Goal: Task Accomplishment & Management: Manage account settings

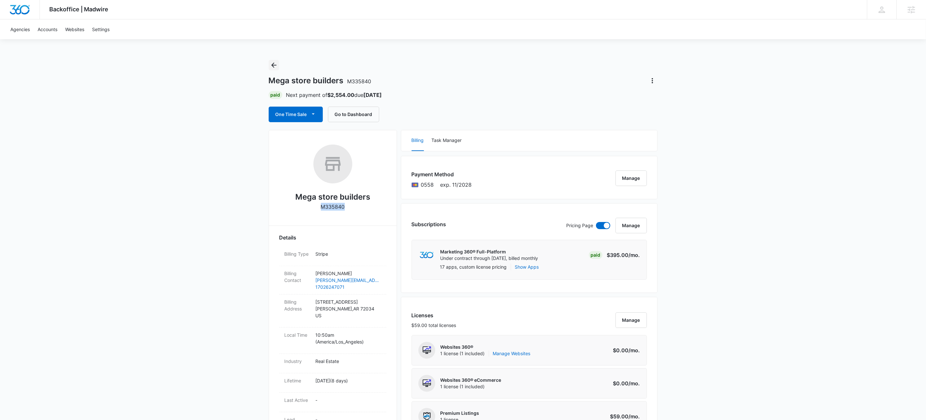
click at [274, 65] on icon "Back" at bounding box center [274, 65] width 8 height 8
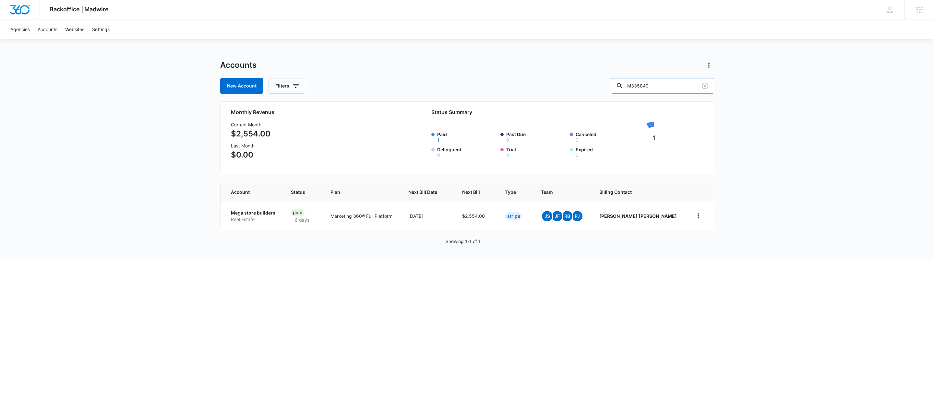
click at [672, 85] on input "M335840" at bounding box center [662, 86] width 103 height 16
type input "austin davis"
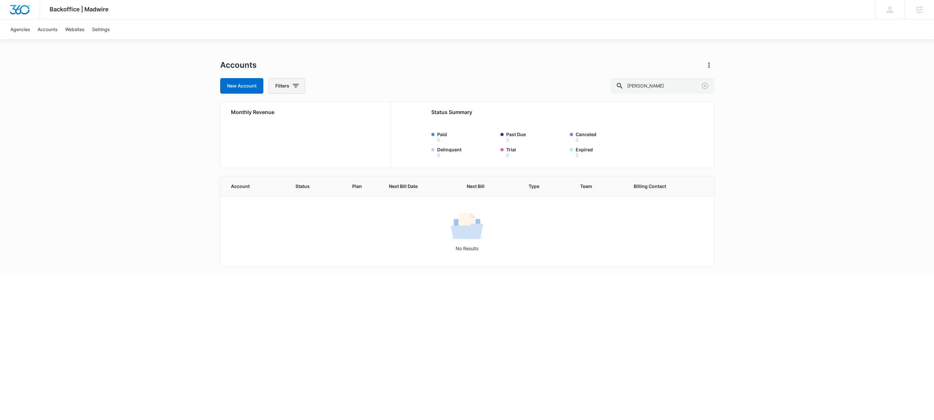
drag, startPoint x: 295, startPoint y: 90, endPoint x: 298, endPoint y: 91, distance: 3.8
click at [294, 90] on span "button" at bounding box center [296, 86] width 8 height 8
click at [346, 110] on icon "Show Agency filters" at bounding box center [346, 110] width 8 height 8
click at [333, 129] on label "Search All Agencies" at bounding box center [314, 131] width 75 height 7
click at [277, 131] on input "Search All Agencies" at bounding box center [277, 131] width 0 height 0
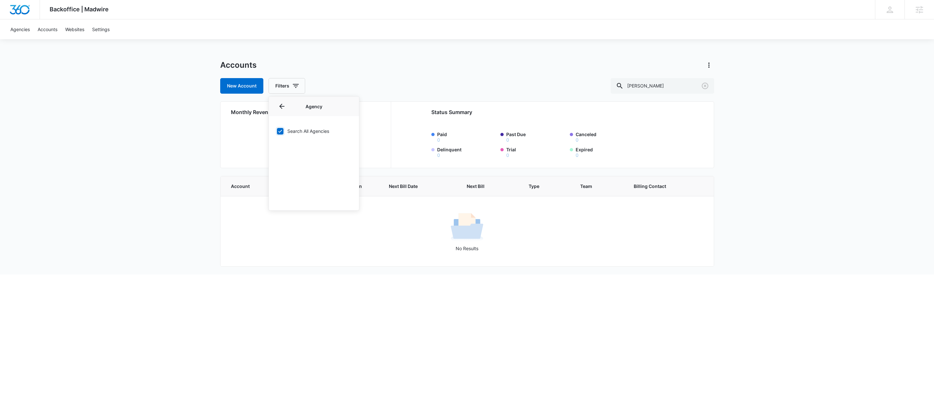
checkbox input "true"
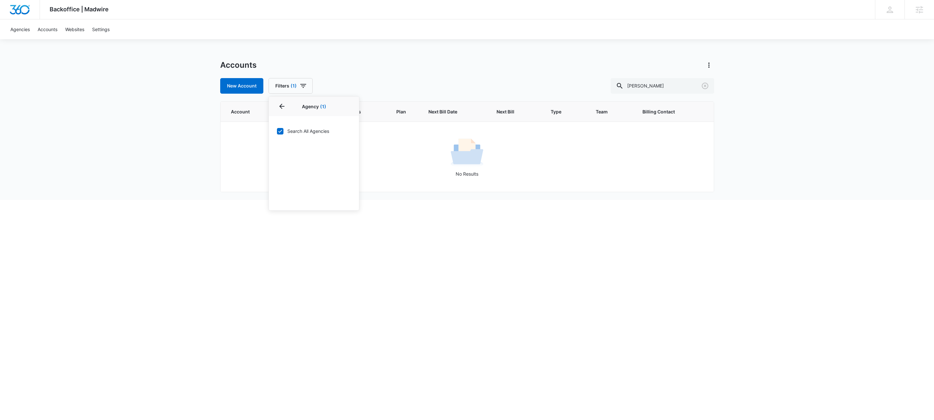
click at [403, 36] on div "Agencies Accounts Websites Settings" at bounding box center [466, 29] width 921 height 20
click at [682, 86] on input "austin davis" at bounding box center [662, 86] width 103 height 16
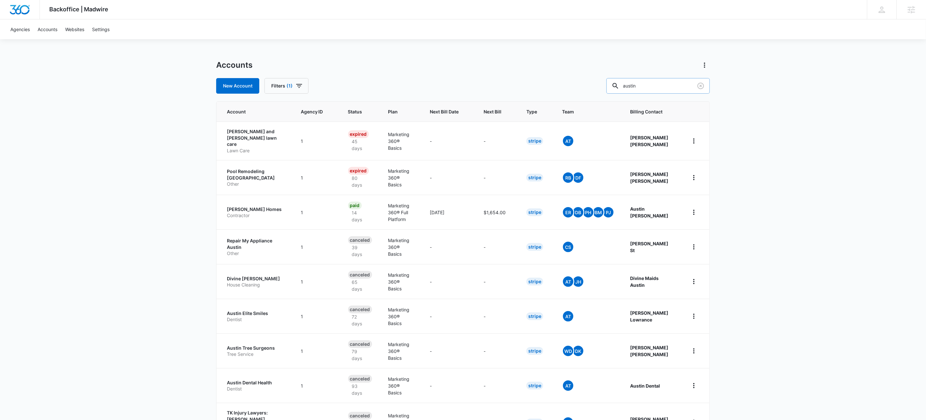
click at [681, 88] on input "austin" at bounding box center [658, 86] width 103 height 16
type input "m336469"
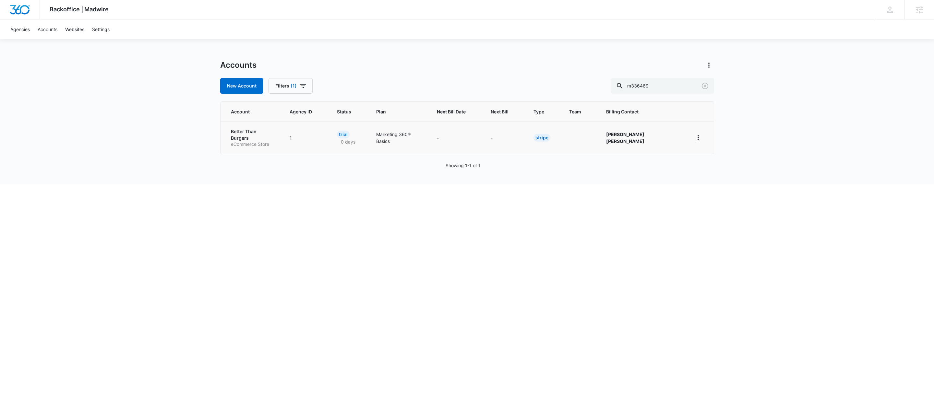
click at [264, 141] on p "eCommerce Store" at bounding box center [252, 144] width 43 height 6
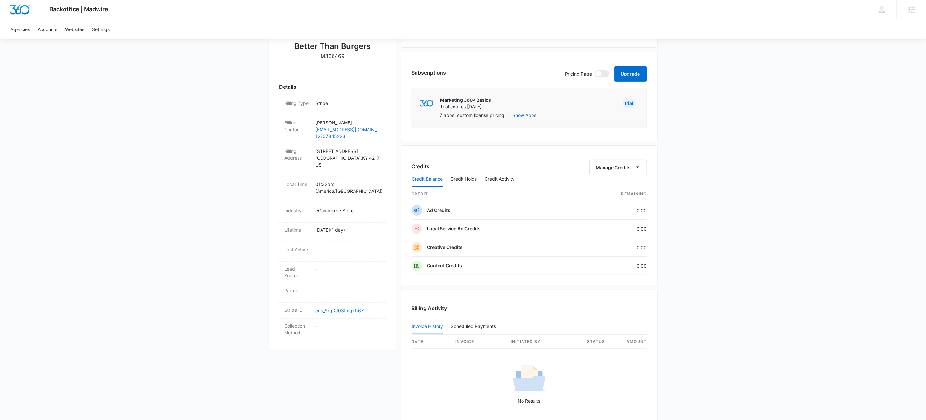
scroll to position [245, 0]
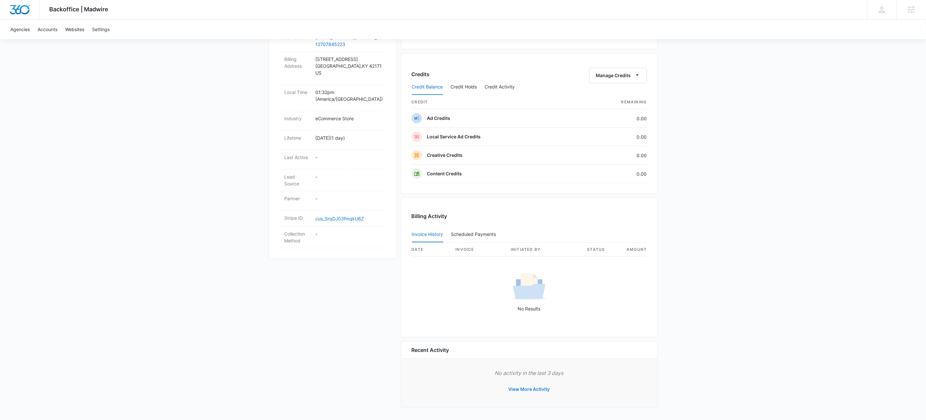
click at [528, 386] on button "View More Activity" at bounding box center [529, 390] width 54 height 16
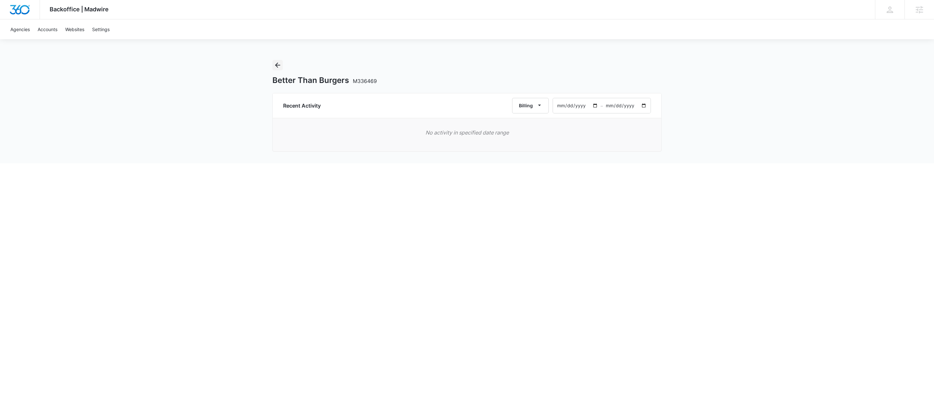
click at [275, 64] on icon "Back" at bounding box center [278, 65] width 8 height 8
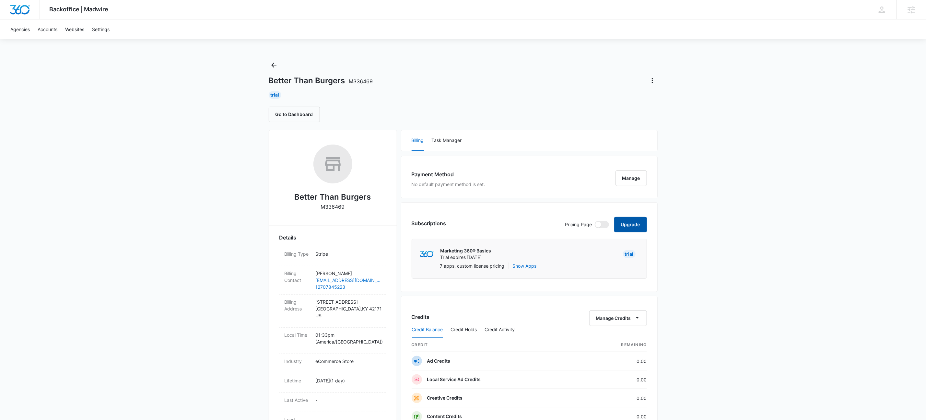
click at [636, 221] on button "Upgrade" at bounding box center [630, 225] width 33 height 16
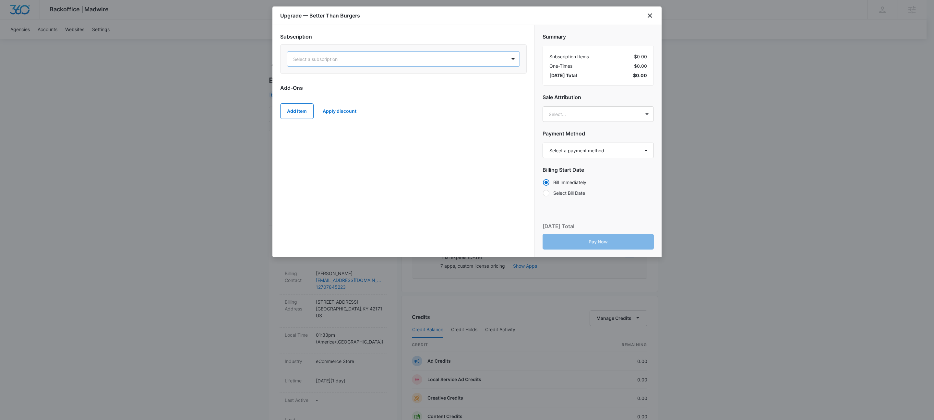
click at [494, 60] on div at bounding box center [395, 59] width 205 height 8
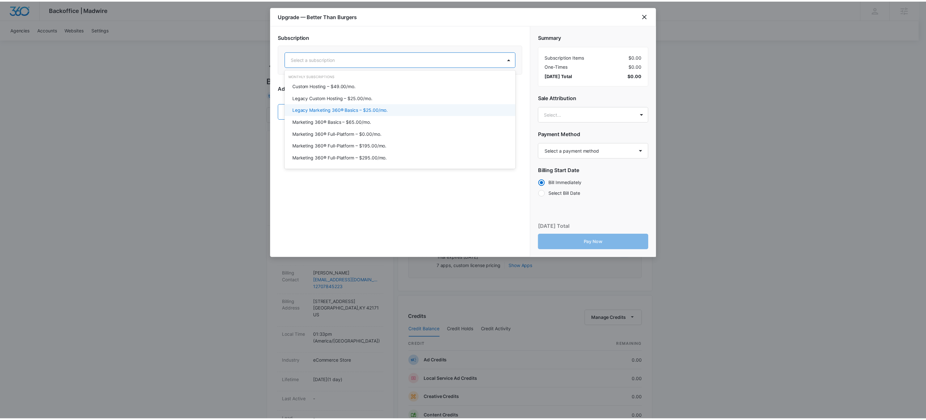
scroll to position [16, 0]
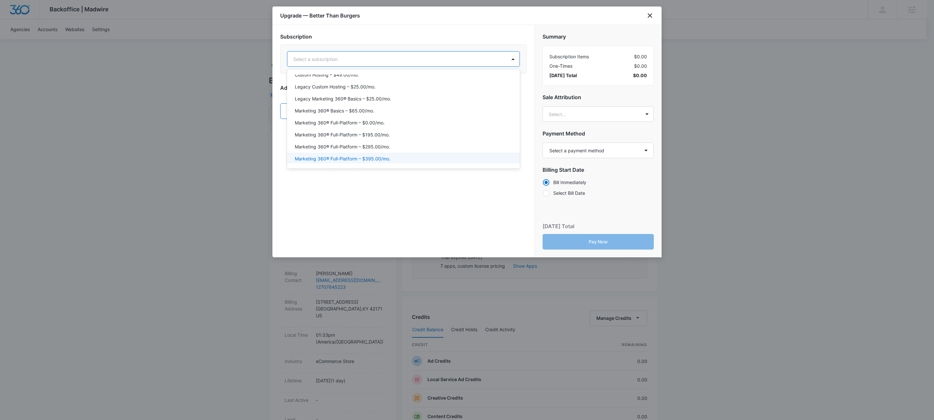
click at [388, 159] on p "Marketing 360® Full-Platform – $395.00/mo." at bounding box center [343, 158] width 96 height 7
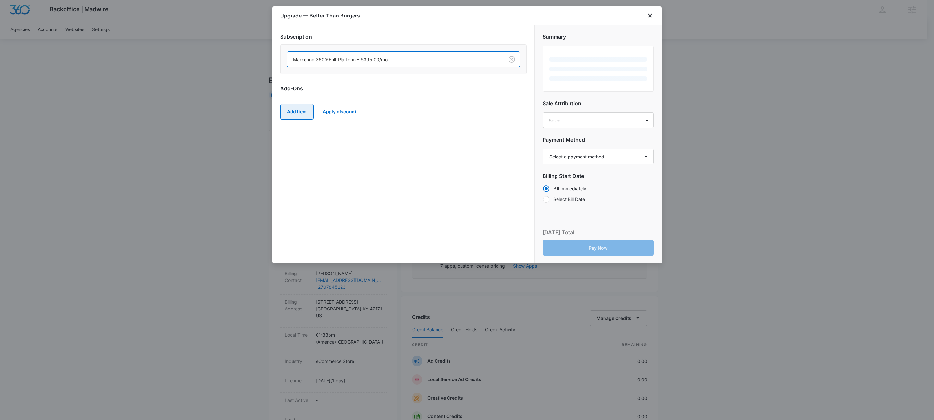
click at [305, 114] on button "Add Item" at bounding box center [296, 112] width 33 height 16
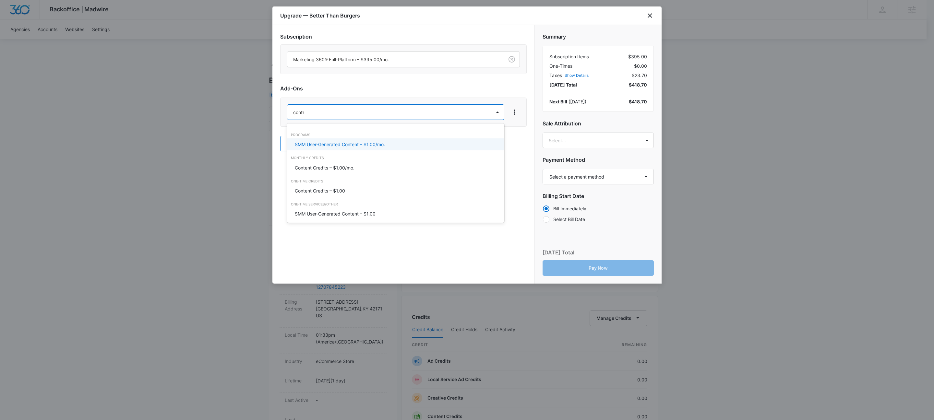
type input "content"
click at [330, 171] on p "Content Credits – $1.00/mo." at bounding box center [325, 167] width 60 height 7
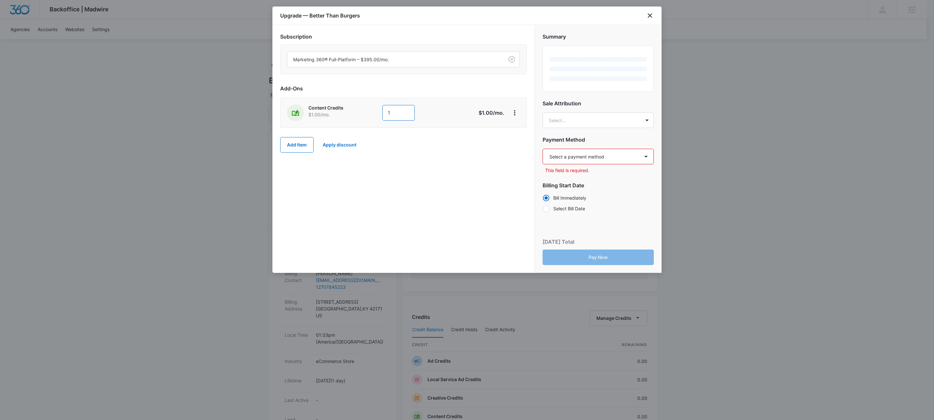
click at [399, 115] on input "1" at bounding box center [398, 113] width 32 height 16
click at [400, 115] on input "1" at bounding box center [398, 113] width 32 height 16
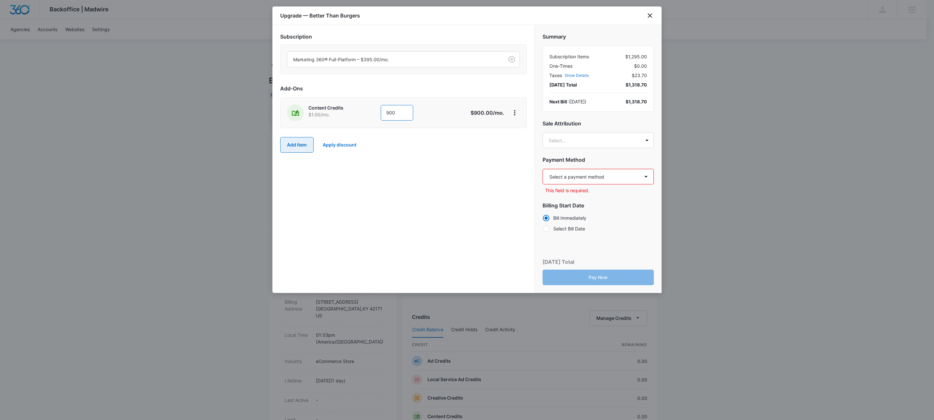
type input "900"
click at [305, 144] on button "Add Item" at bounding box center [296, 145] width 33 height 16
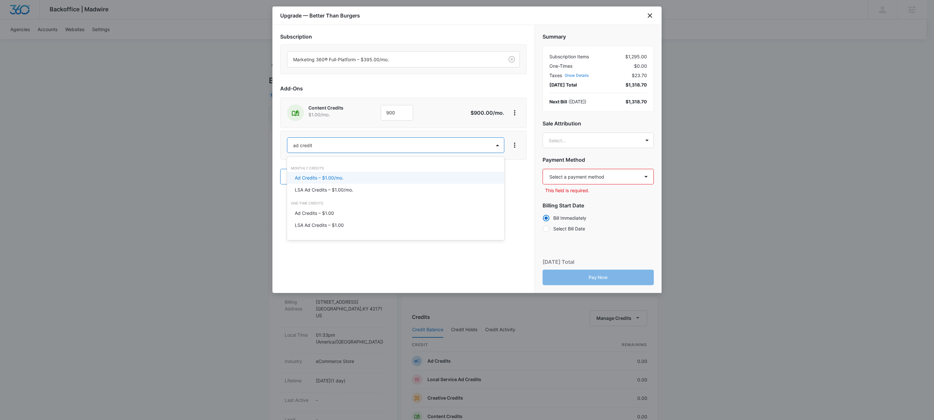
type input "ad credits"
click at [349, 177] on div "Ad Credits – $1.00/mo." at bounding box center [395, 177] width 200 height 7
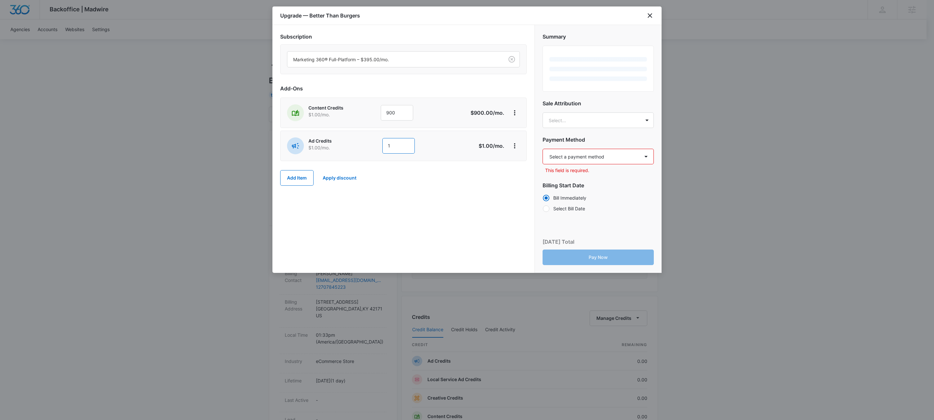
click at [399, 150] on input "1" at bounding box center [398, 146] width 32 height 16
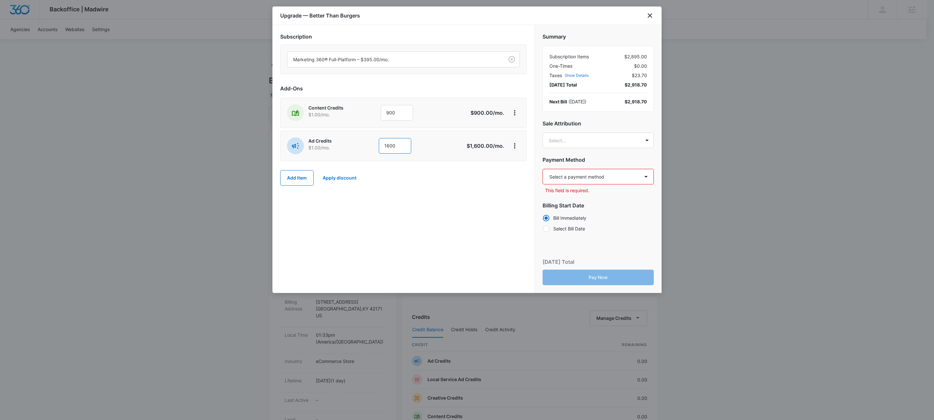
type input "1600"
click at [444, 218] on div "Subscription Marketing 360® Full-Platform – $395.00/mo. Add-Ons Content Credits…" at bounding box center [403, 159] width 262 height 268
click at [583, 177] on select "Select a payment method Visa ending in 1438 New payment method Monthly invoice" at bounding box center [597, 177] width 111 height 16
select select "pm_1Rw6XYA4n8RTgNjUtl4IJWZ1"
click at [542, 169] on select "Select a payment method Visa ending in 1438 New payment method Monthly invoice" at bounding box center [597, 177] width 111 height 16
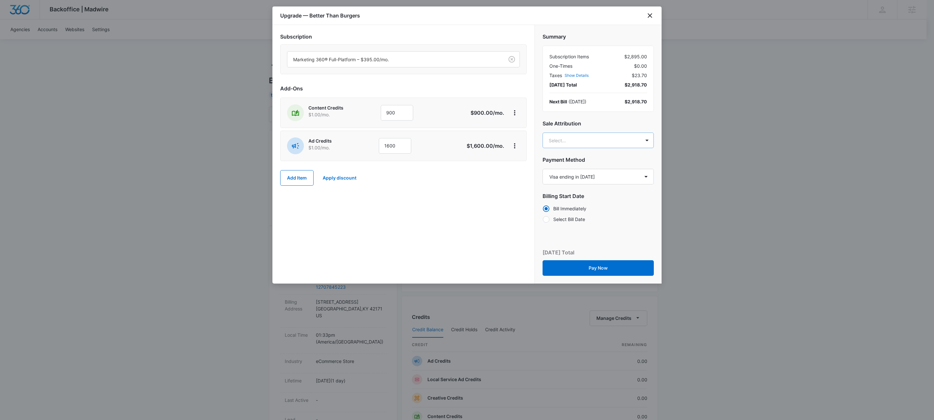
click at [594, 140] on body "Backoffice | Madwire Apps Settings KW Kait Weagraff kaitlyn.weagraff@madwire.co…" at bounding box center [467, 331] width 934 height 663
type input "tyler hatton"
click at [593, 169] on p "tyler.hatton@madwire.com" at bounding box center [598, 174] width 94 height 14
click at [375, 246] on div at bounding box center [467, 210] width 934 height 420
click at [611, 262] on button "Pay Now" at bounding box center [597, 269] width 111 height 16
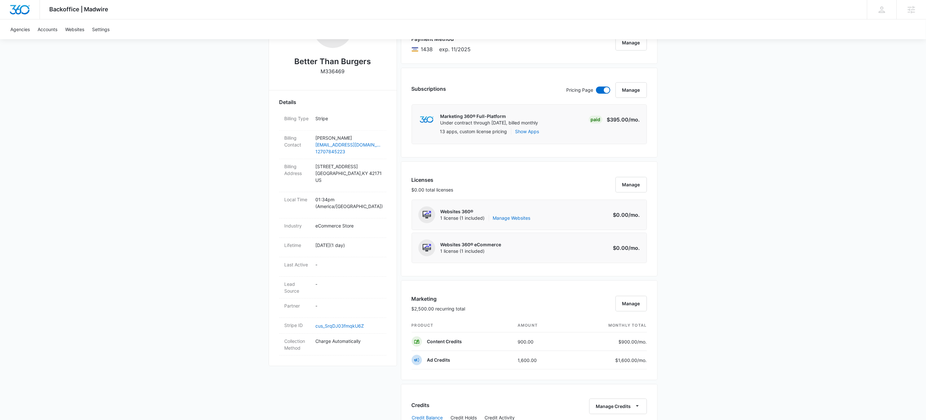
scroll to position [565, 0]
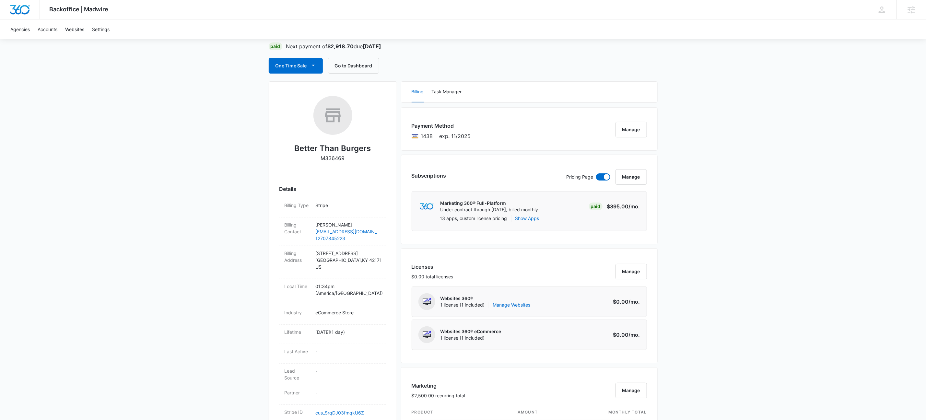
scroll to position [0, 0]
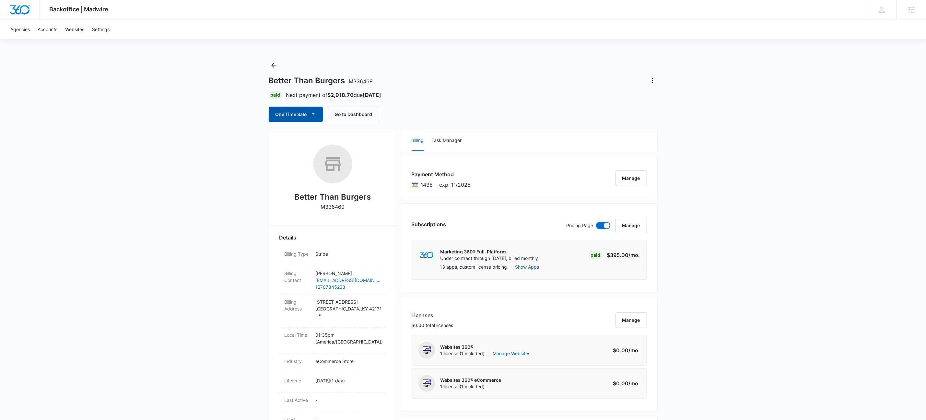
click at [314, 116] on icon "button" at bounding box center [313, 114] width 7 height 7
click at [320, 134] on div "Run One-Time Payment" at bounding box center [314, 136] width 75 height 7
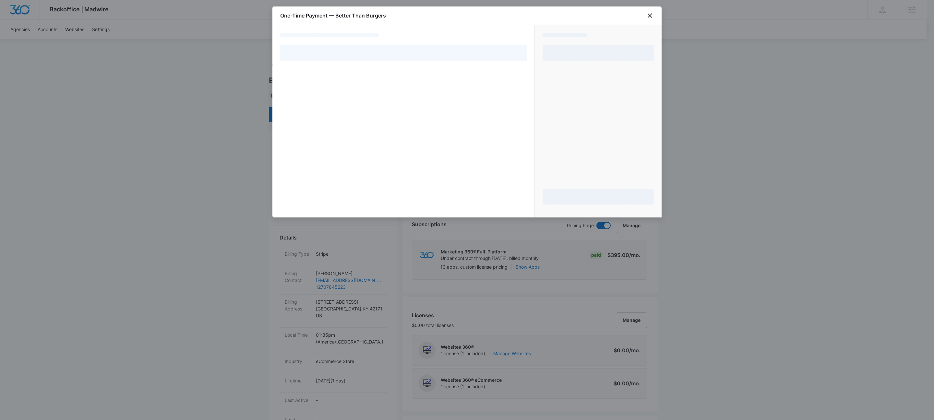
select select "pm_1Rw6XYA4n8RTgNjUtl4IJWZ1"
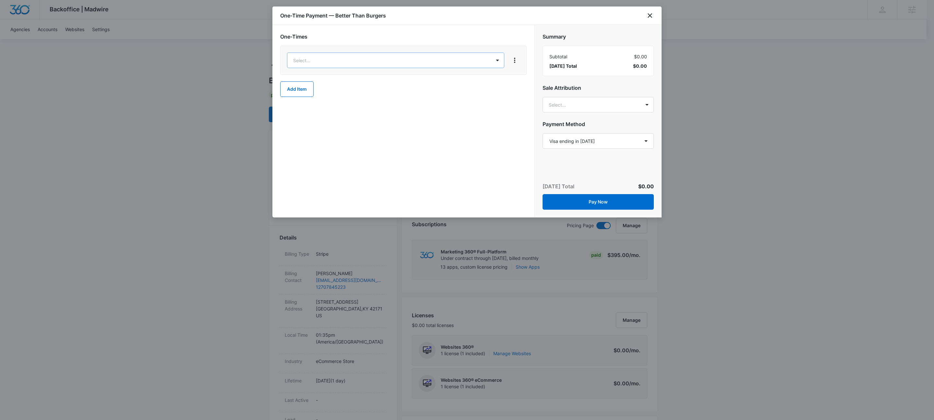
click at [336, 107] on p "Content Credits – $1.00" at bounding box center [320, 104] width 50 height 7
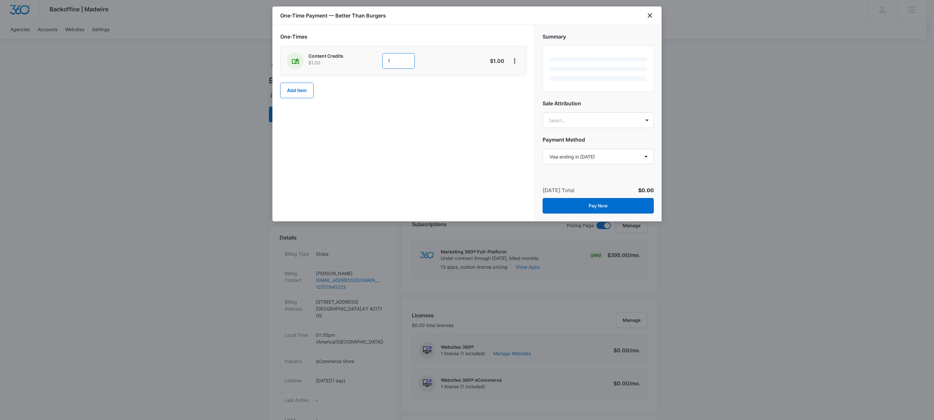
click at [390, 58] on input "1" at bounding box center [398, 61] width 32 height 16
drag, startPoint x: 390, startPoint y: 58, endPoint x: 389, endPoint y: 67, distance: 8.8
click at [390, 58] on input "1" at bounding box center [398, 61] width 32 height 16
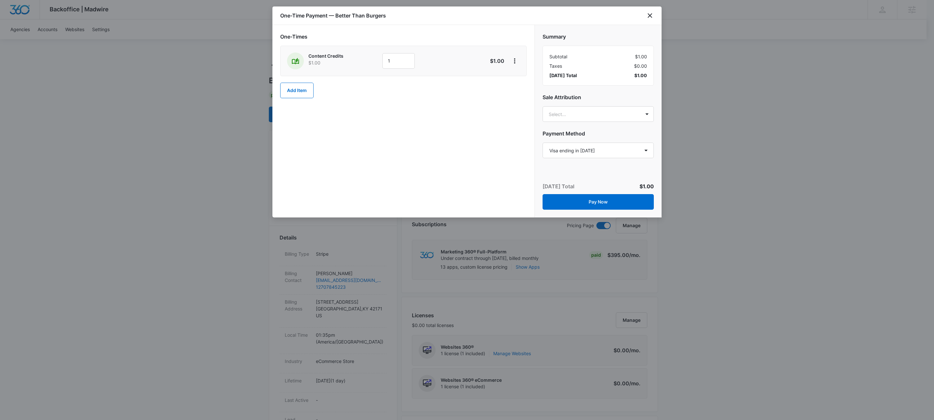
click at [413, 26] on div "One-Times Content Credits $1.00 1 $1.00 Add Item" at bounding box center [403, 121] width 262 height 193
drag, startPoint x: 407, startPoint y: 54, endPoint x: 398, endPoint y: 60, distance: 10.9
click at [406, 54] on input "1" at bounding box center [398, 61] width 32 height 16
click at [398, 60] on input "1" at bounding box center [398, 61] width 32 height 16
type input "600"
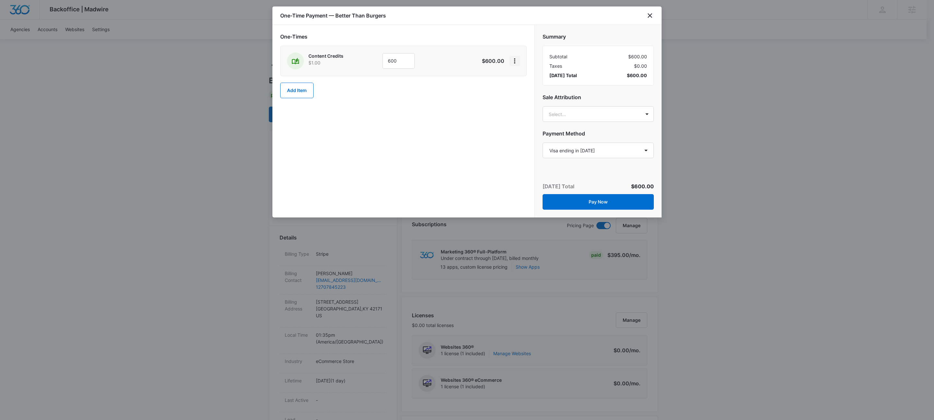
click at [511, 59] on icon "View More" at bounding box center [515, 61] width 8 height 8
click at [525, 79] on div "Add Discount" at bounding box center [531, 79] width 29 height 5
click at [370, 100] on div at bounding box center [394, 103] width 202 height 8
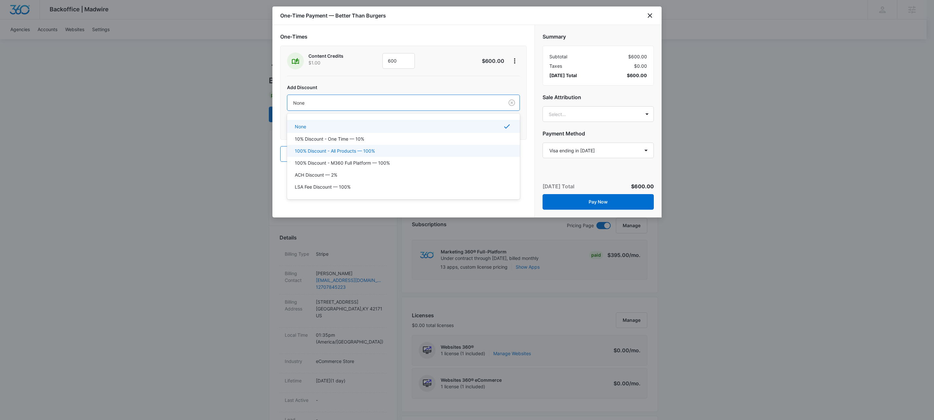
click at [354, 156] on div "100% Discount - All Products — 100%" at bounding box center [403, 151] width 233 height 12
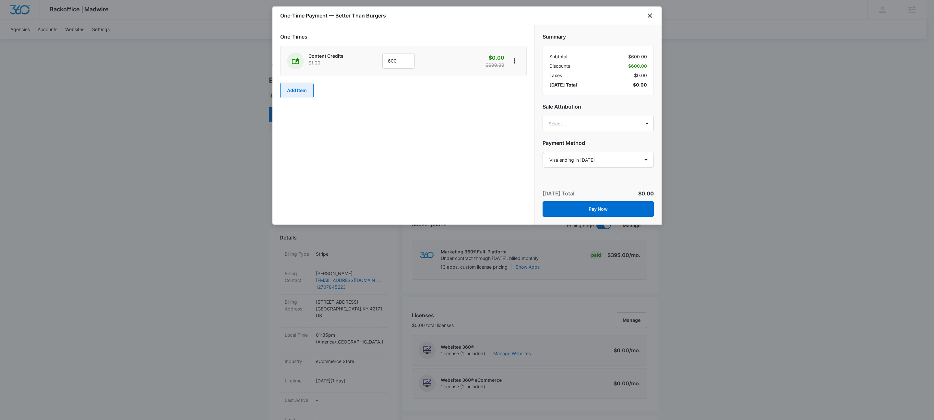
click at [297, 95] on button "Add Item" at bounding box center [296, 91] width 33 height 16
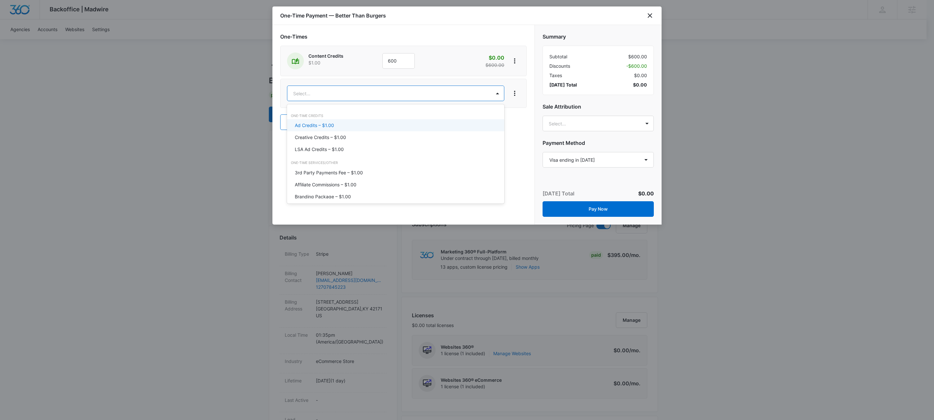
type input "ad cre"
click at [329, 125] on p "Ad Credits – $1.00" at bounding box center [314, 125] width 39 height 7
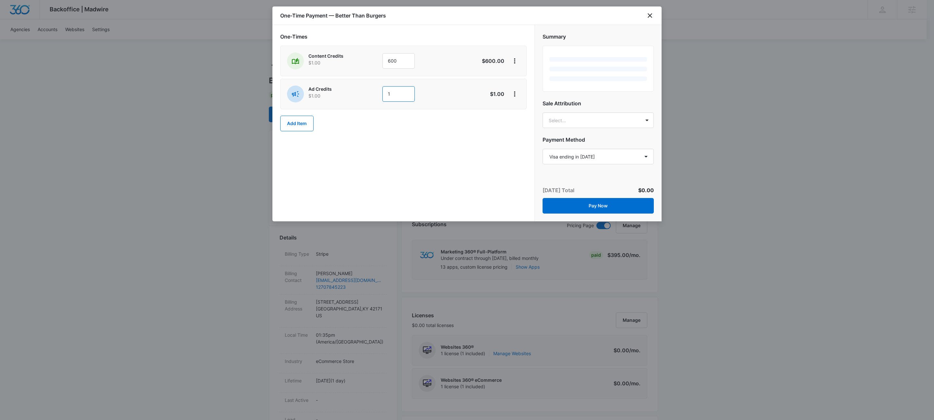
click at [406, 93] on input "1" at bounding box center [398, 94] width 32 height 16
drag, startPoint x: 405, startPoint y: 93, endPoint x: 388, endPoint y: 93, distance: 17.5
click at [405, 93] on input "1" at bounding box center [398, 94] width 32 height 16
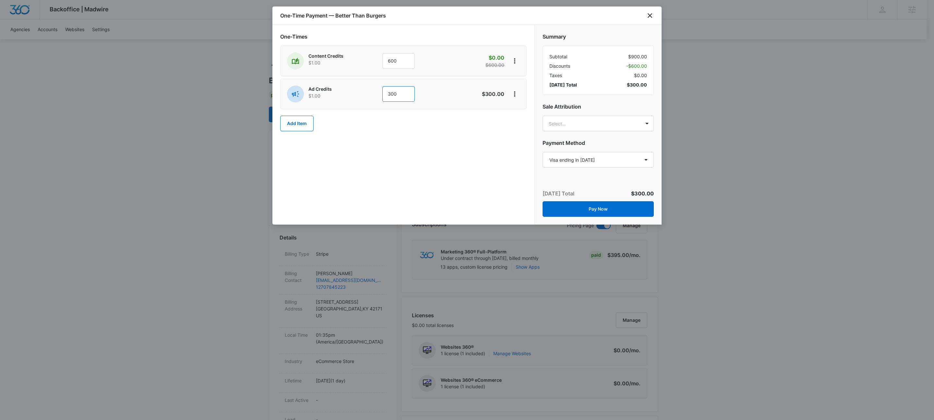
type input "300"
click at [343, 179] on div "One-Times Content Credits $1.00 600 $0.00 $600.00 Ad Credits $1.00 300 $300.00 …" at bounding box center [403, 125] width 262 height 200
drag, startPoint x: 516, startPoint y: 94, endPoint x: 522, endPoint y: 98, distance: 8.0
click at [516, 94] on icon "View More" at bounding box center [515, 94] width 8 height 8
click at [532, 114] on div "Add Discount" at bounding box center [531, 113] width 29 height 5
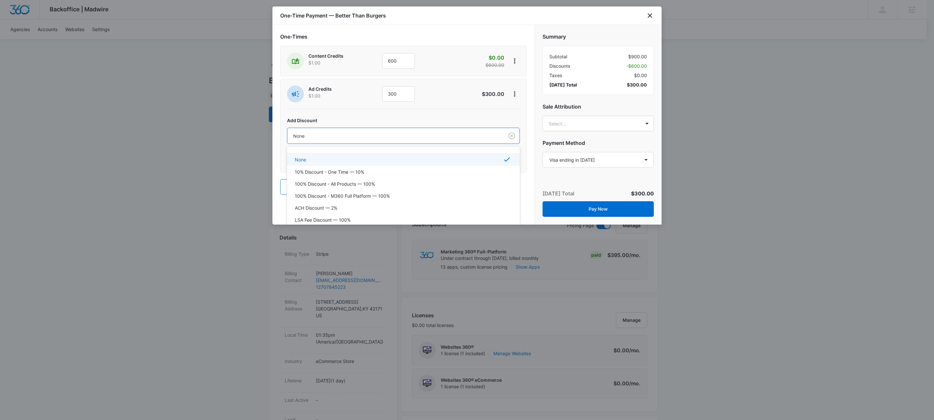
click at [308, 138] on div at bounding box center [394, 136] width 202 height 8
click at [335, 182] on p "100% Discount - All Products — 100%" at bounding box center [335, 184] width 80 height 7
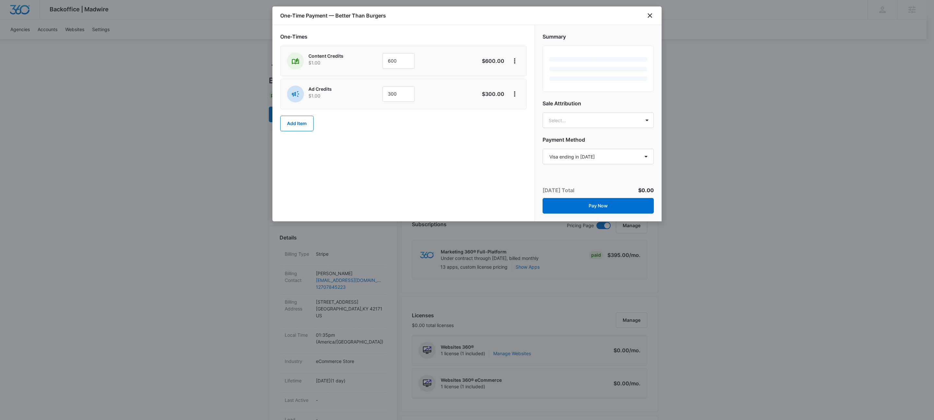
click at [423, 183] on div "One-Times Content Credits $1.00 600 $600.00 Ad Credits $1.00 300 $300.00 Add It…" at bounding box center [403, 123] width 262 height 196
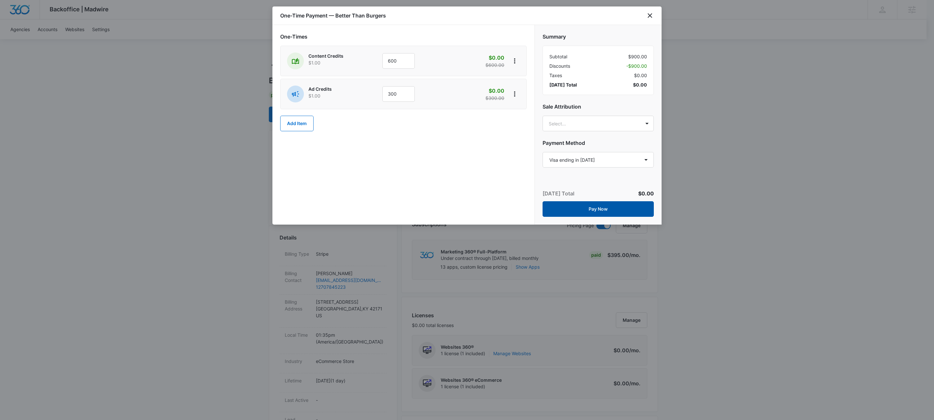
click at [616, 205] on button "Pay Now" at bounding box center [597, 209] width 111 height 16
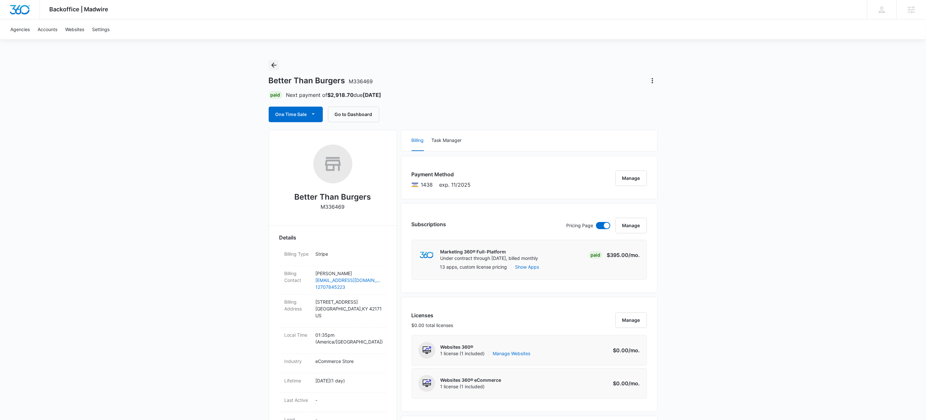
click at [271, 65] on icon "Back" at bounding box center [273, 65] width 5 height 5
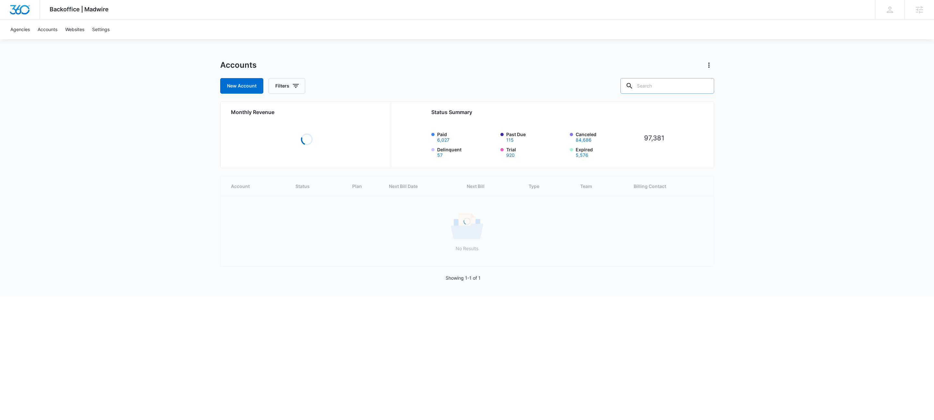
click at [669, 89] on input "text" at bounding box center [667, 86] width 94 height 16
paste input "M16911"
type input "M16911"
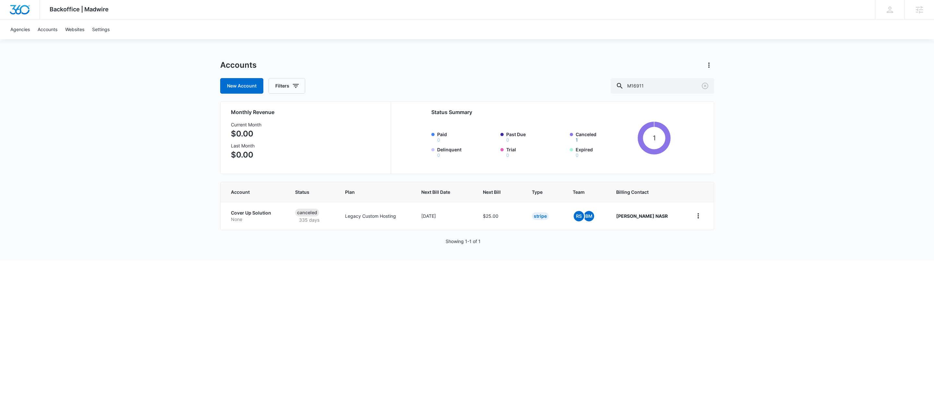
drag, startPoint x: 244, startPoint y: 217, endPoint x: 229, endPoint y: 223, distance: 16.2
click at [245, 217] on p "None" at bounding box center [255, 219] width 49 height 6
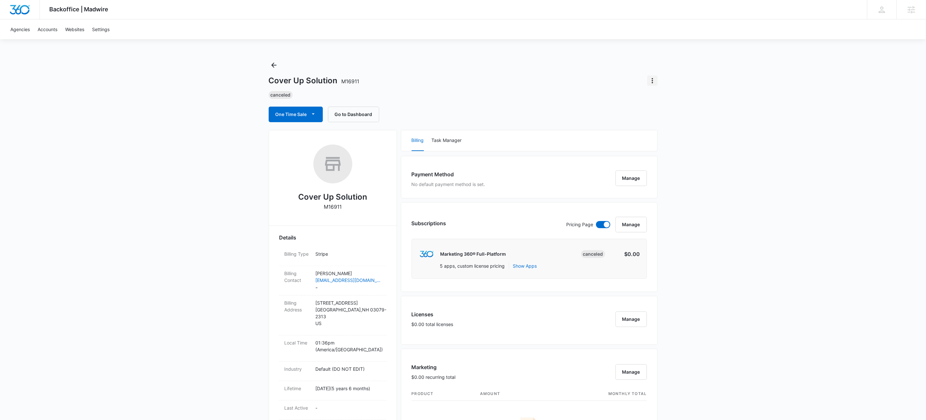
drag, startPoint x: 654, startPoint y: 80, endPoint x: 656, endPoint y: 83, distance: 3.6
click at [654, 80] on icon "Actions" at bounding box center [653, 81] width 8 height 8
click at [665, 99] on div "Update Status" at bounding box center [672, 99] width 32 height 5
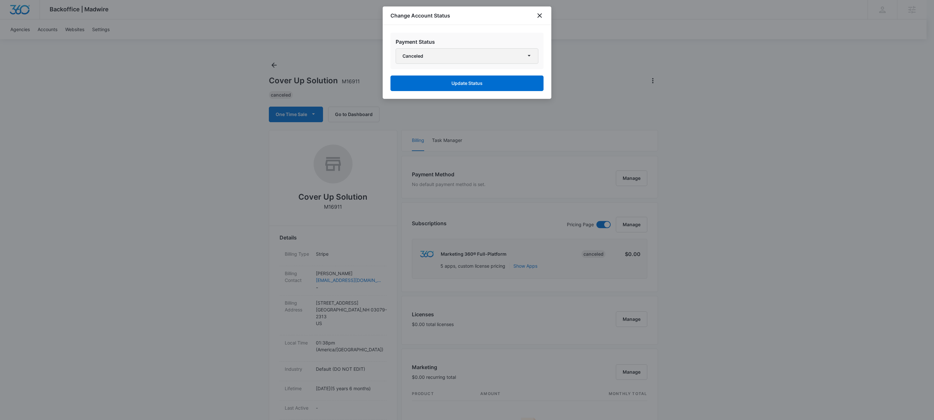
drag, startPoint x: 462, startPoint y: 54, endPoint x: 446, endPoint y: 60, distance: 16.8
click at [461, 54] on button "Canceled" at bounding box center [467, 56] width 143 height 16
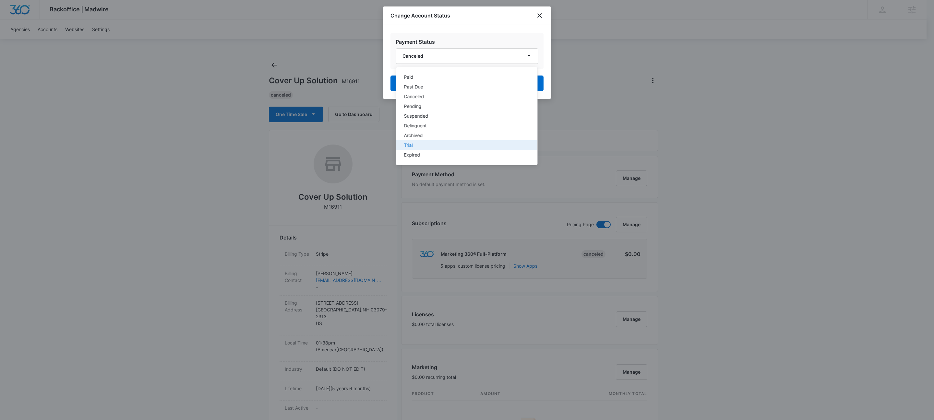
click at [411, 144] on div "Trial" at bounding box center [463, 145] width 118 height 5
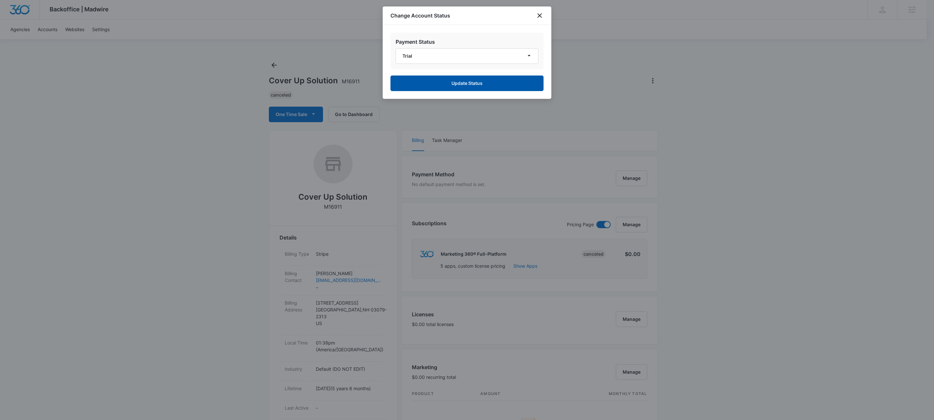
click at [452, 79] on button "Update Status" at bounding box center [466, 84] width 153 height 16
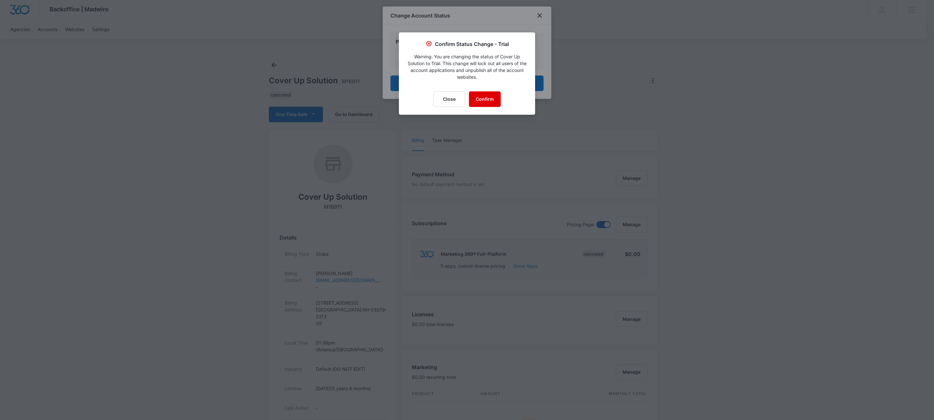
click at [481, 101] on button "Confirm" at bounding box center [485, 99] width 32 height 16
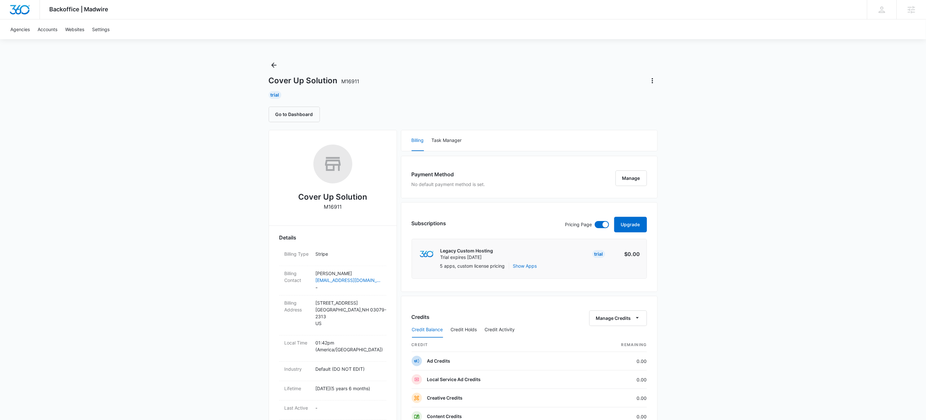
click at [501, 76] on div "Cover Up Solution M16911" at bounding box center [463, 81] width 389 height 10
click at [641, 227] on button "Upgrade" at bounding box center [630, 225] width 33 height 16
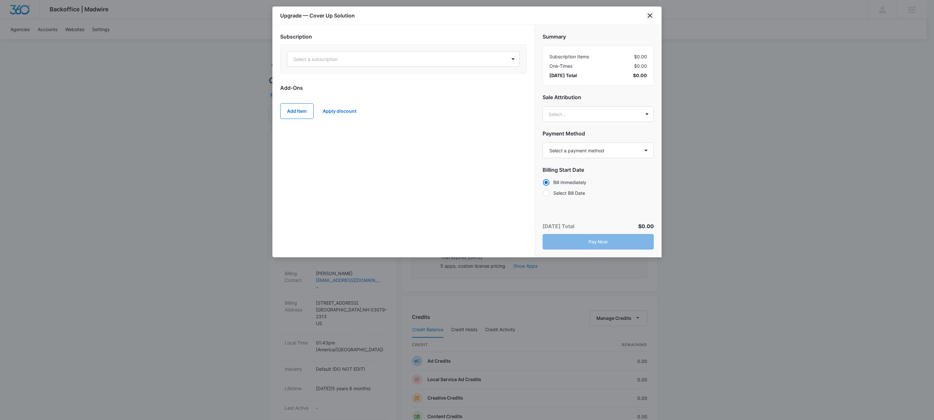
click at [650, 14] on icon "close" at bounding box center [650, 16] width 8 height 8
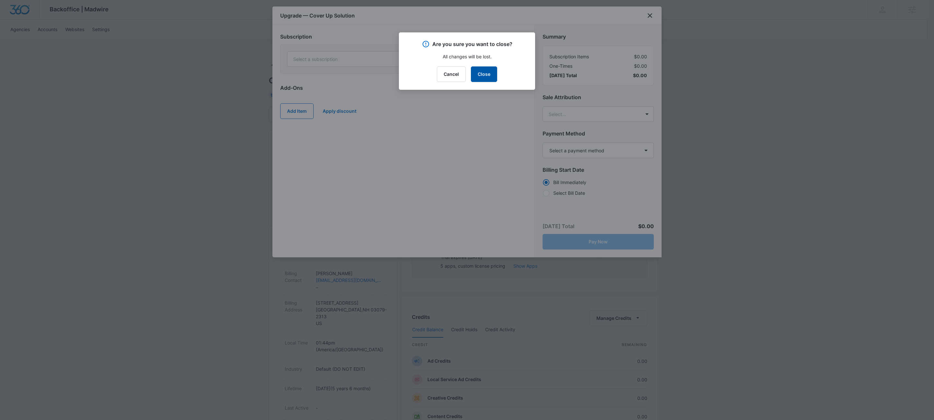
click at [484, 73] on button "Close" at bounding box center [484, 74] width 26 height 16
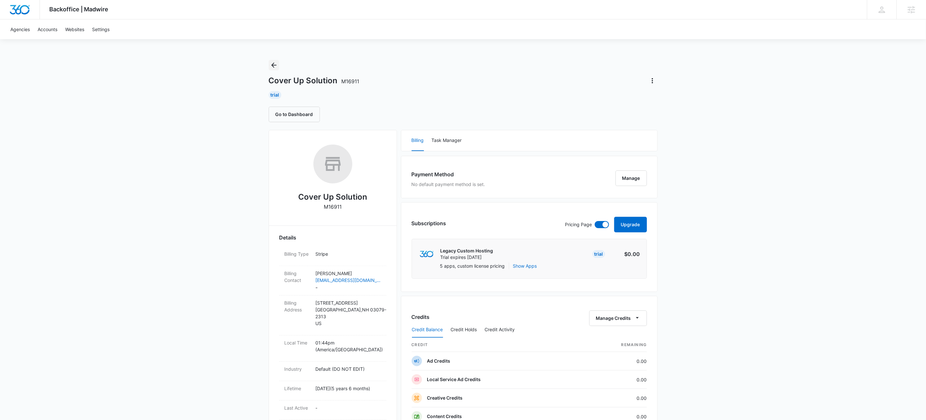
click at [274, 63] on icon "Back" at bounding box center [273, 65] width 5 height 5
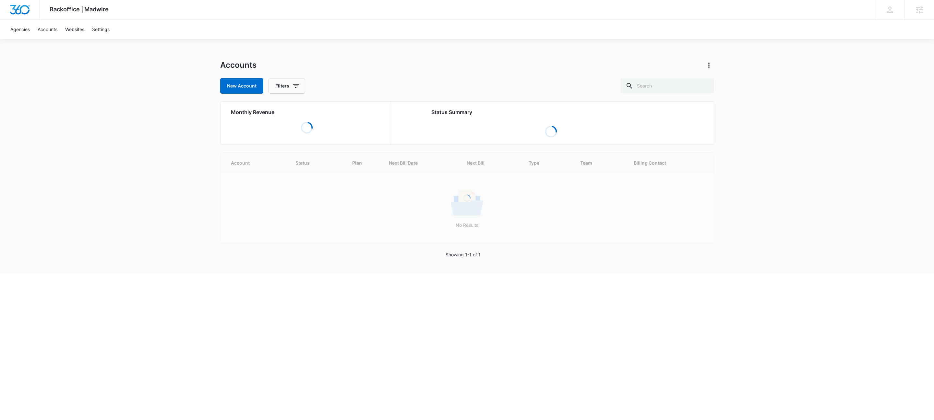
click at [635, 83] on div at bounding box center [629, 86] width 10 height 16
click at [677, 101] on div "Accounts New Account Filters Monthly Revenue Loading Status Summary Loading Loa…" at bounding box center [467, 167] width 494 height 214
click at [676, 72] on div "Accounts New Account Filters" at bounding box center [467, 77] width 494 height 34
click at [687, 88] on input "text" at bounding box center [667, 86] width 94 height 16
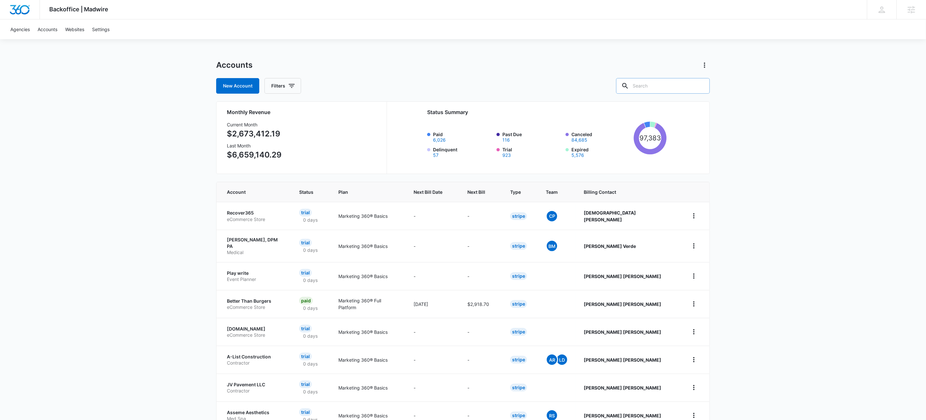
click at [672, 85] on input "text" at bounding box center [663, 86] width 94 height 16
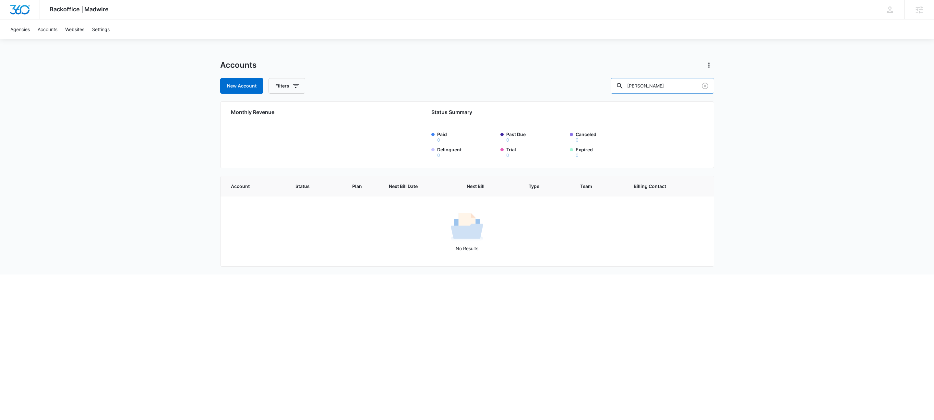
click at [671, 84] on input "austin davis" at bounding box center [662, 86] width 103 height 16
click at [681, 85] on input "austin davis" at bounding box center [662, 86] width 103 height 16
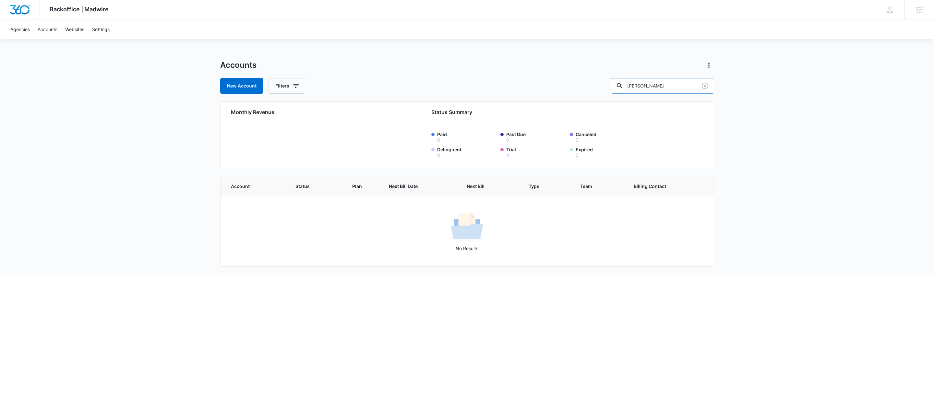
click at [681, 85] on input "austin davis" at bounding box center [662, 86] width 103 height 16
type input "m324495"
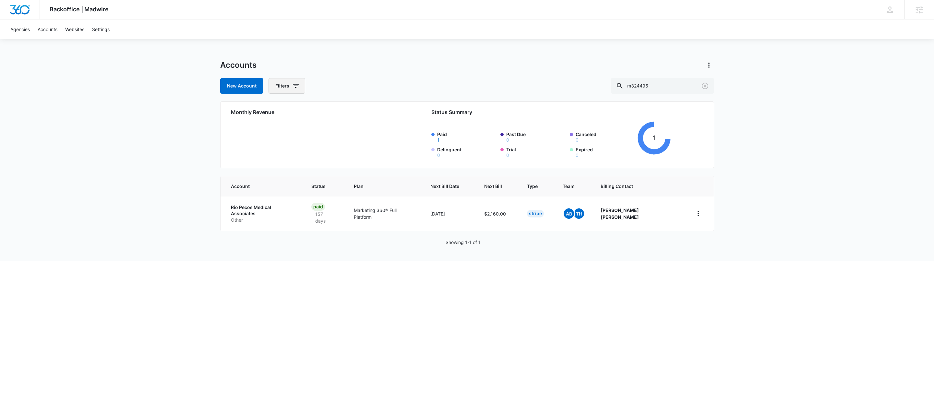
click at [292, 88] on button "Filters" at bounding box center [286, 86] width 37 height 16
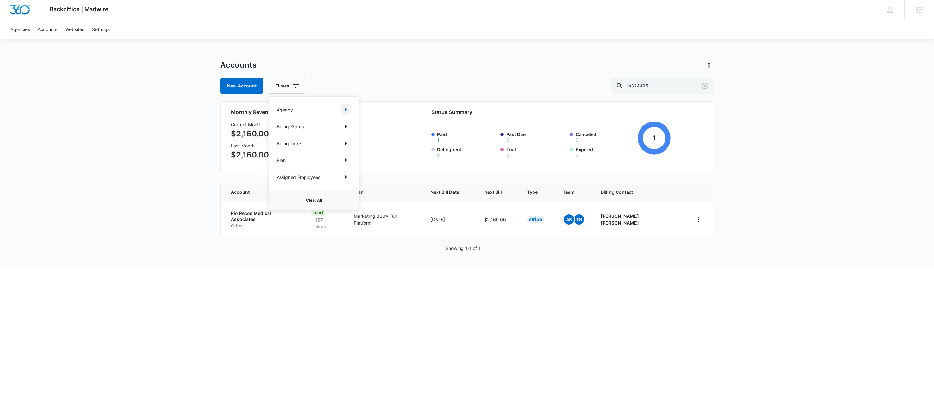
click at [343, 111] on icon "Show Agency filters" at bounding box center [346, 110] width 8 height 8
click at [307, 131] on label "Search All Agencies" at bounding box center [314, 131] width 75 height 7
click at [277, 131] on input "Search All Agencies" at bounding box center [277, 131] width 0 height 0
checkbox input "true"
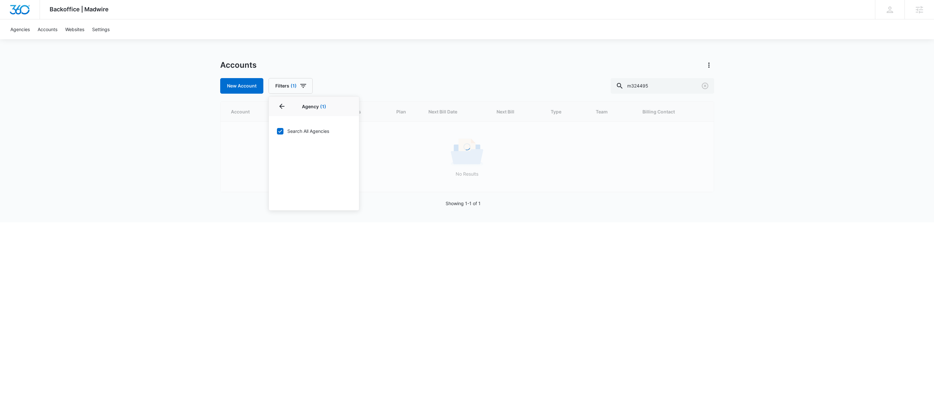
click at [424, 84] on div "New Account Filters (1) Agency 1 Agency (1) Search All Agencies Billing Status …" at bounding box center [467, 86] width 494 height 16
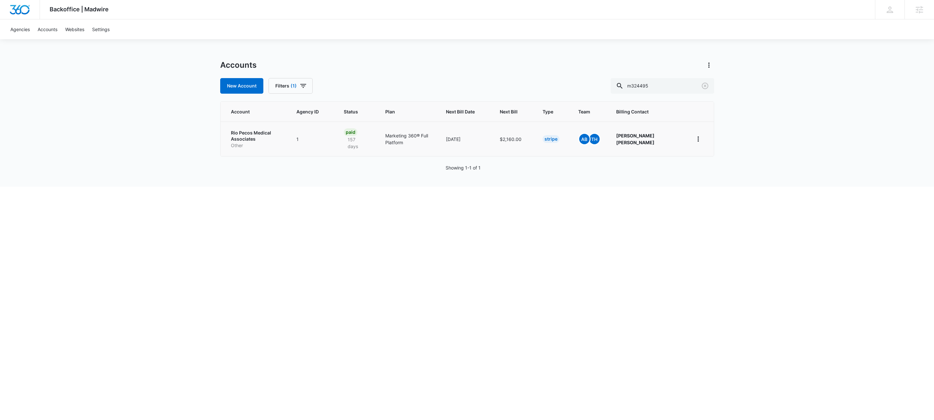
click at [252, 138] on p "Rio Pecos Medical Associates" at bounding box center [256, 136] width 50 height 13
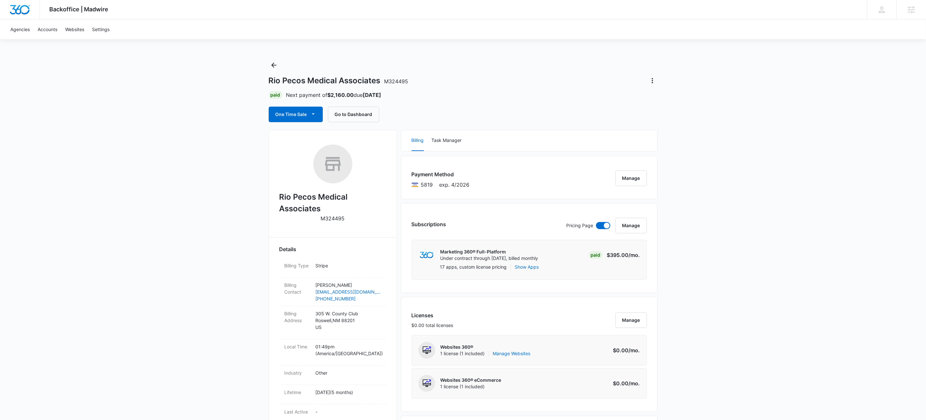
click at [277, 64] on icon "Back" at bounding box center [274, 65] width 8 height 8
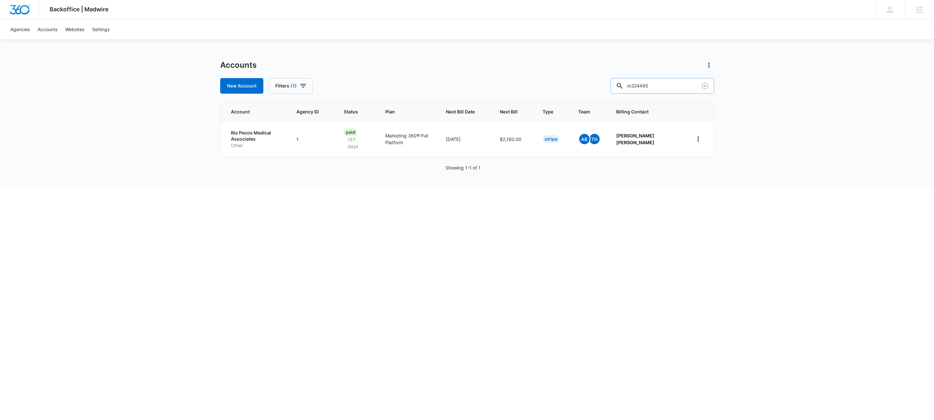
click at [672, 81] on input "m324495" at bounding box center [662, 86] width 103 height 16
paste input "M336414"
type input "M336414"
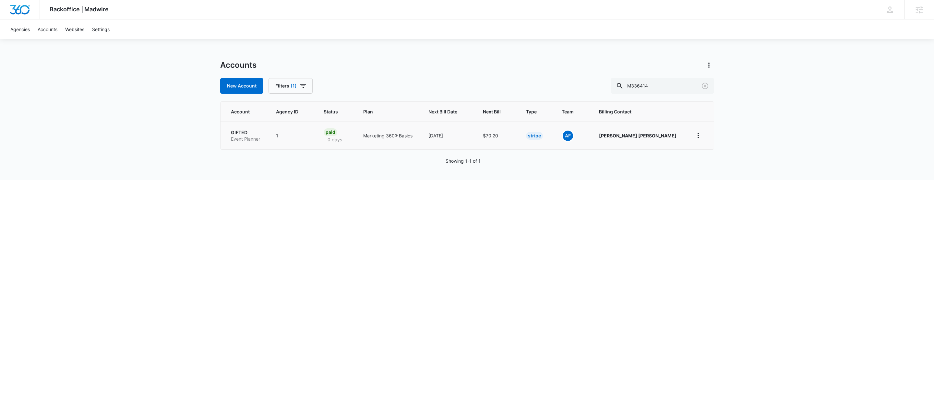
click at [238, 132] on p "GIFTED" at bounding box center [246, 132] width 30 height 6
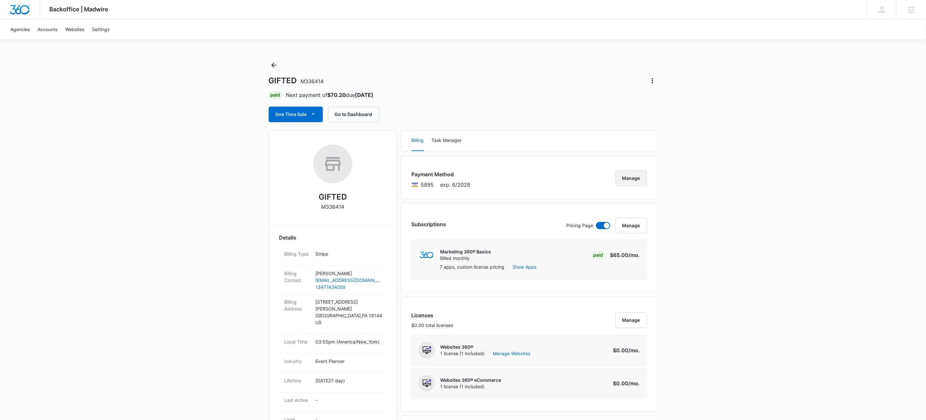
click at [633, 179] on button "Manage" at bounding box center [631, 179] width 31 height 16
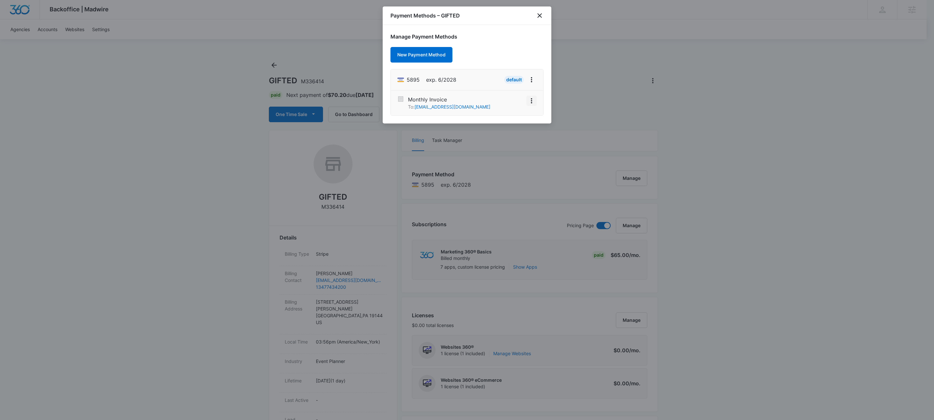
click at [528, 101] on icon "View More" at bounding box center [532, 101] width 8 height 8
click at [514, 78] on button "Activate" at bounding box center [515, 83] width 41 height 10
click at [540, 14] on icon "close" at bounding box center [540, 16] width 8 height 8
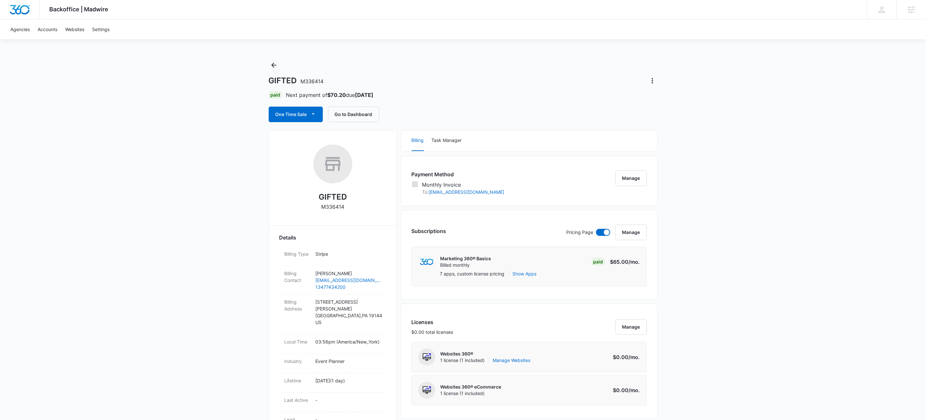
click at [541, 107] on div "One Time Sale Go to Dashboard" at bounding box center [463, 115] width 389 height 16
click at [276, 60] on button "Back" at bounding box center [274, 65] width 10 height 10
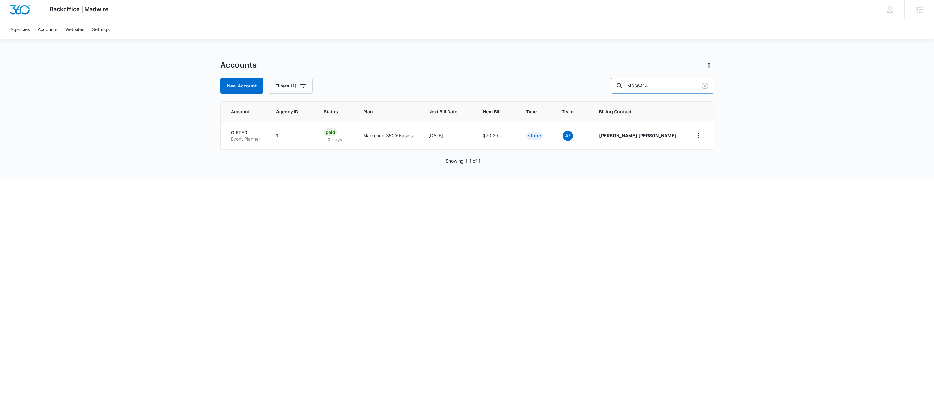
click at [686, 81] on input "M336414" at bounding box center [662, 86] width 103 height 16
paste input "5840"
type input "M335840"
click at [242, 136] on p "Mega store builders" at bounding box center [249, 134] width 37 height 13
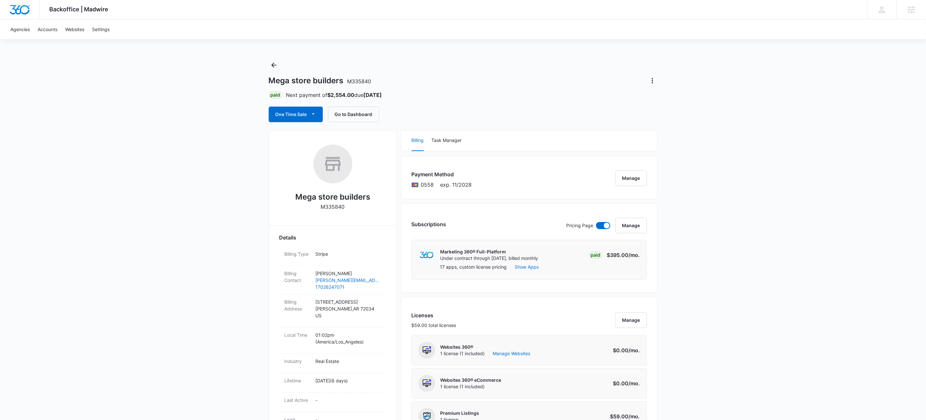
click at [335, 207] on p "M335840" at bounding box center [333, 207] width 24 height 8
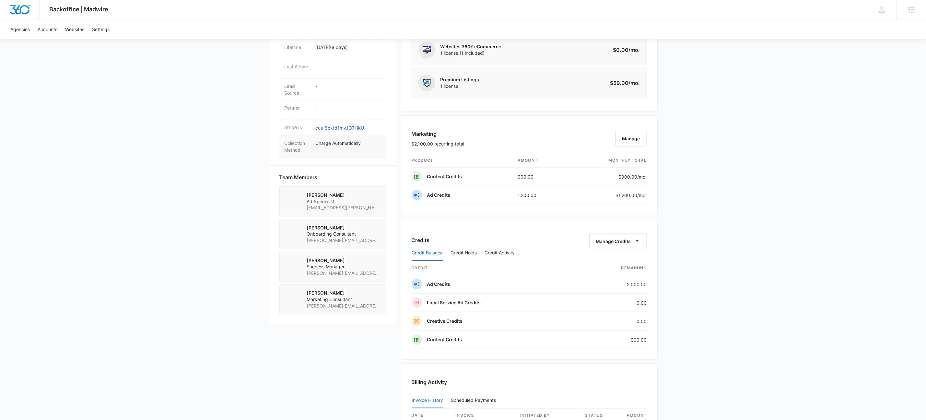
scroll to position [268, 0]
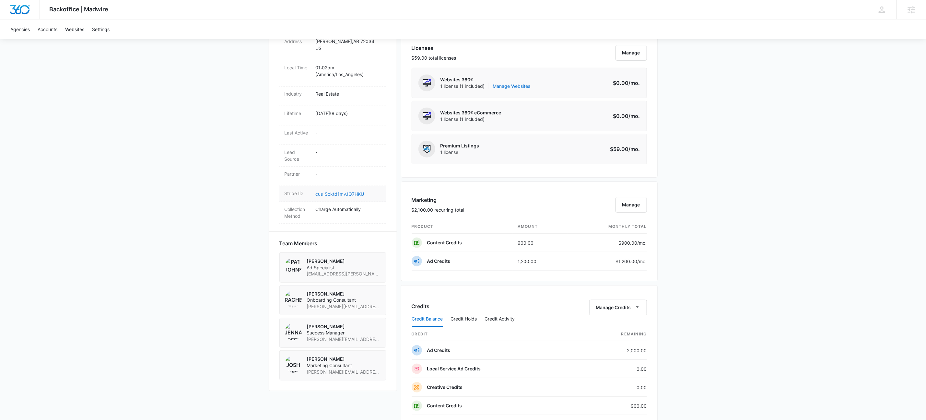
click at [355, 195] on link "cus_Soktd1mvJQ7HKU" at bounding box center [340, 194] width 49 height 6
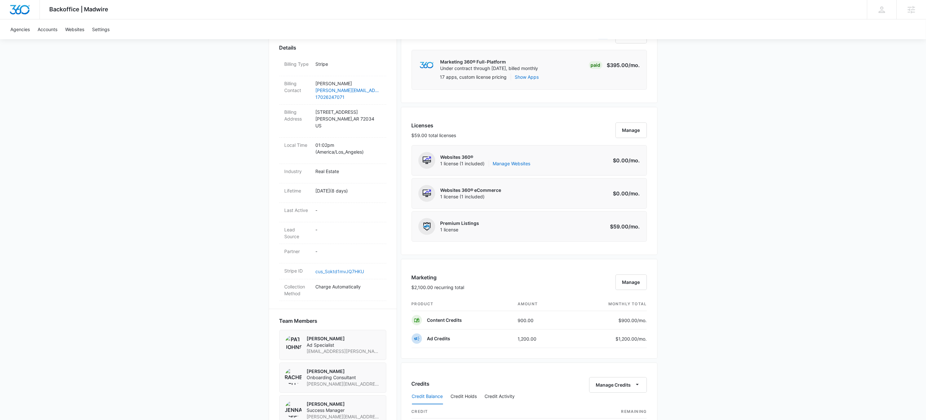
scroll to position [0, 0]
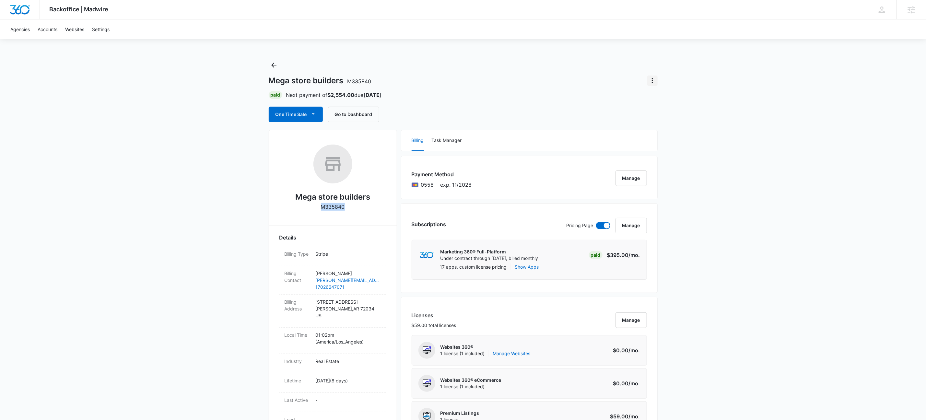
click at [654, 81] on icon "Actions" at bounding box center [653, 81] width 8 height 8
click at [683, 118] on div "Close Account" at bounding box center [672, 118] width 32 height 5
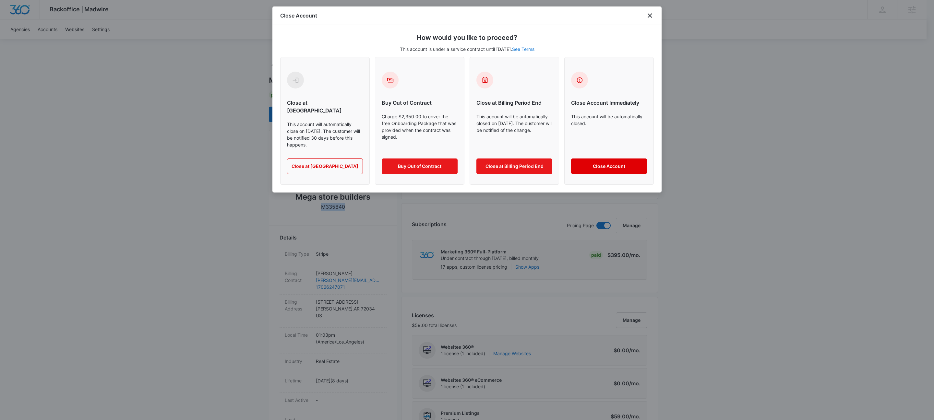
click at [601, 162] on button "Close Account" at bounding box center [609, 167] width 76 height 16
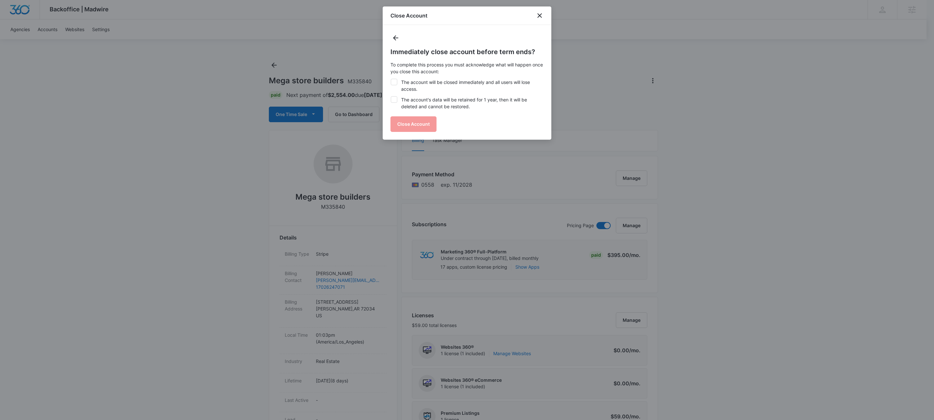
click at [413, 87] on label "The account will be closed immediately and all users will lose access." at bounding box center [466, 86] width 153 height 14
click at [391, 79] on input "The account will be closed immediately and all users will lose access." at bounding box center [390, 79] width 0 height 0
checkbox input "true"
click at [410, 128] on div "Immediately close account before term ends? To complete this process you must a…" at bounding box center [466, 89] width 153 height 85
click at [402, 101] on label "The account's data will be retained for 1 year, then it will be deleted and can…" at bounding box center [466, 103] width 153 height 14
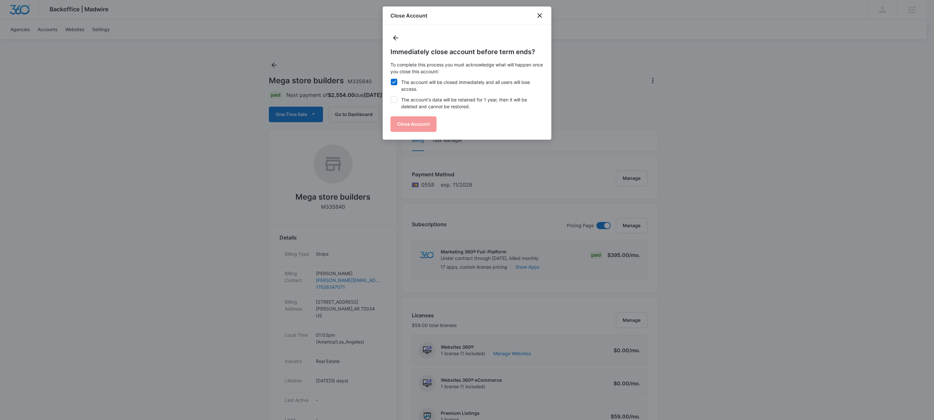
click at [391, 97] on input "The account's data will be retained for 1 year, then it will be deleted and can…" at bounding box center [390, 96] width 0 height 0
checkbox input "true"
click at [415, 130] on button "Close Account" at bounding box center [413, 124] width 46 height 16
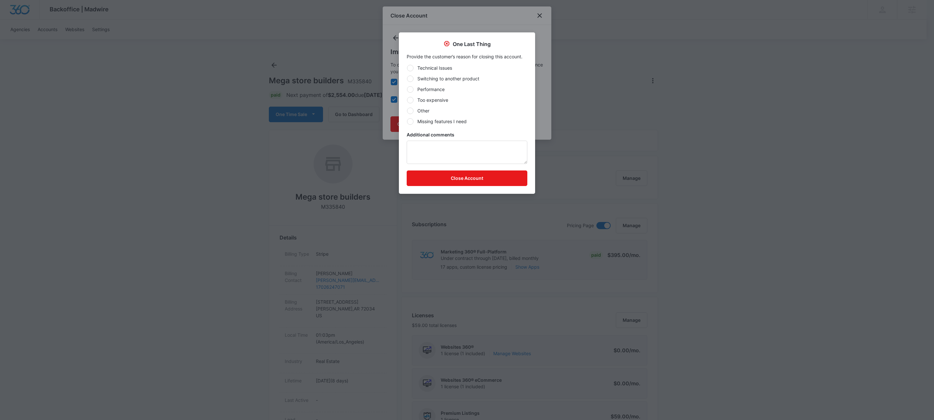
click at [420, 115] on div "Technical Issues Switching to another product Performance Too expensive Other M…" at bounding box center [467, 95] width 121 height 60
click at [424, 113] on label "Other" at bounding box center [467, 110] width 121 height 7
click at [407, 111] on input "Other" at bounding box center [407, 111] width 0 height 0
radio input "true"
click at [450, 147] on textarea "Additional comments" at bounding box center [467, 152] width 121 height 23
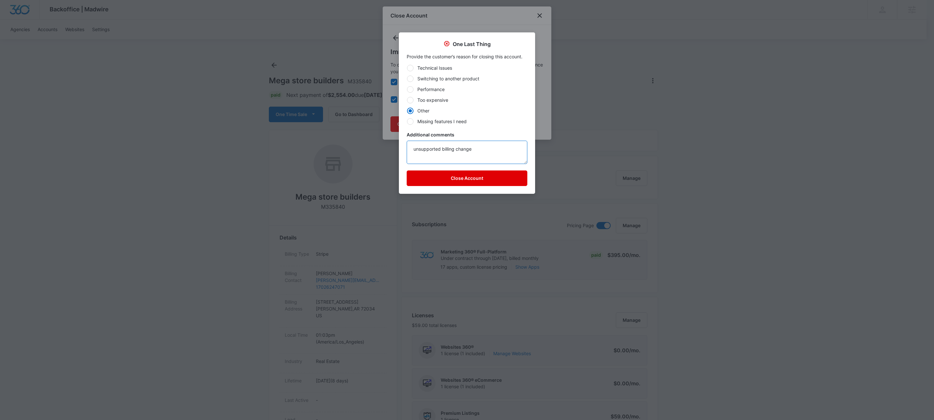
type textarea "unsupported billing change"
click at [496, 178] on button "Close Account" at bounding box center [467, 179] width 121 height 16
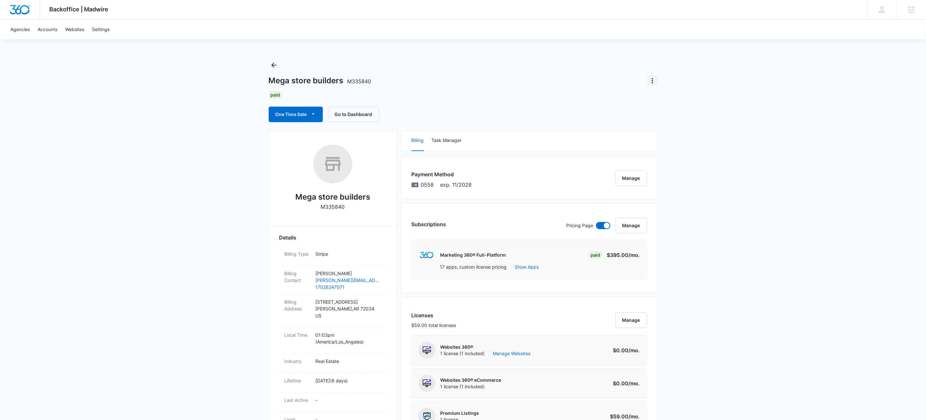
click at [654, 79] on icon "Actions" at bounding box center [653, 81] width 8 height 8
click at [561, 62] on div "Mega store builders M335840 Undo Cancellation Update Status Switch Agency Close…" at bounding box center [463, 91] width 389 height 62
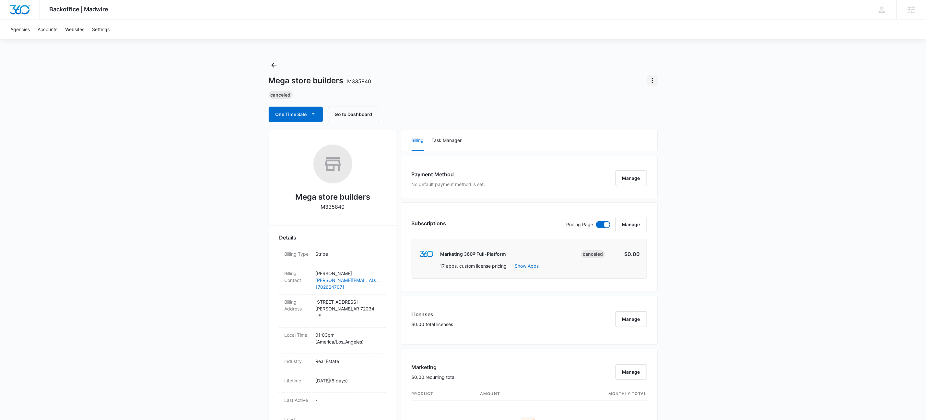
click at [653, 82] on icon "Actions" at bounding box center [652, 80] width 1 height 5
click at [662, 99] on div "Update Status" at bounding box center [672, 99] width 32 height 5
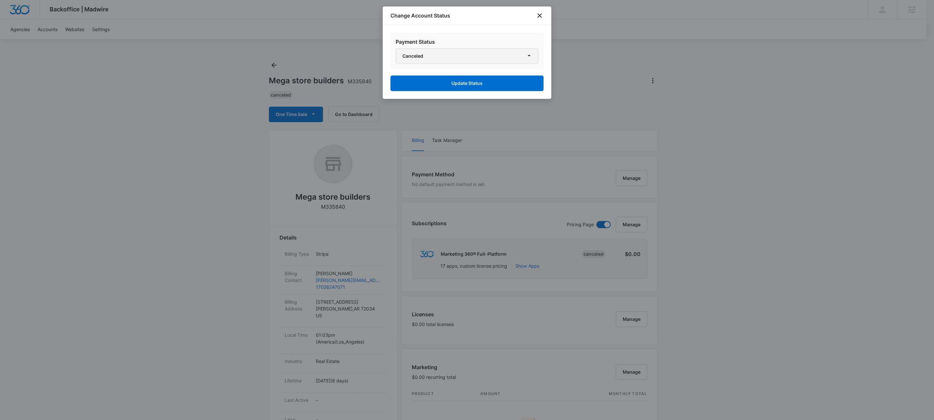
click at [458, 63] on button "Canceled" at bounding box center [467, 56] width 143 height 16
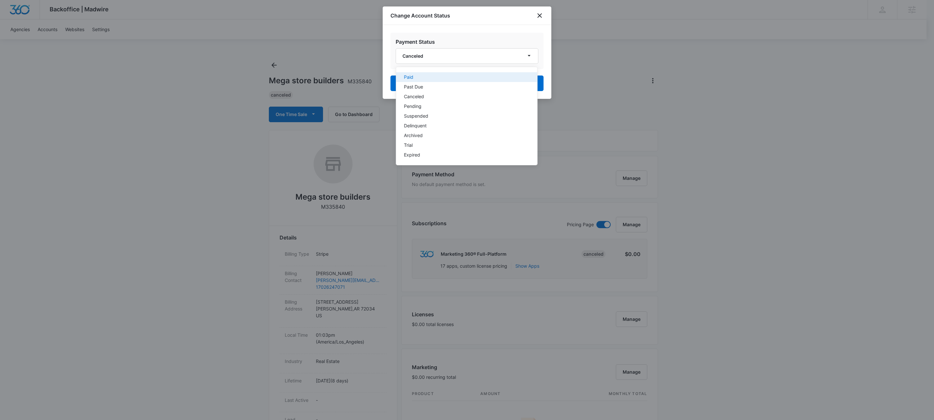
click at [440, 78] on div "Paid" at bounding box center [463, 77] width 118 height 5
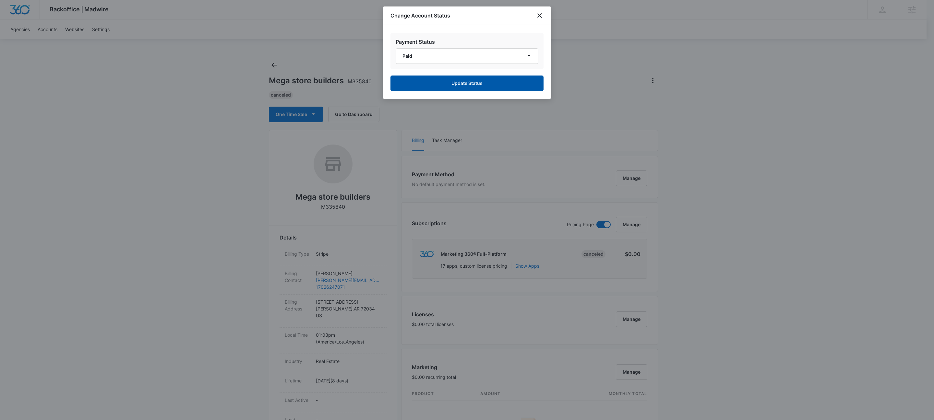
click at [441, 85] on button "Update Status" at bounding box center [466, 84] width 153 height 16
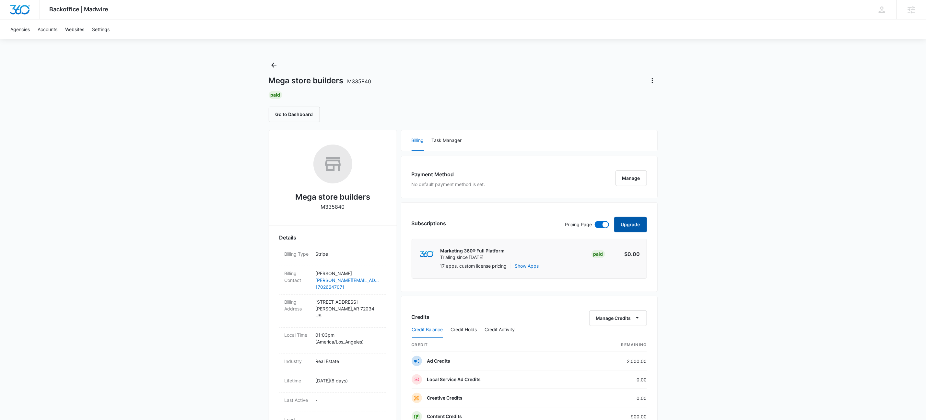
click at [640, 219] on button "Upgrade" at bounding box center [630, 225] width 33 height 16
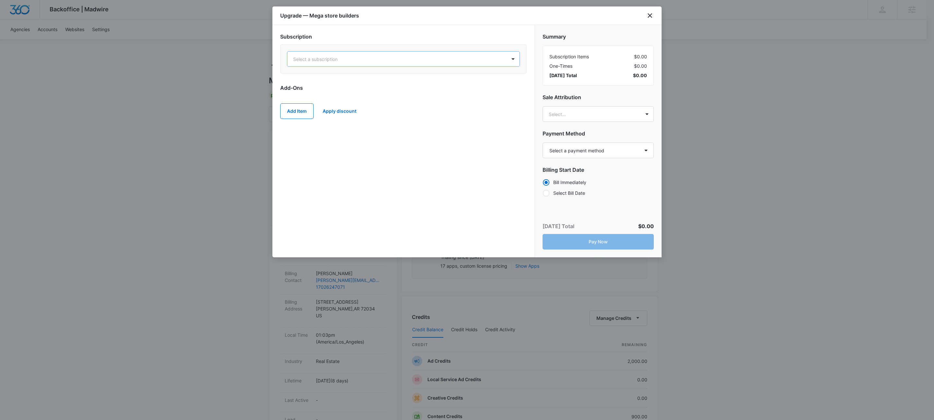
click at [418, 56] on div at bounding box center [395, 59] width 205 height 8
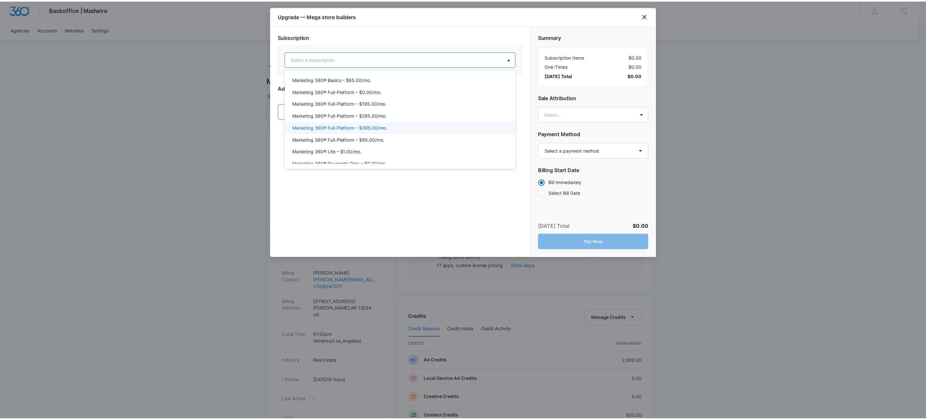
scroll to position [56, 0]
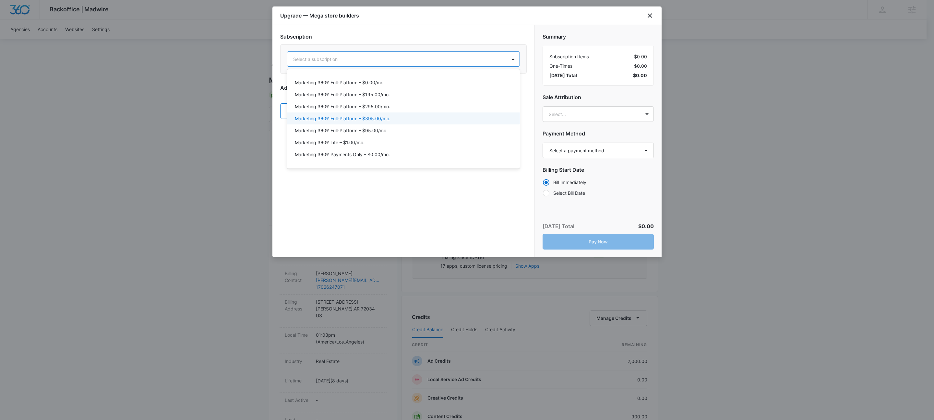
click at [374, 116] on p "Marketing 360® Full-Platform – $395.00/mo." at bounding box center [343, 118] width 96 height 7
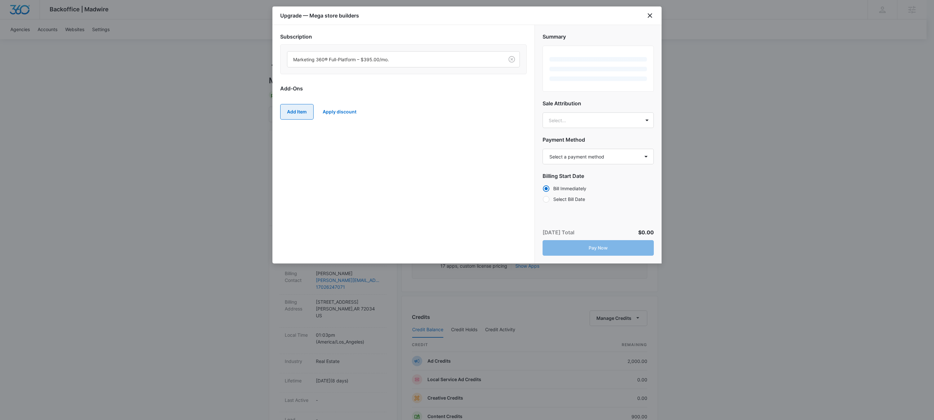
click at [295, 113] on button "Add Item" at bounding box center [296, 112] width 33 height 16
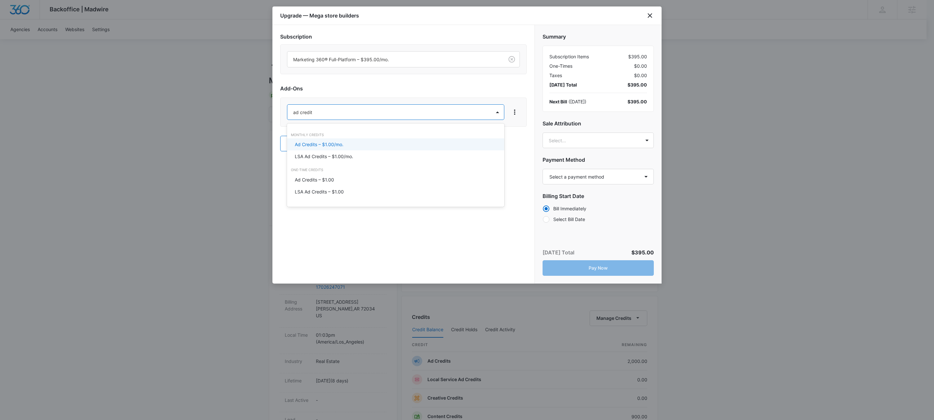
type input "ad credits"
click at [309, 141] on p "Ad Credits – $1.00/mo." at bounding box center [319, 144] width 49 height 7
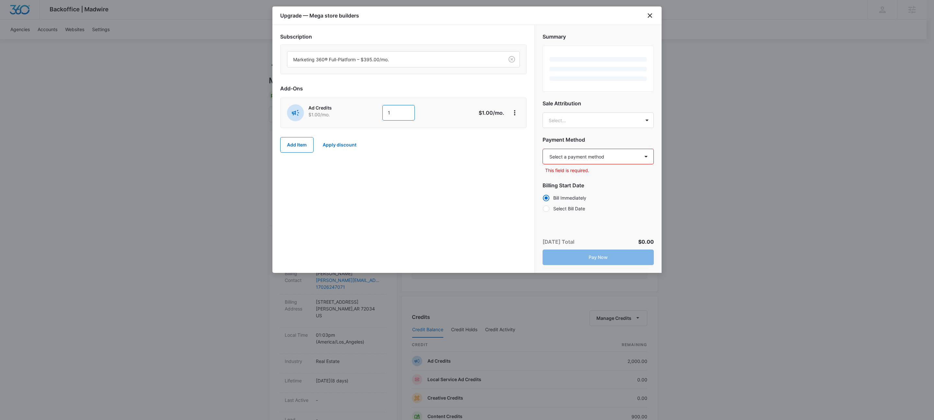
click at [408, 116] on input "1" at bounding box center [398, 113] width 32 height 16
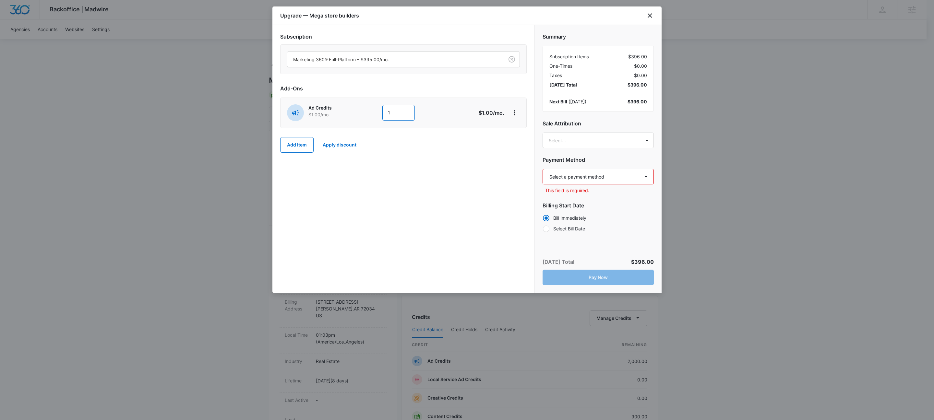
click at [408, 116] on input "1" at bounding box center [398, 113] width 32 height 16
type input "3500"
click at [306, 144] on button "Add Item" at bounding box center [296, 145] width 33 height 16
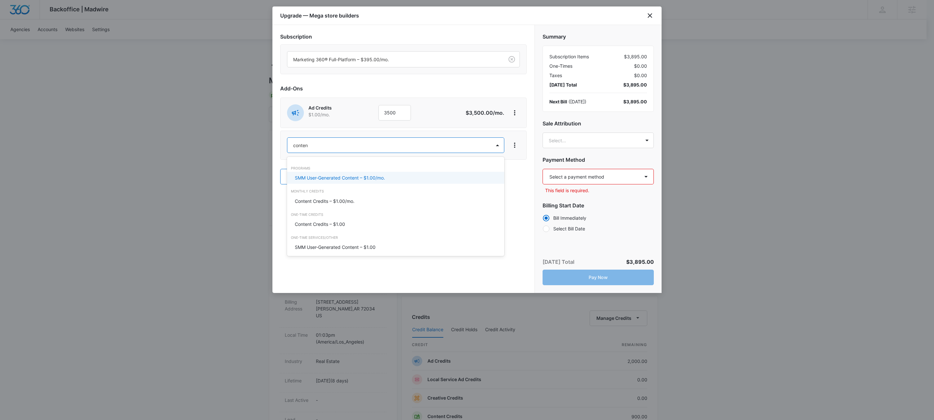
type input "content"
click at [319, 199] on p "Content Credits – $1.00/mo." at bounding box center [325, 201] width 60 height 7
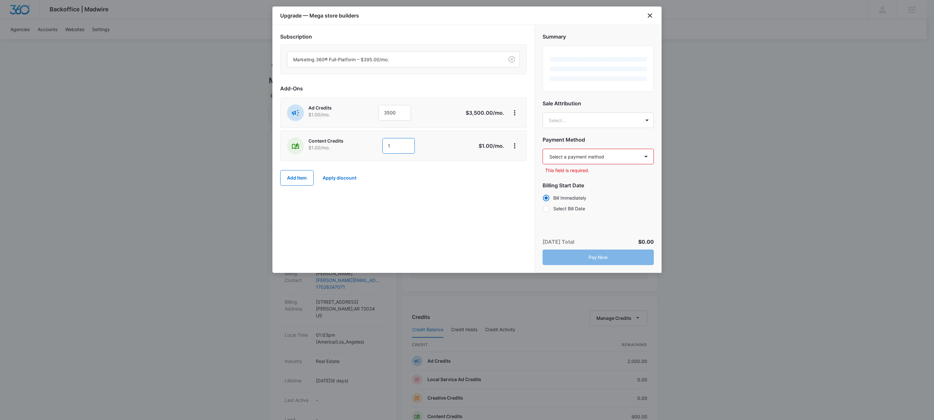
click at [398, 146] on input "1" at bounding box center [398, 146] width 32 height 16
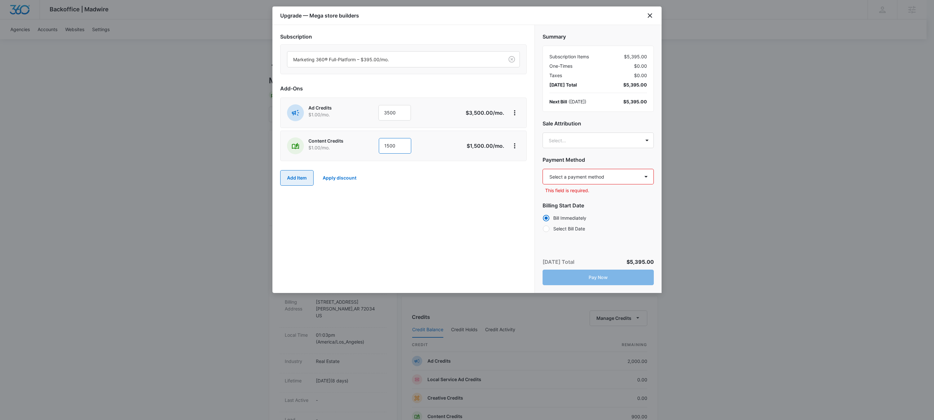
type input "1500"
click at [305, 177] on button "Add Item" at bounding box center [296, 178] width 33 height 16
type input "listings"
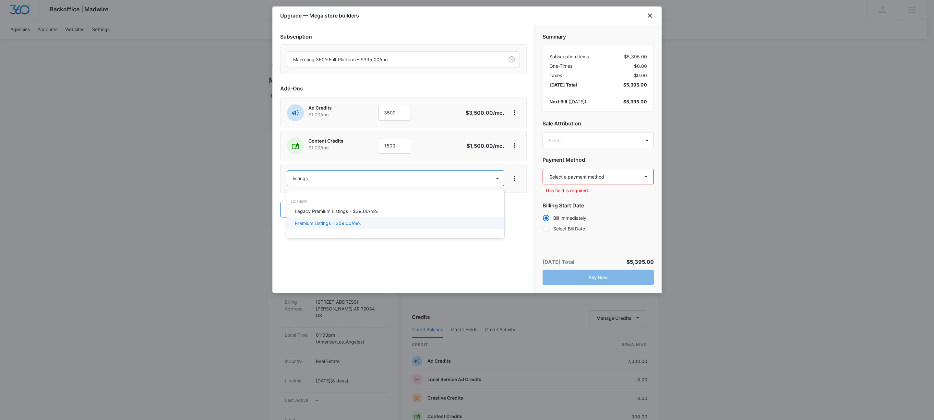
click at [335, 220] on p "Premium Listings – $59.00/mo." at bounding box center [328, 223] width 66 height 7
click at [610, 176] on select "Select a payment method American Express ending in [DATE] Mastercard ending in …" at bounding box center [597, 177] width 111 height 16
select select "pm_1Rw4ajA4n8RTgNjUUbt3GdDn"
click at [542, 169] on select "Select a payment method American Express ending in [DATE] Mastercard ending in …" at bounding box center [597, 177] width 111 height 16
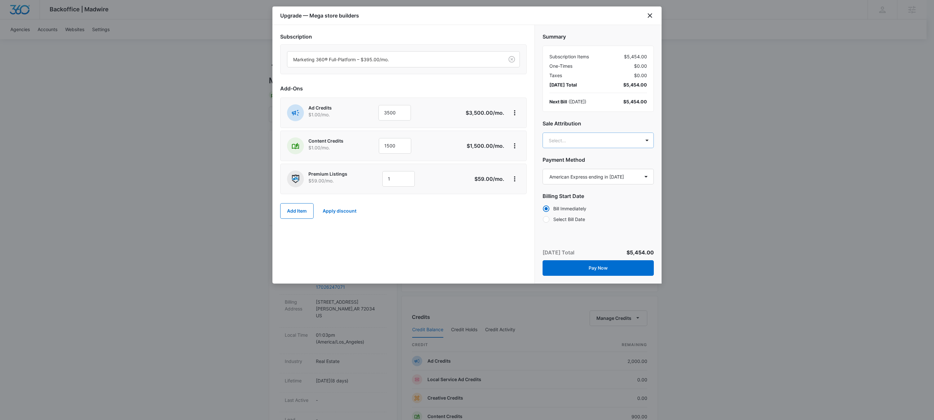
click at [605, 143] on body "Backoffice | Madwire Apps Settings KW Kait Weagraff [EMAIL_ADDRESS][PERSON_NAME…" at bounding box center [467, 333] width 934 height 667
type input "[PERSON_NAME]"
click at [603, 167] on p "[PERSON_NAME][EMAIL_ADDRESS][PERSON_NAME][DOMAIN_NAME]" at bounding box center [598, 174] width 94 height 14
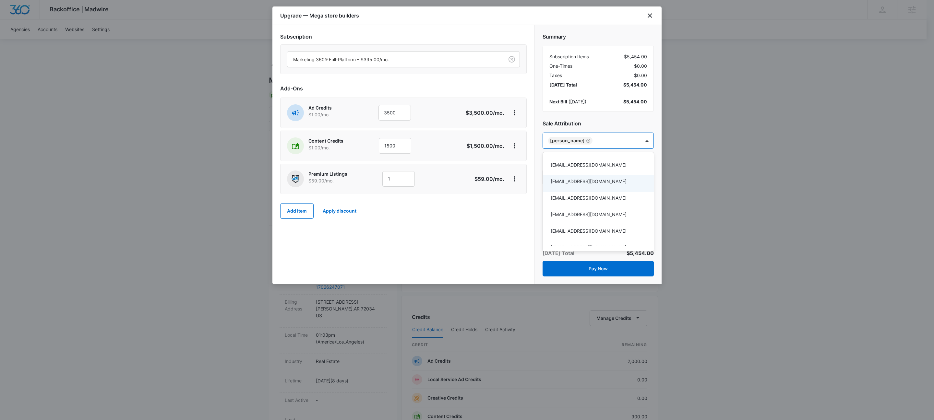
click at [441, 252] on div at bounding box center [467, 210] width 934 height 420
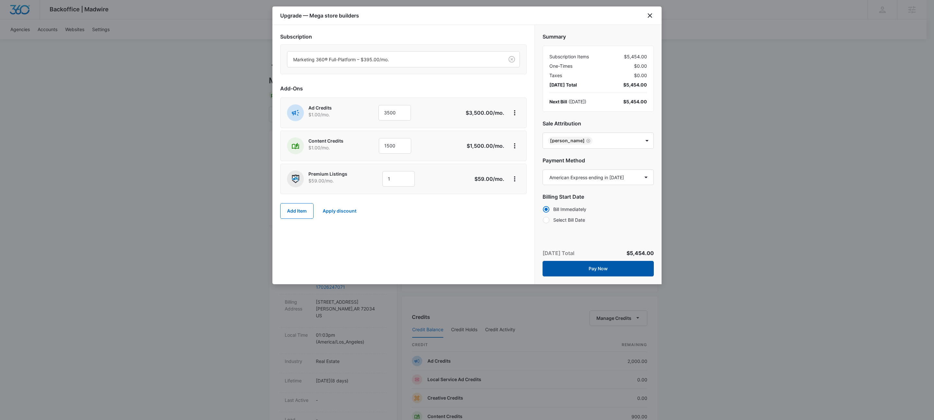
click at [582, 268] on button "Pay Now" at bounding box center [597, 269] width 111 height 16
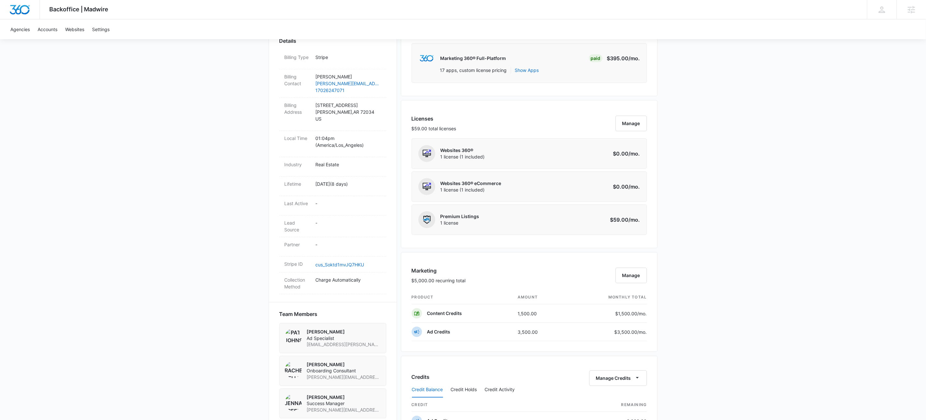
scroll to position [504, 0]
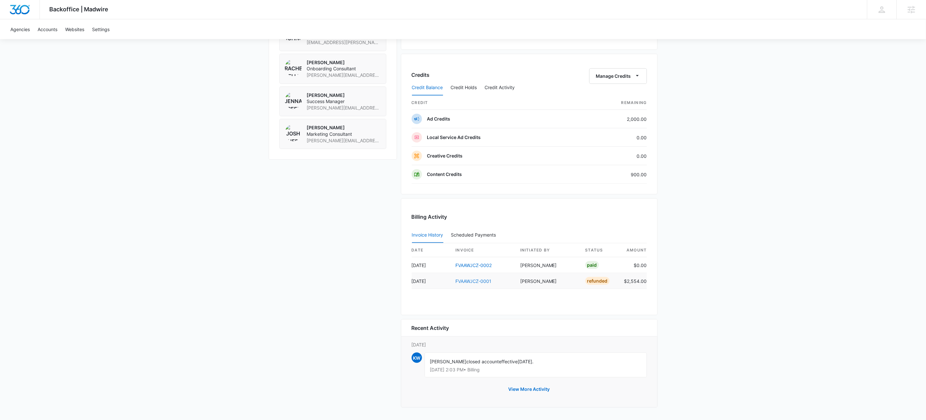
click at [478, 279] on link "FVAAWJCZ-0001" at bounding box center [474, 282] width 36 height 6
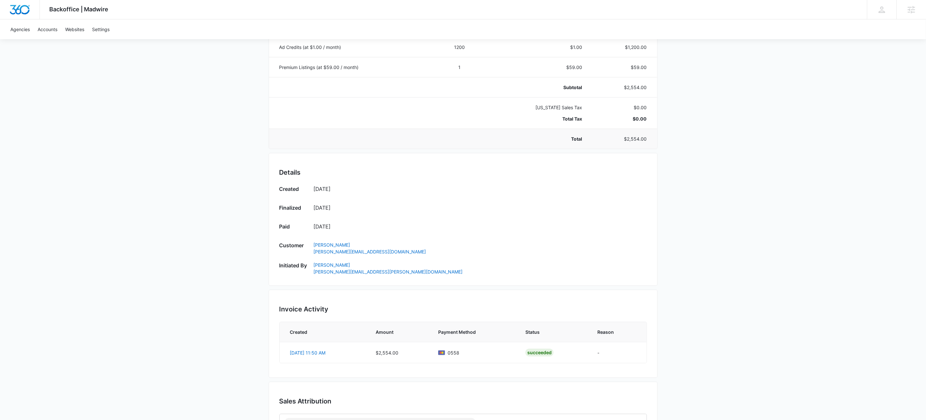
scroll to position [249, 0]
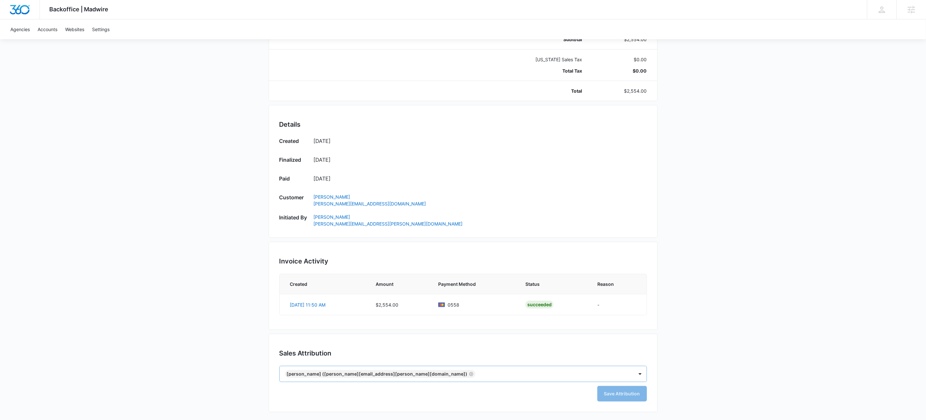
click at [470, 373] on icon "Remove Josh Sherman (josh.sherman@madwire.com)" at bounding box center [472, 374] width 4 height 4
click at [616, 393] on button "Save Attribution" at bounding box center [623, 394] width 50 height 16
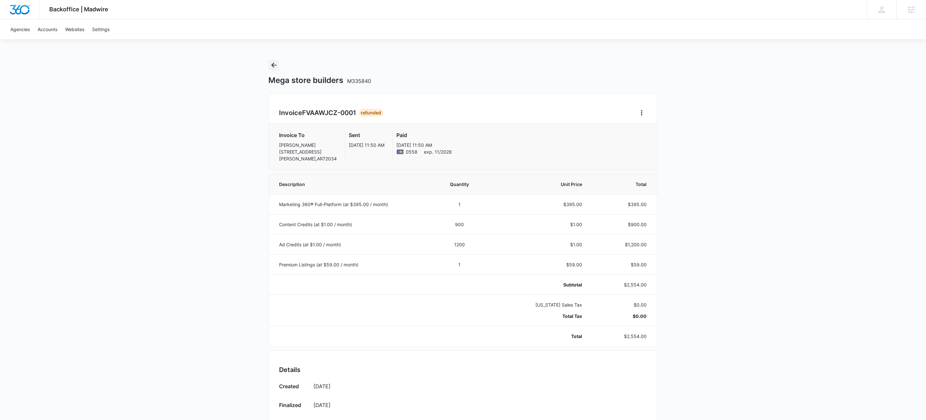
click at [274, 67] on icon "Back" at bounding box center [274, 65] width 8 height 8
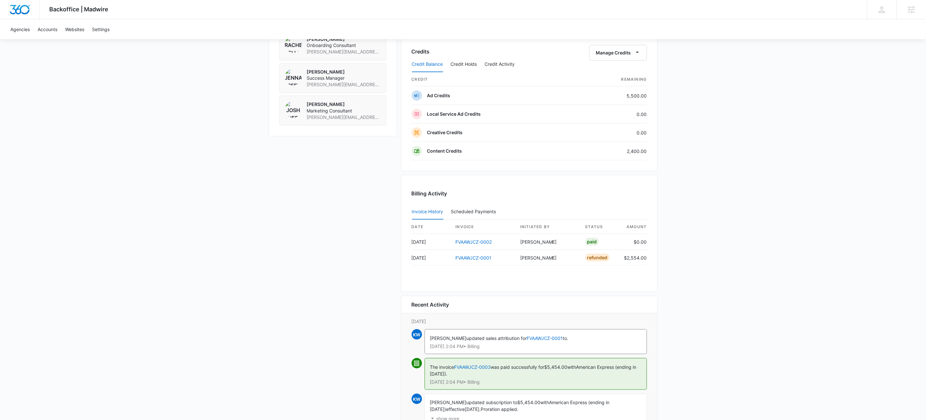
scroll to position [523, 0]
click at [484, 370] on link "FVAAWJCZ-0003" at bounding box center [473, 367] width 37 height 6
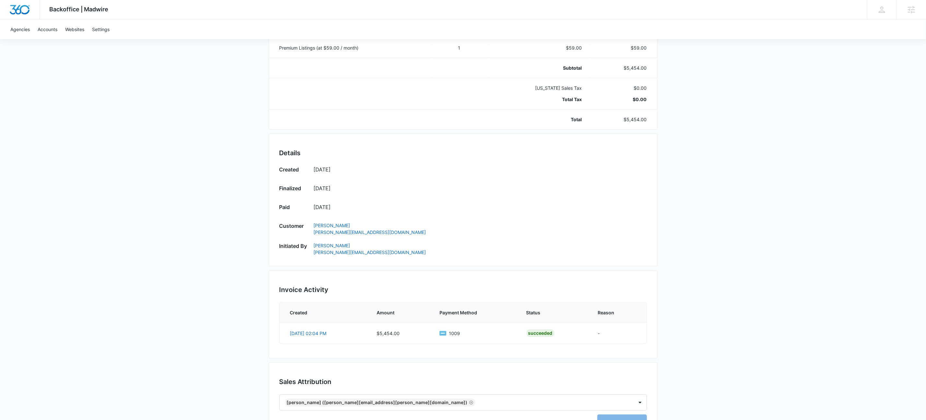
scroll to position [249, 0]
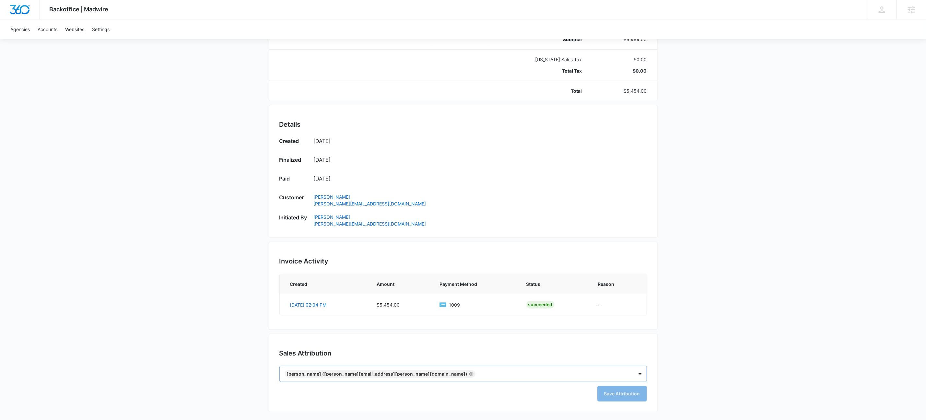
click at [469, 374] on icon "Remove Ryan Sipes (Ryan.Sipes@madwire.com)" at bounding box center [471, 374] width 5 height 5
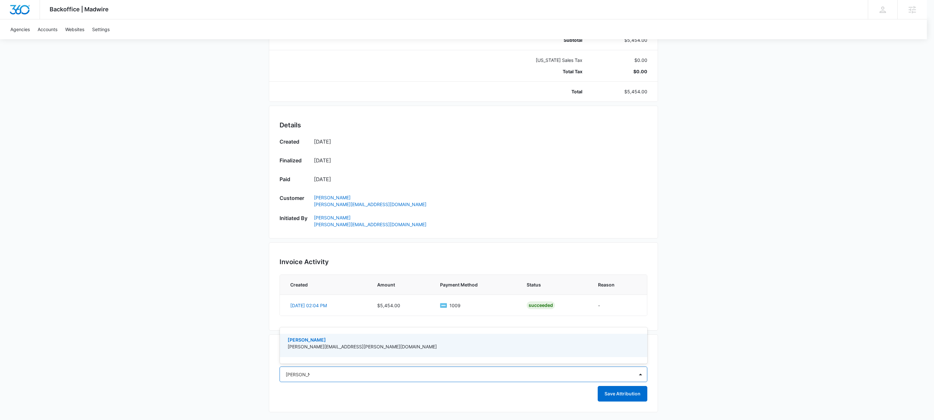
type input "[PERSON_NAME]"
click at [321, 344] on p "[PERSON_NAME][EMAIL_ADDRESS][PERSON_NAME][DOMAIN_NAME]" at bounding box center [463, 346] width 351 height 7
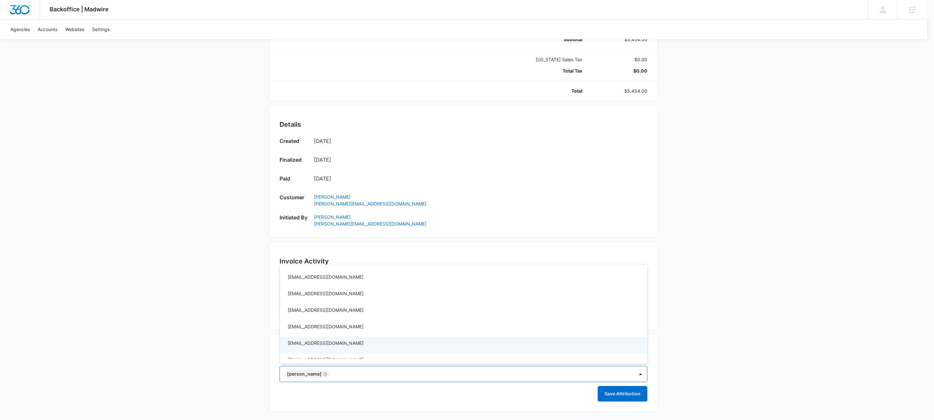
click at [701, 352] on div at bounding box center [467, 210] width 934 height 420
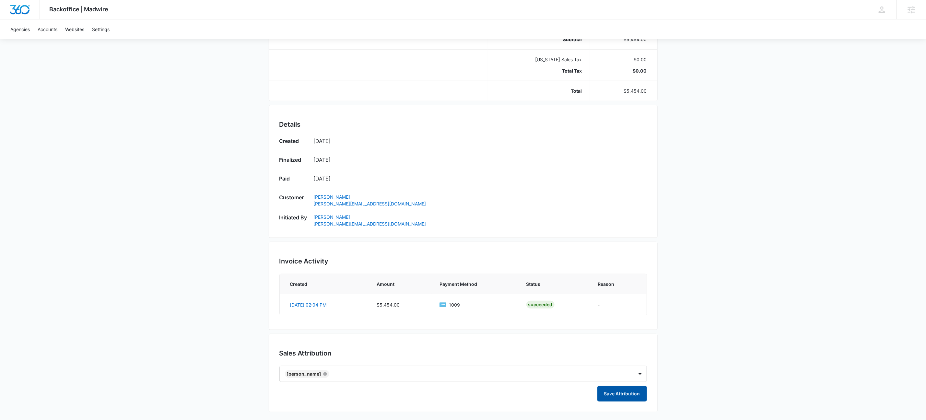
click at [630, 400] on button "Save Attribution" at bounding box center [623, 394] width 50 height 16
click at [572, 335] on div "Sales Attribution [PERSON_NAME] ([PERSON_NAME][EMAIL_ADDRESS][PERSON_NAME][DOMA…" at bounding box center [463, 373] width 389 height 78
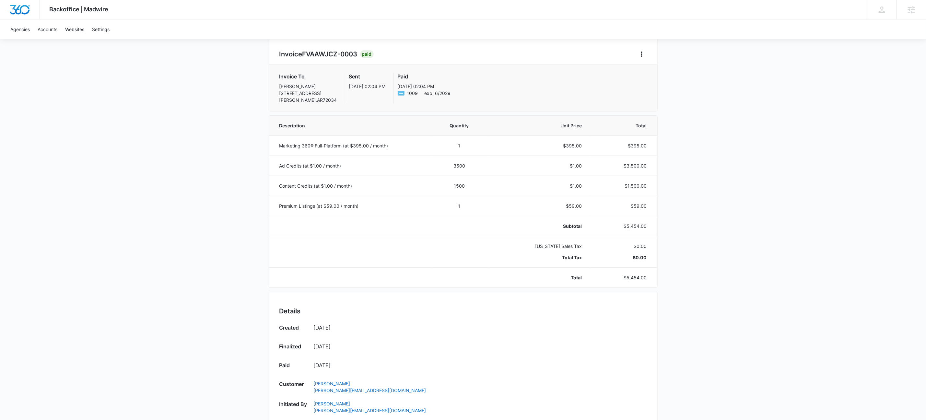
scroll to position [0, 0]
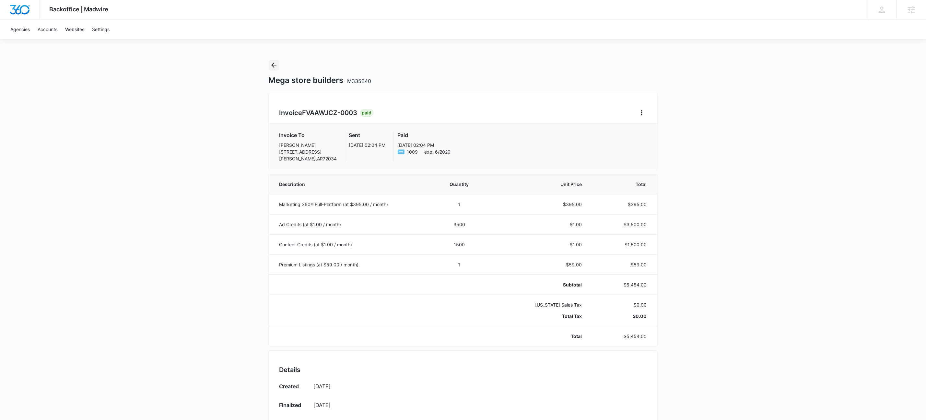
click at [271, 64] on icon "Back" at bounding box center [274, 65] width 8 height 8
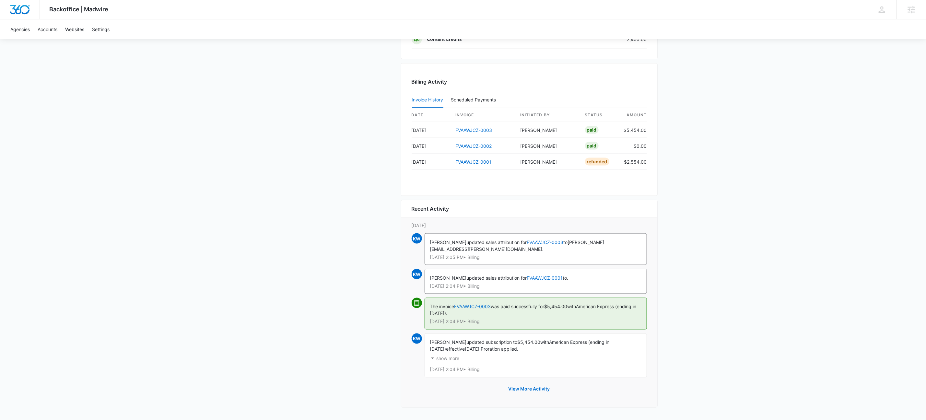
scroll to position [634, 0]
click at [483, 149] on link "FVAAWJCZ-0002" at bounding box center [474, 147] width 36 height 6
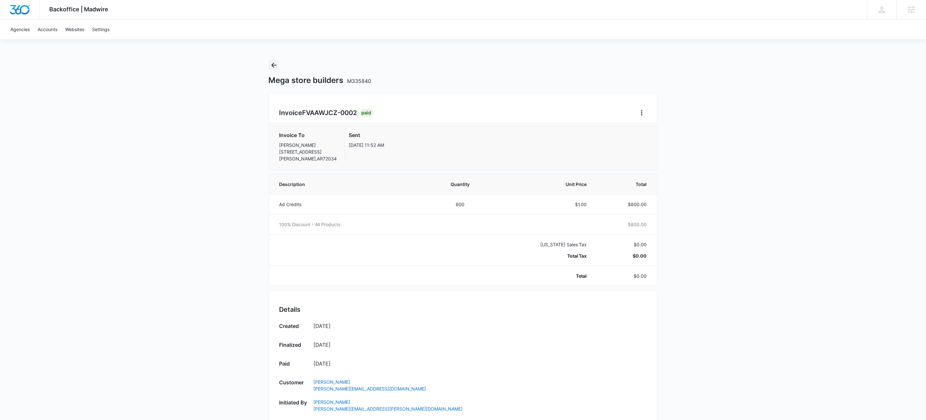
click at [275, 65] on icon "Back" at bounding box center [274, 65] width 8 height 8
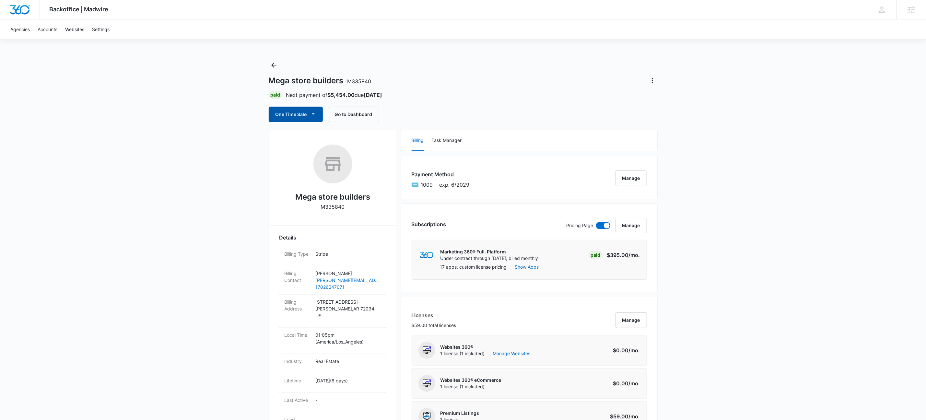
click at [318, 114] on button "One Time Sale" at bounding box center [296, 115] width 54 height 16
click at [321, 131] on button "Run One-Time Payment" at bounding box center [318, 137] width 98 height 12
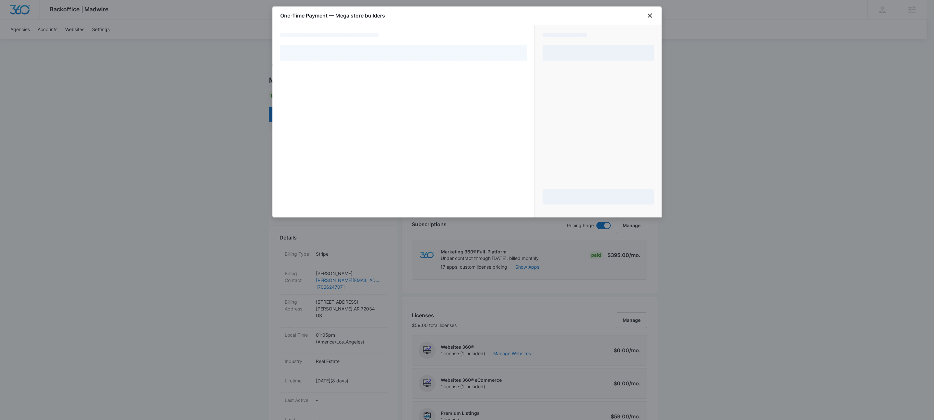
select select "pm_1Rw4ajA4n8RTgNjUUbt3GdDn"
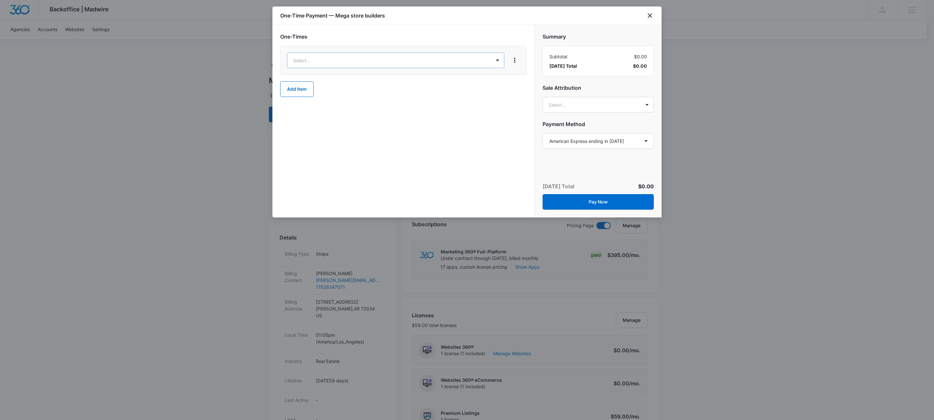
click at [324, 93] on p "Ad Credits – $1.00" at bounding box center [314, 92] width 39 height 7
click at [399, 63] on input "1" at bounding box center [398, 61] width 32 height 16
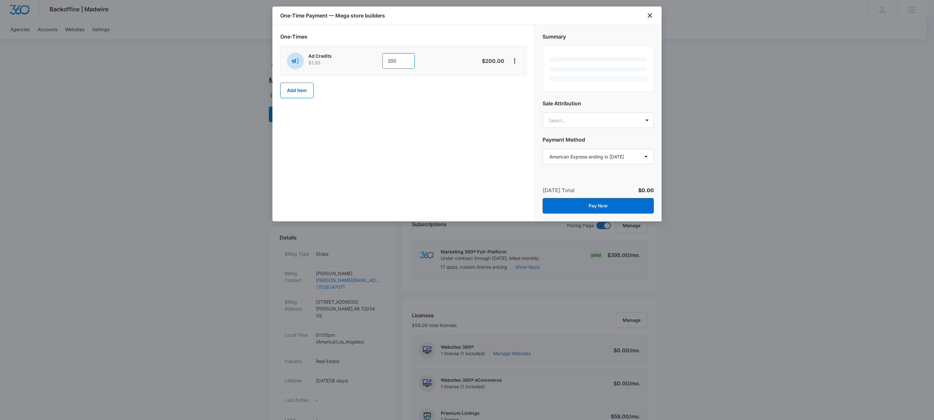
type input "200"
click at [527, 35] on div "One-Times Ad Credits $1.00 200 $200.00 Add Item" at bounding box center [403, 123] width 262 height 196
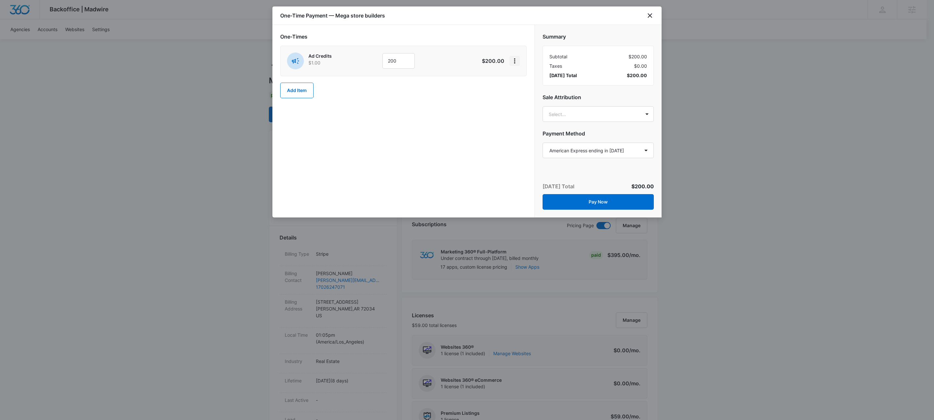
click at [515, 63] on icon "View More" at bounding box center [515, 61] width 8 height 8
click at [524, 77] on div "Add Discount" at bounding box center [531, 79] width 29 height 5
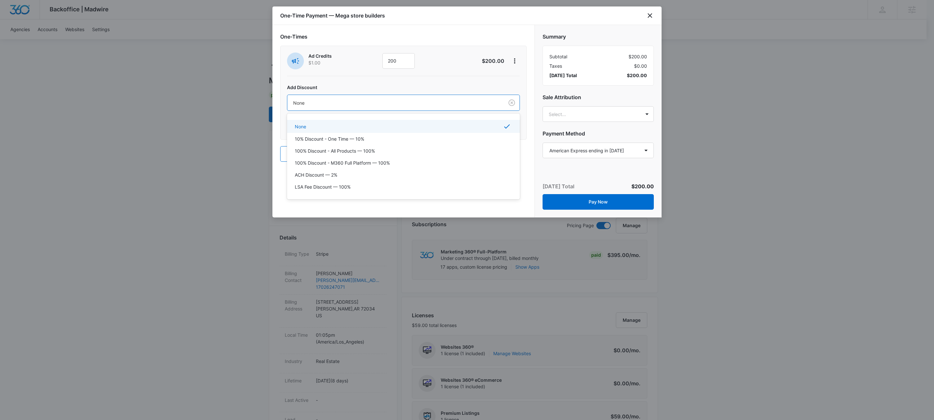
drag, startPoint x: 326, startPoint y: 103, endPoint x: 326, endPoint y: 145, distance: 42.2
click at [326, 103] on div at bounding box center [394, 103] width 202 height 8
click at [326, 149] on p "100% Discount - All Products — 100%" at bounding box center [335, 151] width 80 height 7
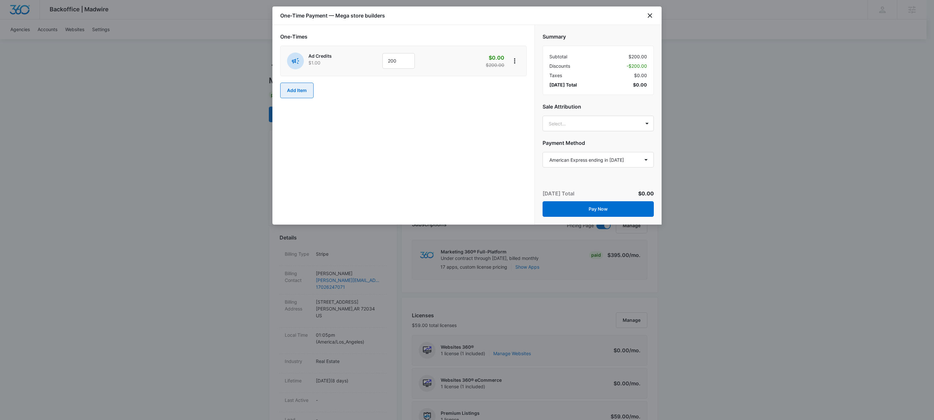
click at [290, 88] on button "Add Item" at bounding box center [296, 91] width 33 height 16
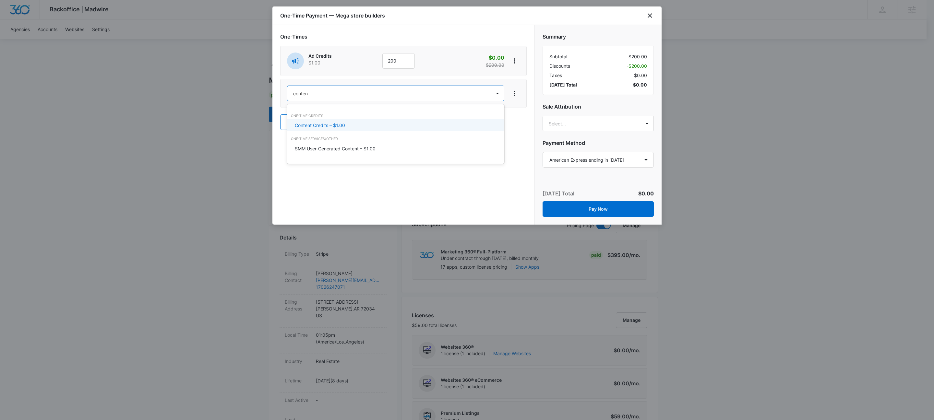
type input "content"
click at [314, 127] on p "Content Credits – $1.00" at bounding box center [320, 125] width 50 height 7
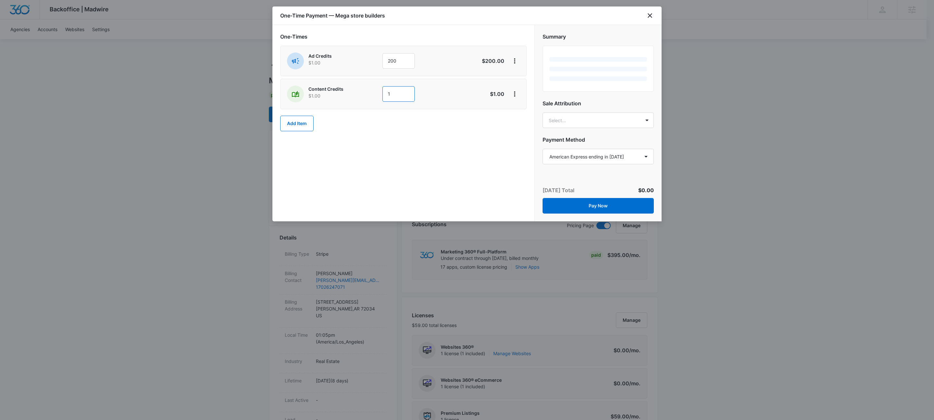
click at [402, 92] on input "1" at bounding box center [398, 94] width 32 height 16
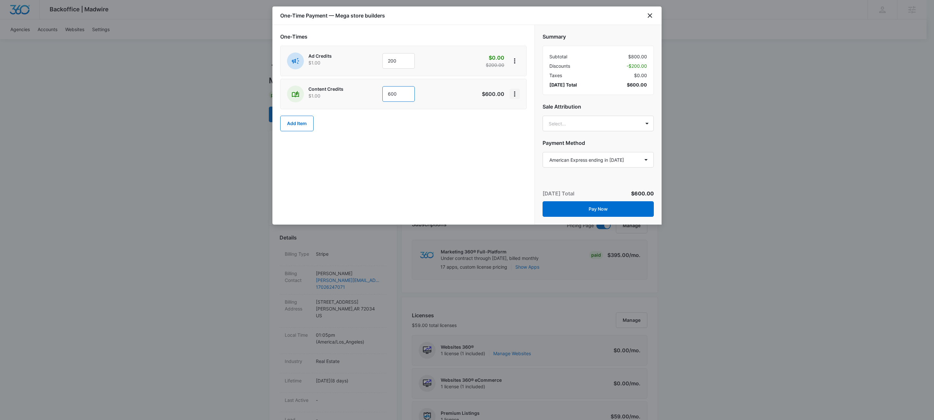
type input "600"
click at [512, 96] on icon "View More" at bounding box center [515, 94] width 8 height 8
click at [522, 110] on button "Add Discount" at bounding box center [536, 113] width 52 height 10
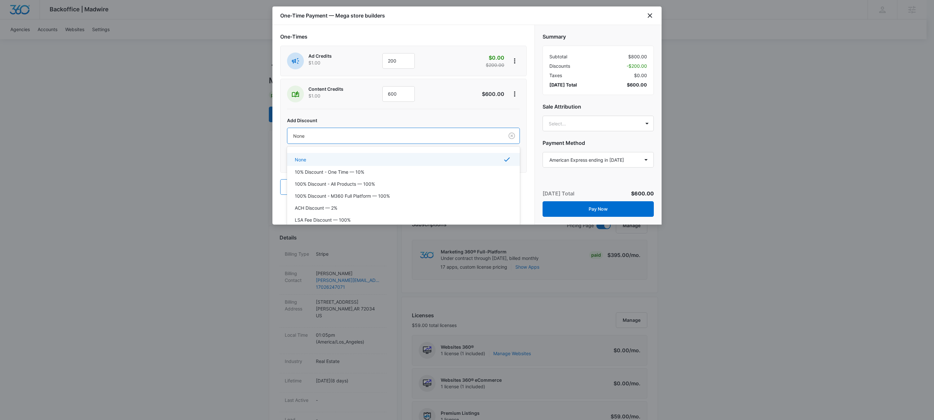
click at [374, 141] on div "None" at bounding box center [395, 136] width 217 height 15
click at [365, 182] on p "100% Discount - All Products — 100%" at bounding box center [335, 184] width 80 height 7
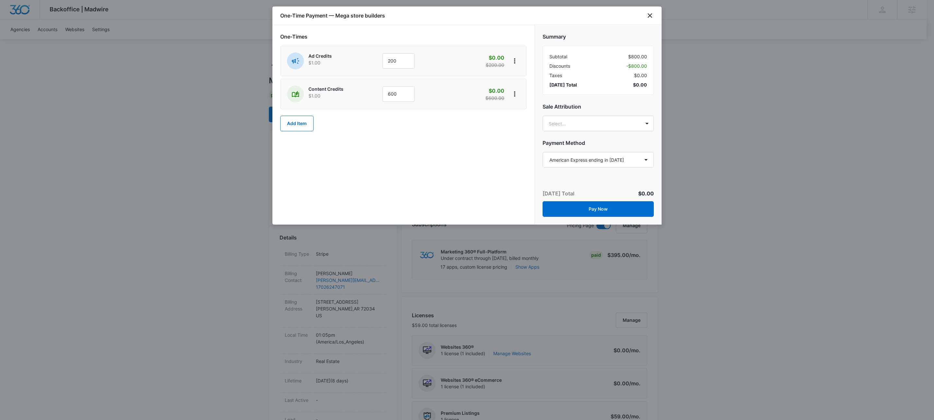
click at [371, 185] on div "One-Times Ad Credits $1.00 200 $0.00 $200.00 Content Credits $1.00 600 $0.00 $6…" at bounding box center [403, 125] width 262 height 200
click at [599, 209] on button "Pay Now" at bounding box center [597, 209] width 111 height 16
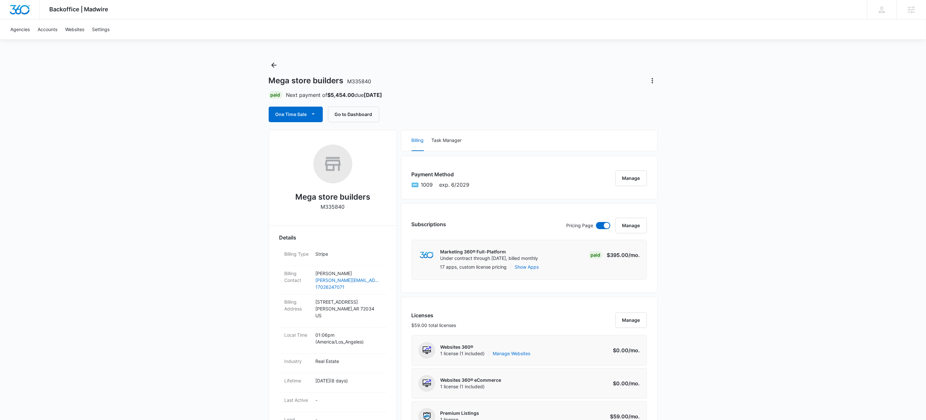
click at [329, 202] on h2 "Mega store builders" at bounding box center [332, 197] width 75 height 12
click at [330, 207] on p "M335840" at bounding box center [333, 207] width 24 height 8
copy p "M335840"
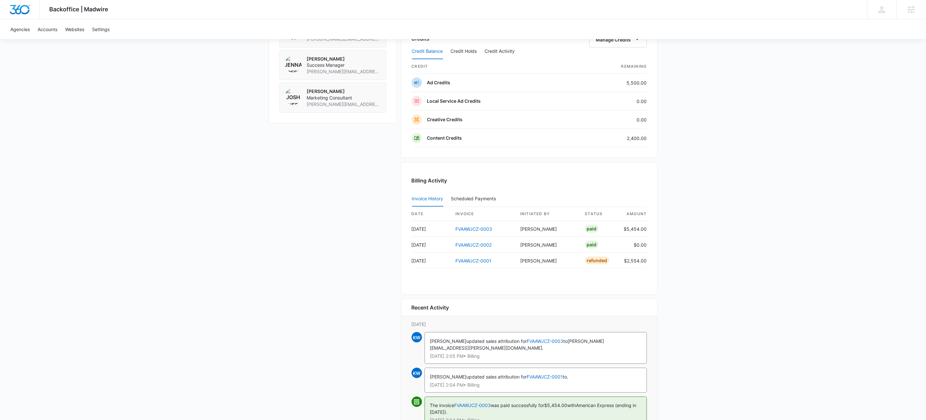
scroll to position [634, 0]
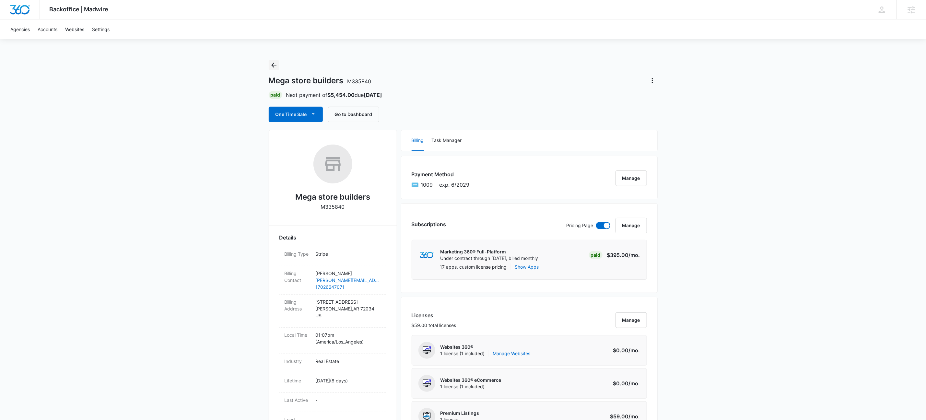
click at [271, 67] on icon "Back" at bounding box center [274, 65] width 8 height 8
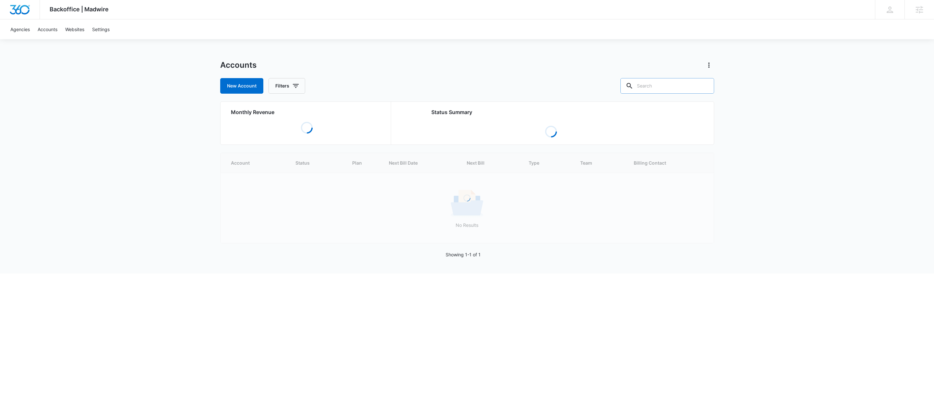
click at [694, 87] on input "text" at bounding box center [667, 86] width 94 height 16
paste input "M324495"
type input "M324495"
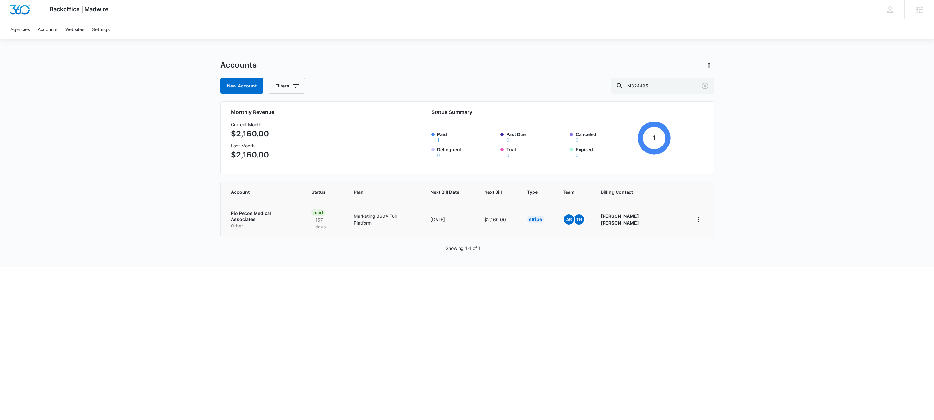
click at [277, 214] on p "Rio Pecos Medical Associates" at bounding box center [263, 216] width 65 height 13
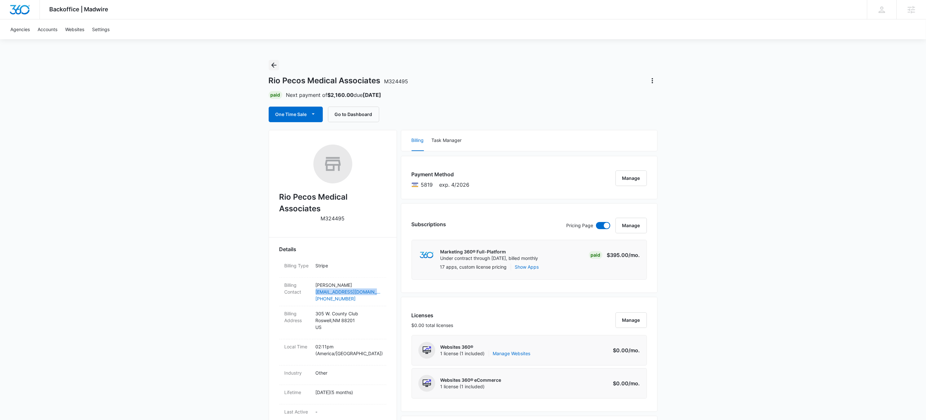
click at [272, 64] on icon "Back" at bounding box center [274, 65] width 8 height 8
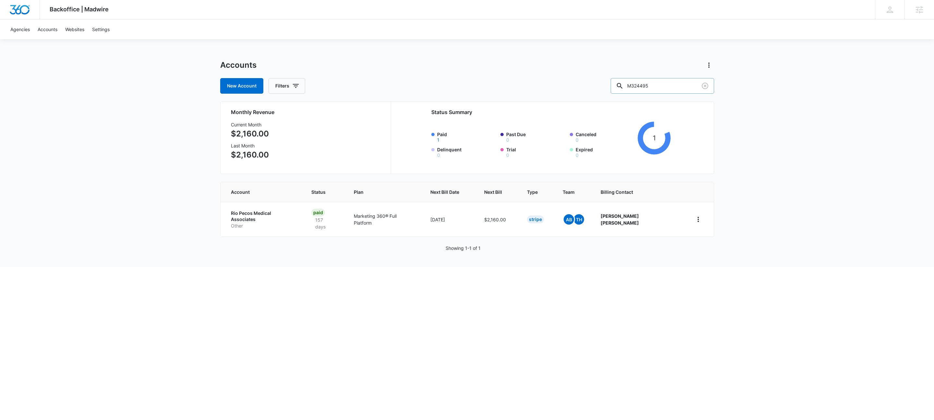
click at [680, 83] on input "M324495" at bounding box center [662, 86] width 103 height 16
type input "m335320"
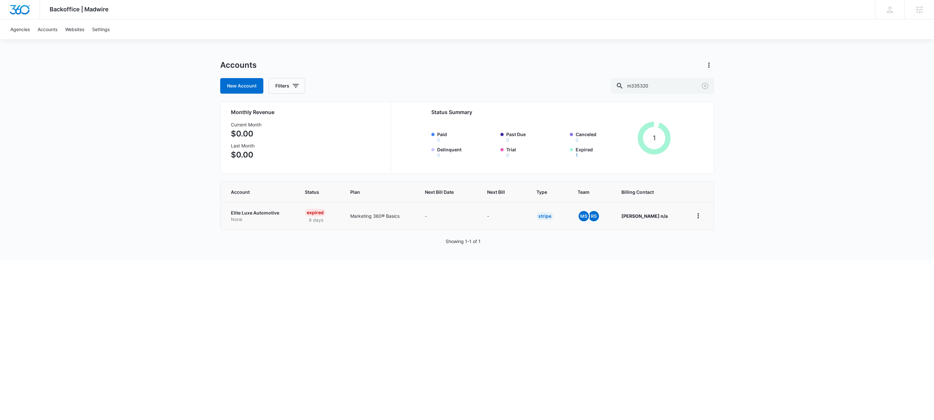
click at [267, 212] on p "Elite Luxe Automotive" at bounding box center [260, 213] width 59 height 6
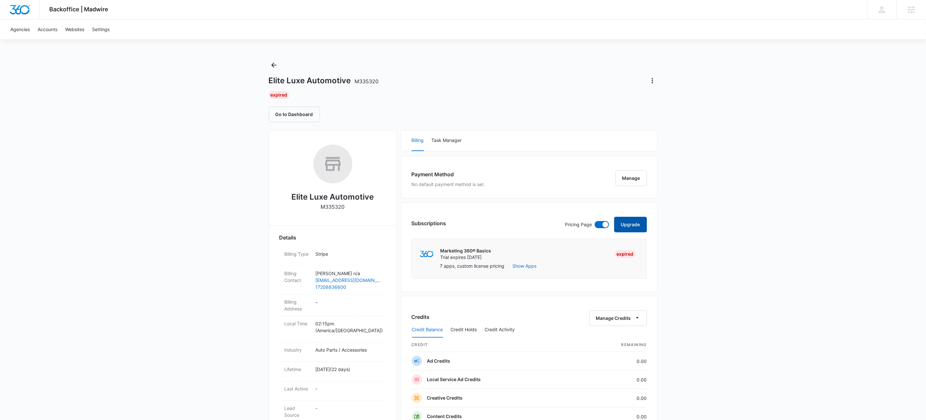
click at [637, 222] on button "Upgrade" at bounding box center [630, 225] width 33 height 16
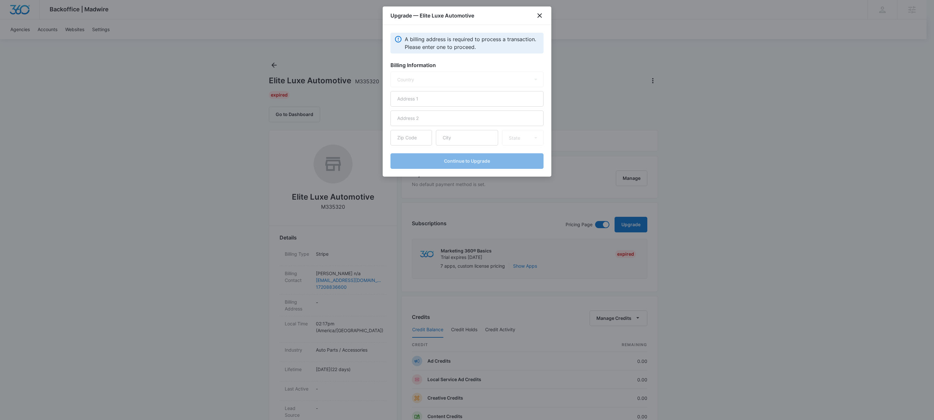
select select "US"
click at [492, 94] on input "text" at bounding box center [466, 99] width 153 height 16
type input "[STREET_ADDRESS]"
type input "80534"
type input "[GEOGRAPHIC_DATA]"
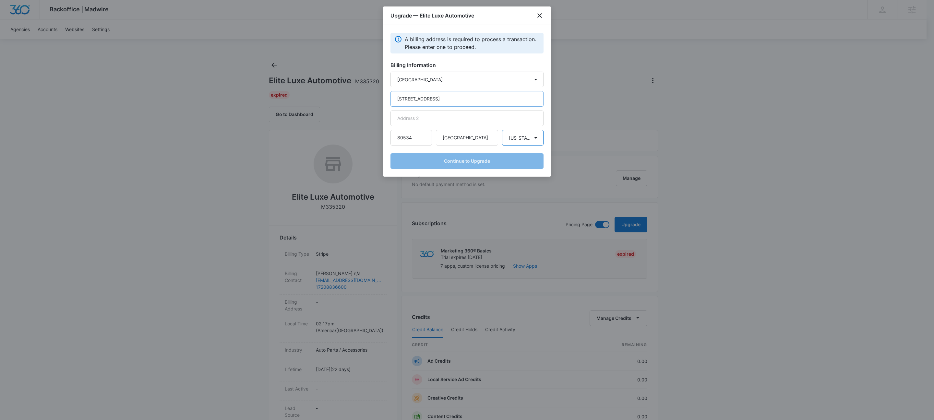
select select "CO"
click at [448, 164] on button "Continue to Upgrade" at bounding box center [466, 161] width 153 height 16
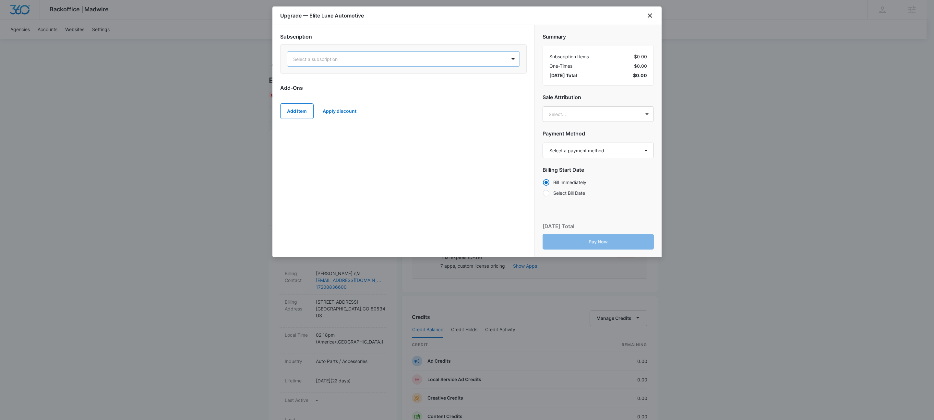
click at [465, 60] on div at bounding box center [395, 59] width 205 height 8
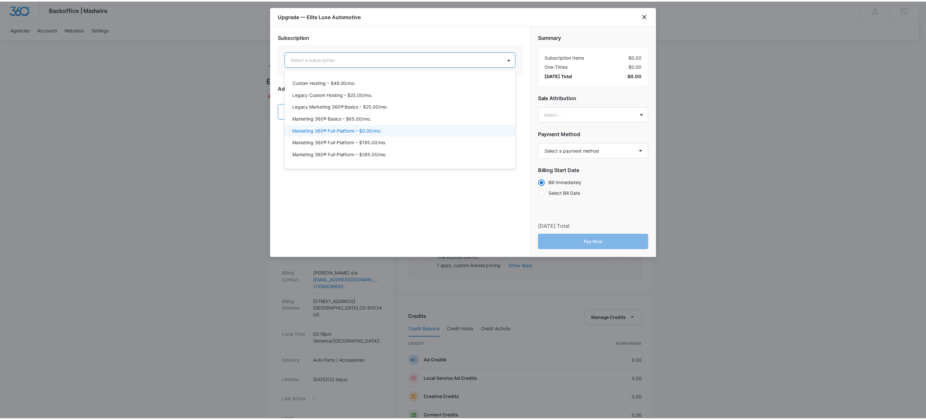
scroll to position [13, 0]
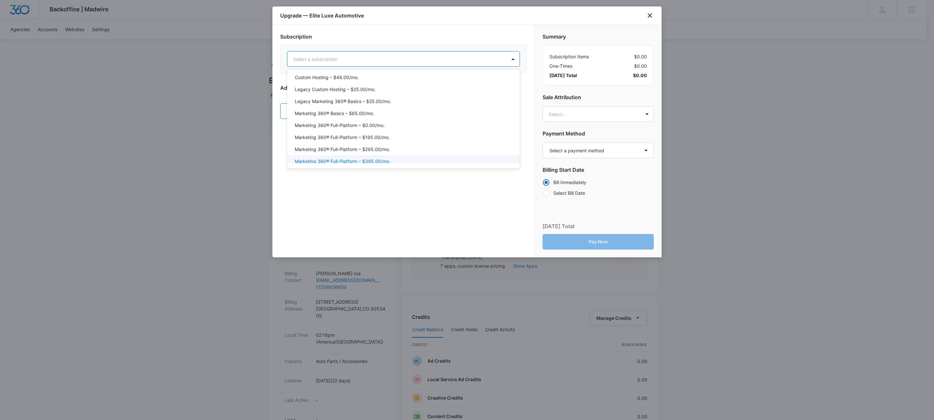
click at [395, 159] on div "Marketing 360® Full-Platform – $395.00/mo." at bounding box center [403, 161] width 216 height 7
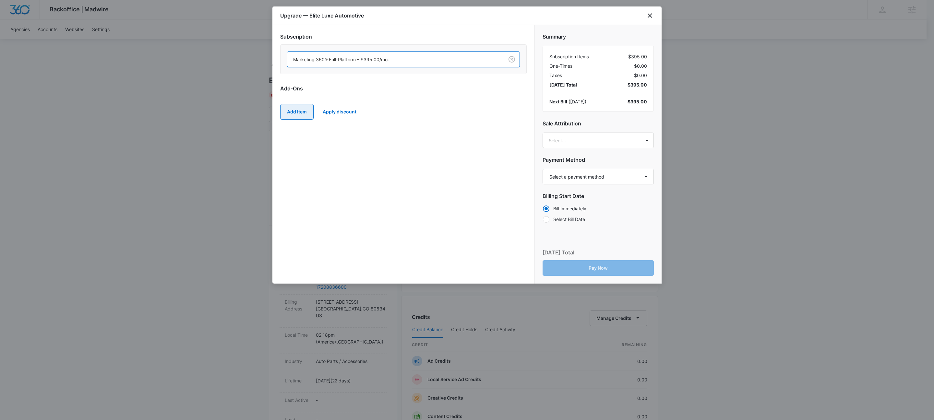
click at [295, 116] on button "Add Item" at bounding box center [296, 112] width 33 height 16
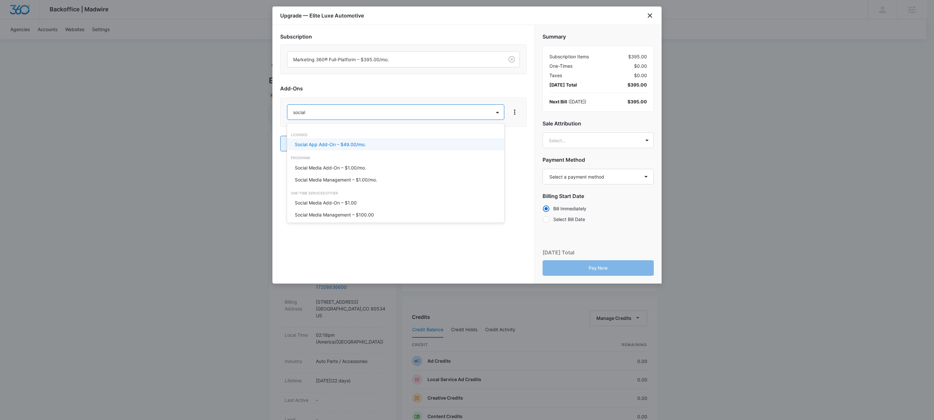
type input "social m"
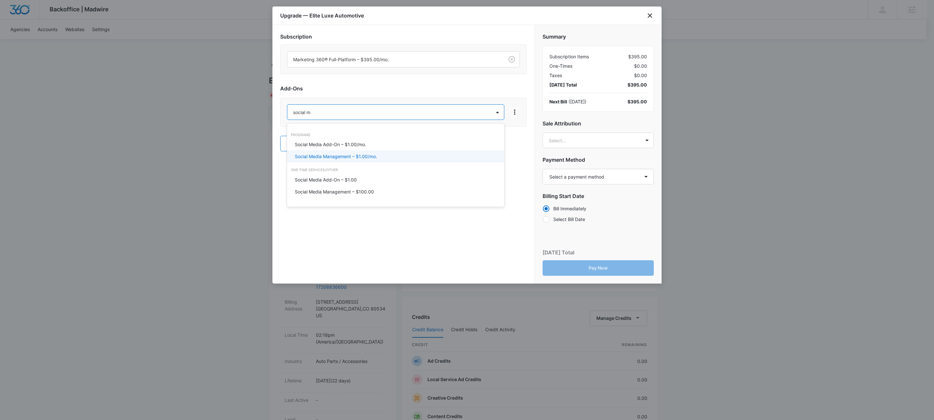
click at [349, 159] on p "Social Media Management – $1.00/mo." at bounding box center [336, 156] width 82 height 7
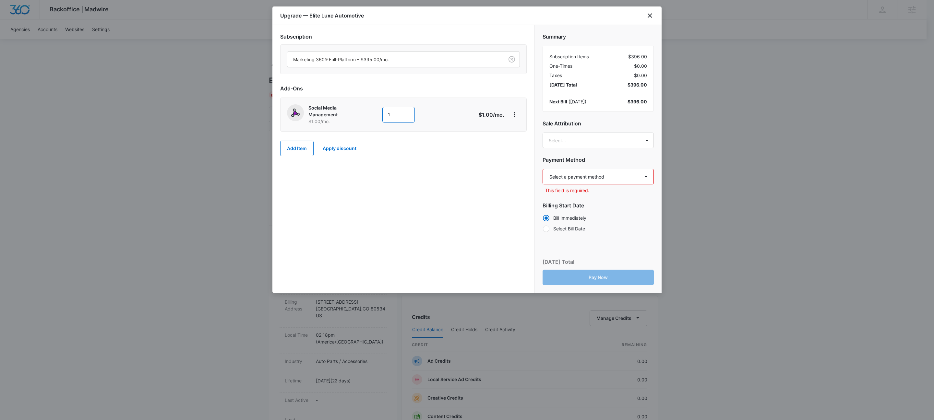
click at [408, 114] on input "1" at bounding box center [398, 115] width 32 height 16
type input "300"
click at [281, 149] on button "Add Item" at bounding box center [296, 149] width 33 height 16
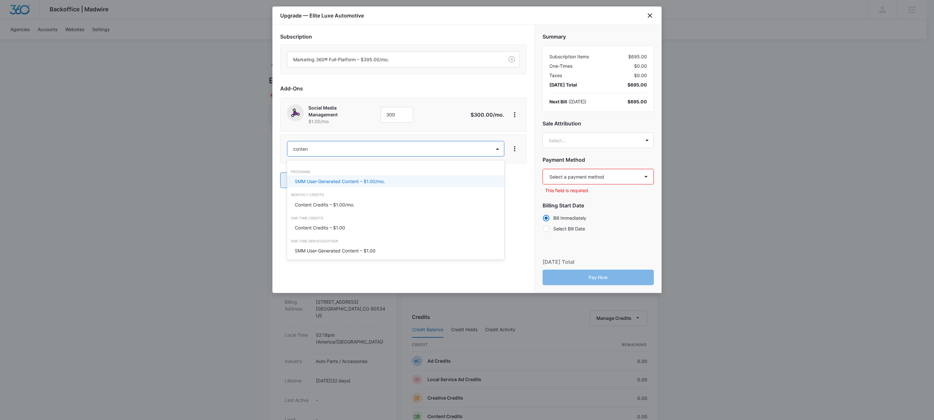
type input "content"
click at [316, 205] on p "Content Credits – $1.00/mo." at bounding box center [325, 204] width 60 height 7
click at [404, 151] on input "1" at bounding box center [398, 150] width 32 height 16
click at [403, 151] on input "1" at bounding box center [398, 150] width 32 height 16
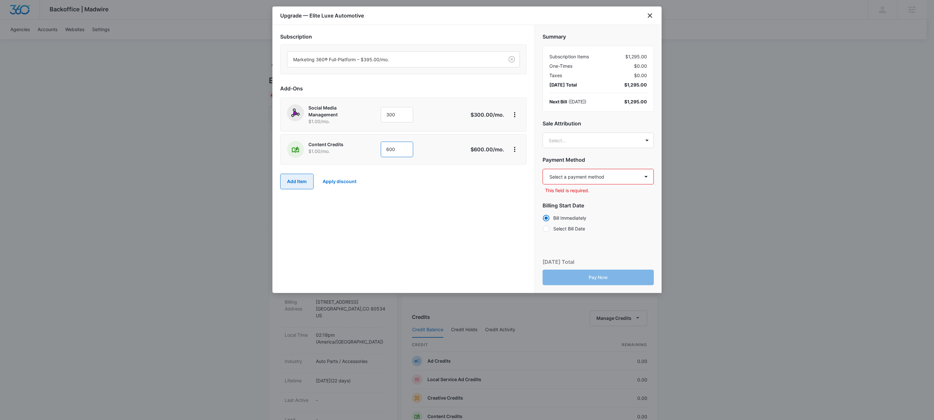
type input "600"
click at [297, 184] on button "Add Item" at bounding box center [296, 182] width 33 height 16
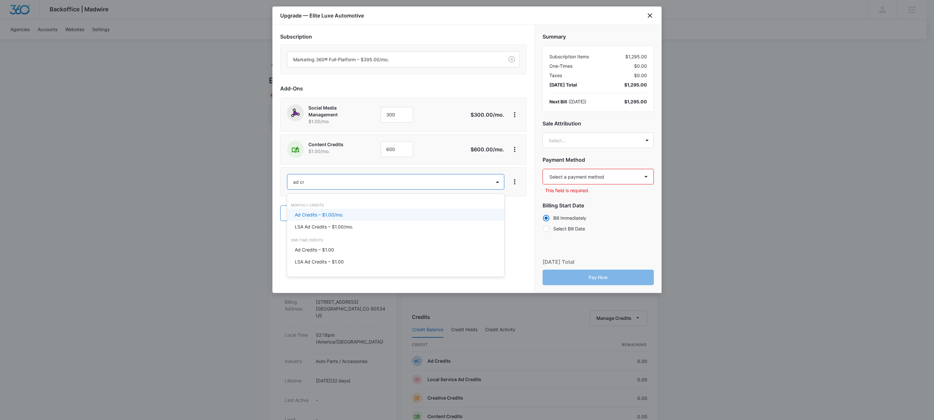
type input "ad cre"
click at [345, 216] on div "Ad Credits – $1.00/mo." at bounding box center [395, 214] width 200 height 7
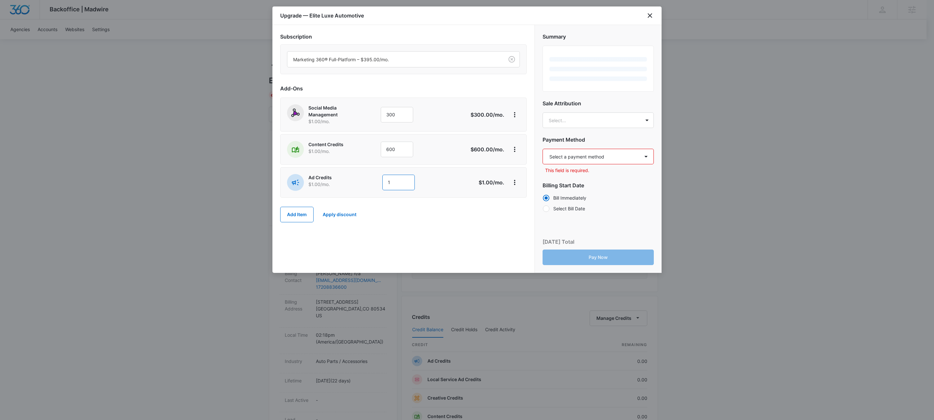
click at [402, 184] on input "1" at bounding box center [398, 183] width 32 height 16
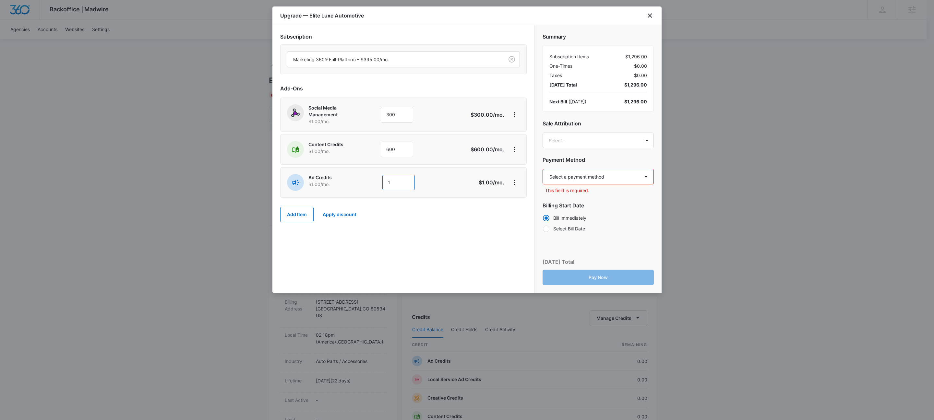
click at [402, 184] on input "1" at bounding box center [398, 183] width 32 height 16
type input "300"
click at [349, 249] on div "Subscription Marketing 360® Full-Platform – $395.00/mo. Add-Ons Social Media Ma…" at bounding box center [403, 159] width 262 height 268
click at [604, 178] on select "Select a payment method Visa ending in 3862 New payment method Monthly invoice" at bounding box center [597, 177] width 111 height 16
select select "pm_1Rw6ylA4n8RTgNjUyj4Cmdlo"
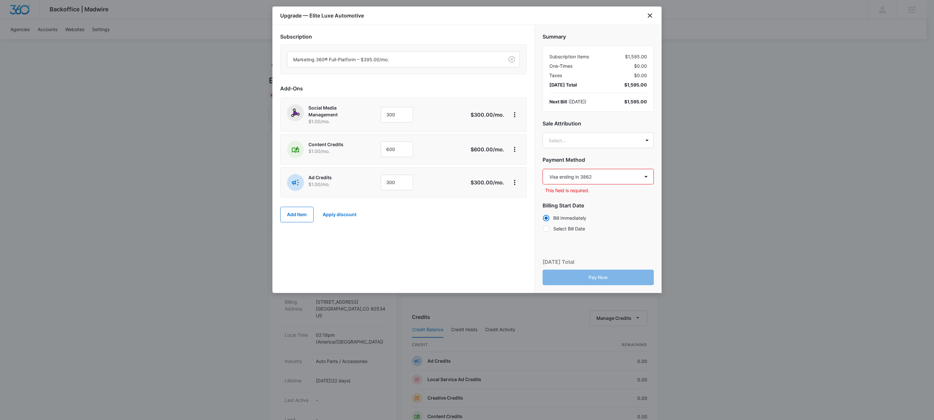
click at [542, 169] on select "Select a payment method Visa ending in 3862 New payment method Monthly invoice" at bounding box center [597, 177] width 111 height 16
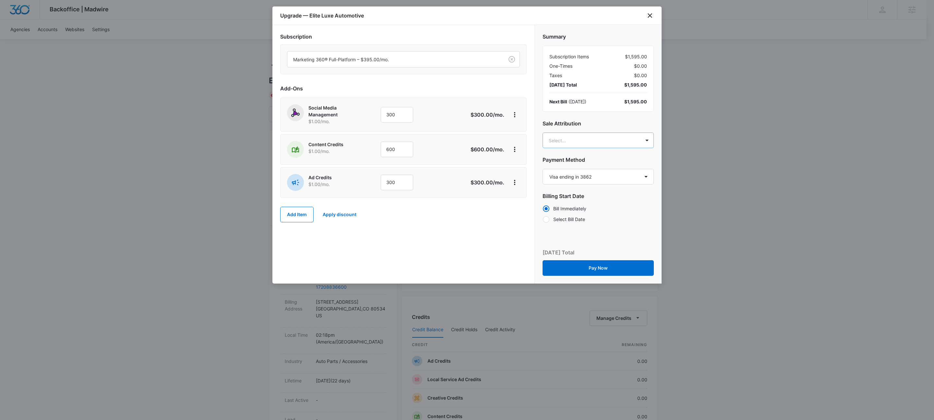
click at [580, 139] on body "Backoffice | Madwire Apps Settings KW Kait Weagraff kaitlyn.weagraff@madwire.co…" at bounding box center [467, 331] width 934 height 663
type input "ryan sipes"
click at [602, 163] on p "[PERSON_NAME]" at bounding box center [598, 164] width 94 height 7
type input "sheffer"
click at [576, 192] on p "[PERSON_NAME]" at bounding box center [598, 195] width 94 height 7
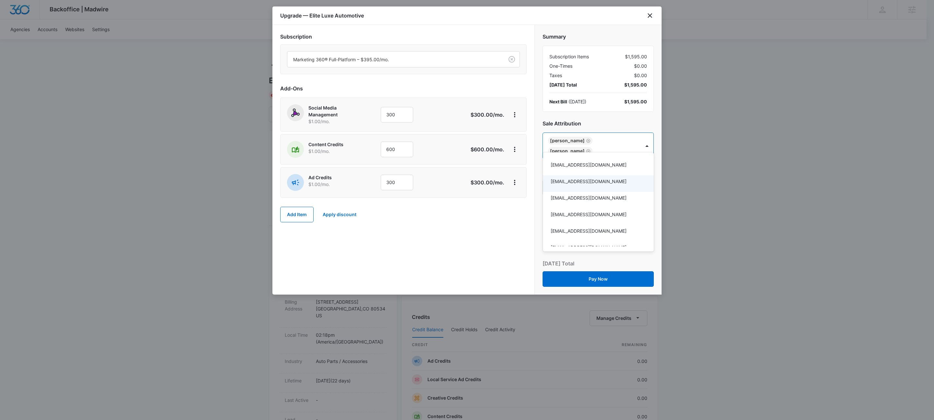
click at [428, 249] on div at bounding box center [467, 210] width 934 height 420
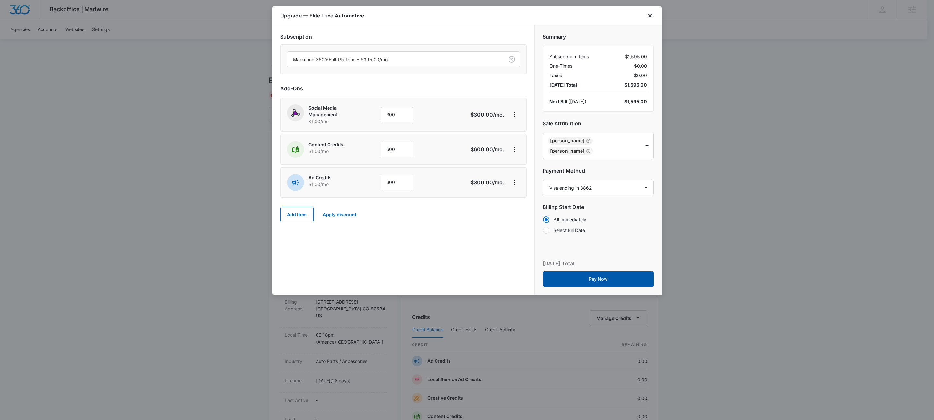
click at [613, 271] on button "Pay Now" at bounding box center [597, 279] width 111 height 16
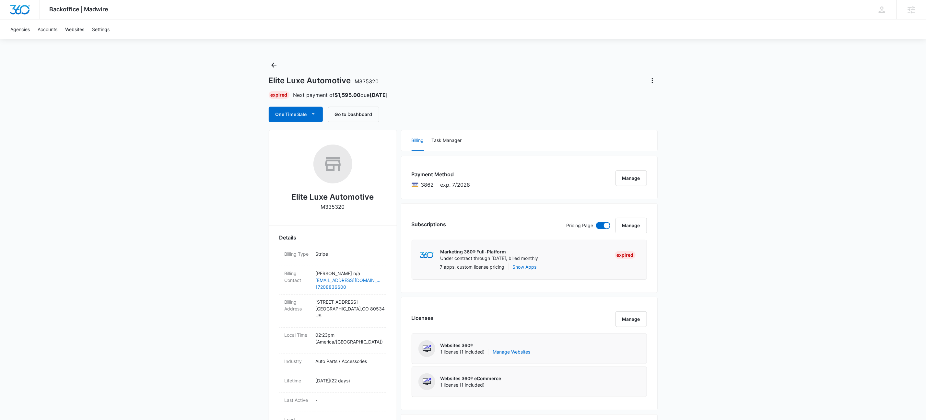
click at [486, 68] on div "Elite Luxe Automotive M335320 Expired Next payment of $1,595.00 due Sep 14 One …" at bounding box center [463, 91] width 389 height 62
drag, startPoint x: 716, startPoint y: 168, endPoint x: 722, endPoint y: 191, distance: 23.8
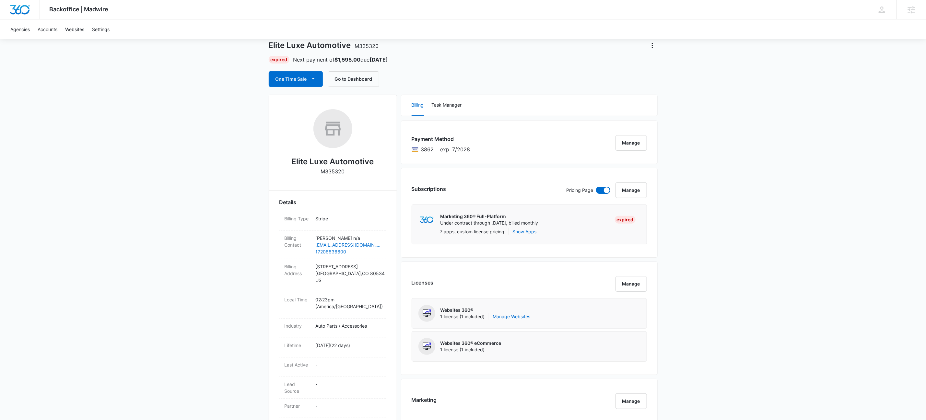
scroll to position [0, 0]
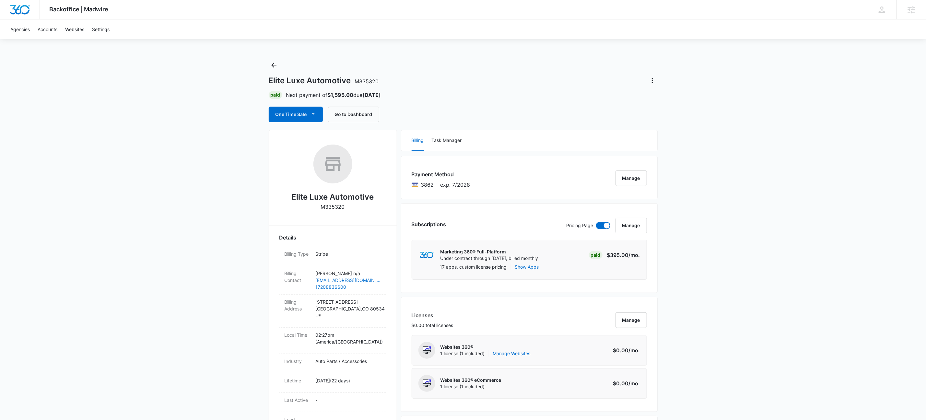
click at [485, 79] on div "Elite Luxe Automotive M335320" at bounding box center [463, 81] width 389 height 10
click at [320, 114] on button "One Time Sale" at bounding box center [296, 115] width 54 height 16
click at [323, 134] on div "Run One-Time Payment" at bounding box center [314, 136] width 75 height 7
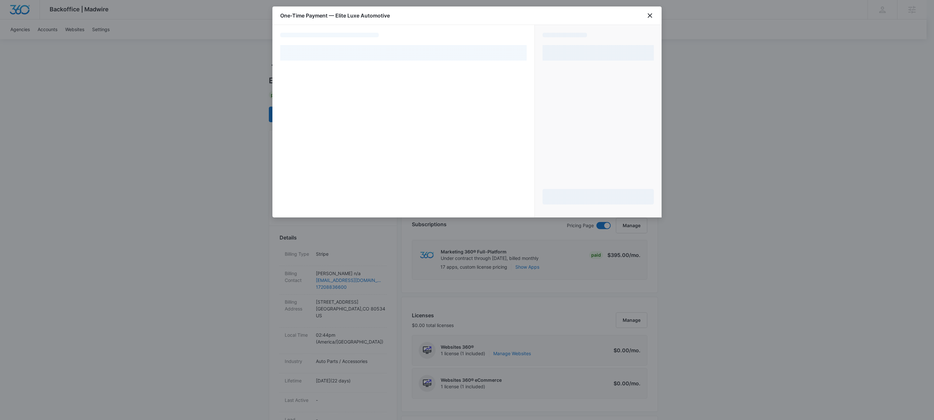
select select "pm_1Rw6ylA4n8RTgNjUyj4Cmdlo"
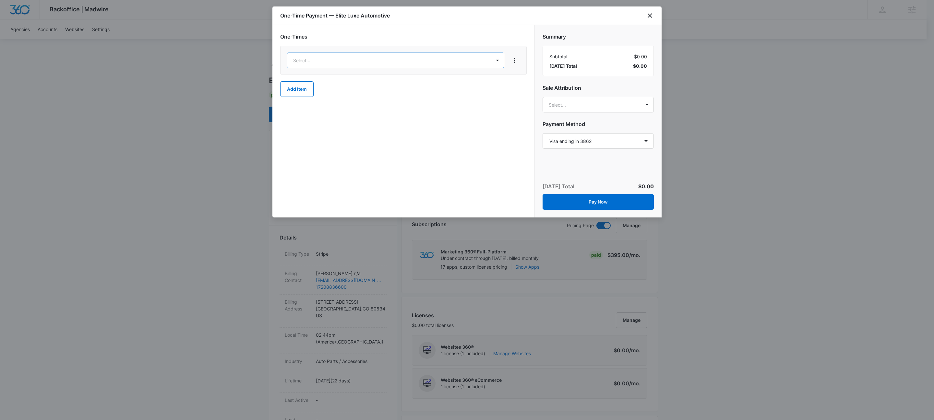
drag, startPoint x: 321, startPoint y: 92, endPoint x: 364, endPoint y: 73, distance: 47.8
click at [321, 92] on p "Ad Credits – $1.00" at bounding box center [314, 92] width 39 height 7
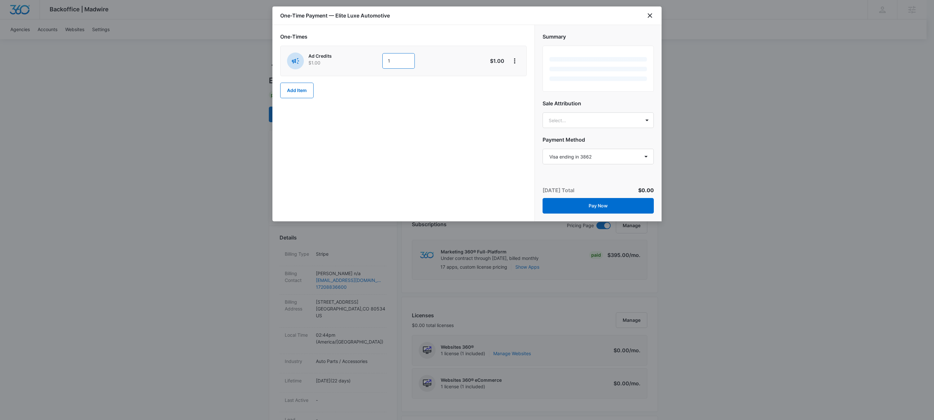
click at [402, 53] on input "1" at bounding box center [398, 61] width 32 height 16
click at [397, 62] on input "1" at bounding box center [398, 61] width 32 height 16
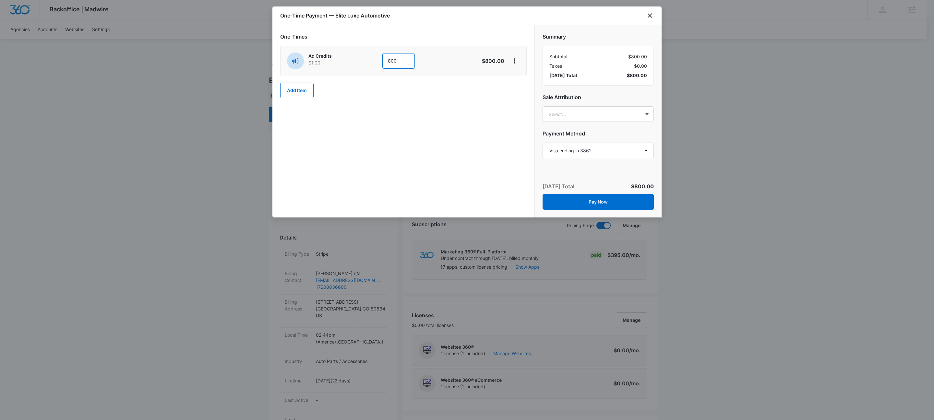
type input "800"
click at [452, 40] on h2 "One-Times" at bounding box center [403, 37] width 246 height 8
click at [511, 62] on icon "View More" at bounding box center [515, 61] width 8 height 8
click at [530, 77] on div "Add Discount" at bounding box center [531, 79] width 29 height 5
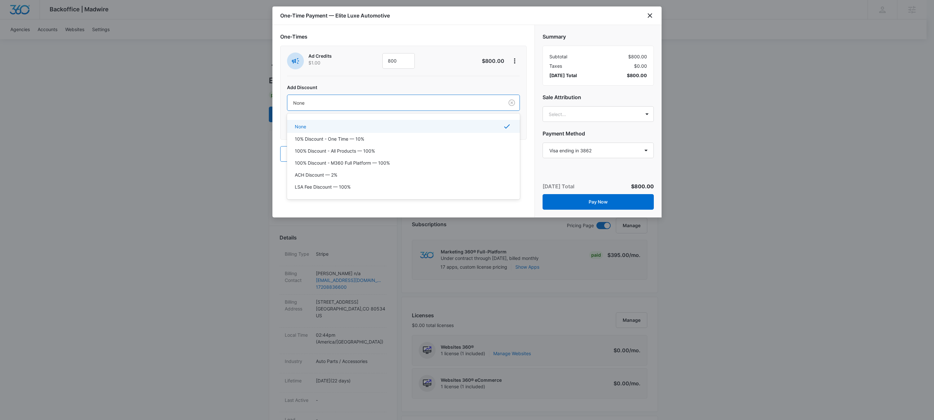
drag, startPoint x: 359, startPoint y: 99, endPoint x: 342, endPoint y: 161, distance: 64.3
click at [358, 100] on div at bounding box center [394, 103] width 202 height 8
click at [342, 153] on p "100% Discount - All Products — 100%" at bounding box center [335, 151] width 80 height 7
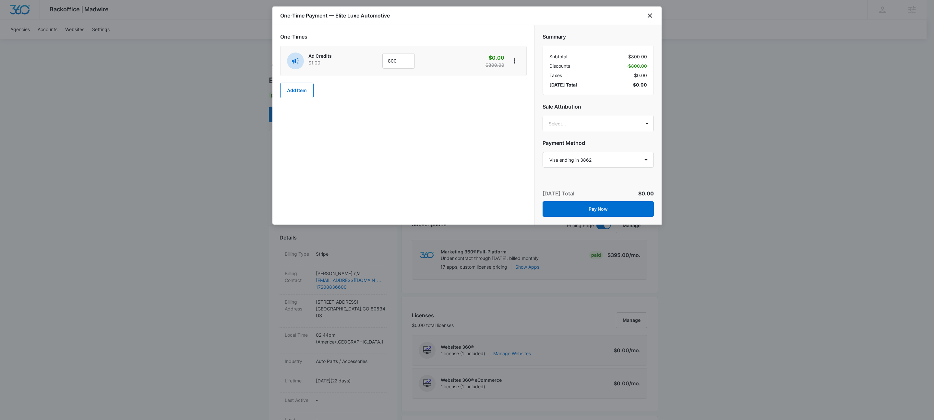
click at [419, 162] on div "One-Times Ad Credits $1.00 800 $0.00 $800.00 Add Item" at bounding box center [403, 125] width 262 height 200
click at [584, 207] on button "Pay Now" at bounding box center [597, 209] width 111 height 16
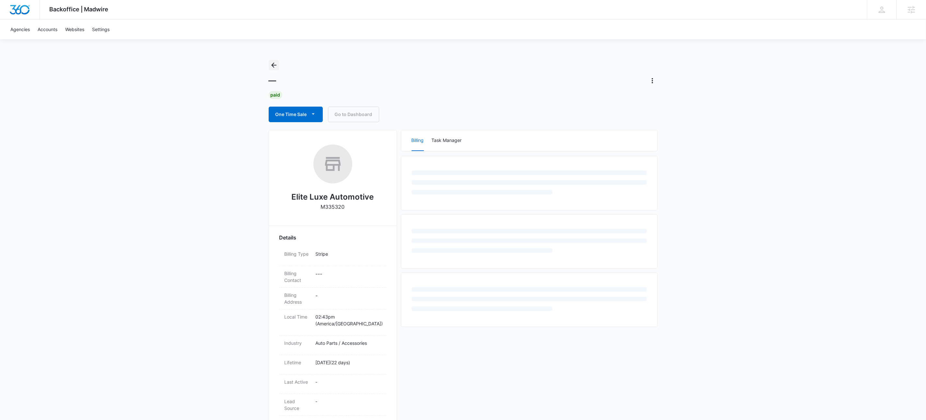
click at [274, 63] on icon "Back" at bounding box center [274, 65] width 8 height 8
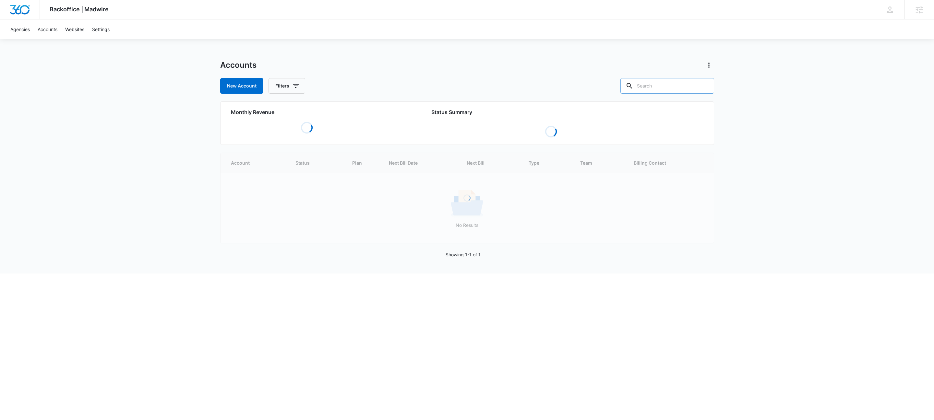
click at [682, 84] on input "text" at bounding box center [667, 86] width 94 height 16
paste input "M334820"
type input "M334820"
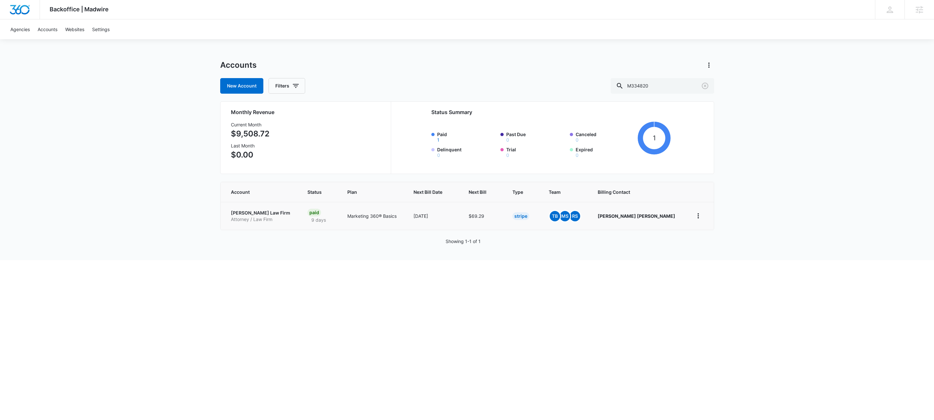
click at [250, 215] on p "[PERSON_NAME] Law Firm" at bounding box center [261, 213] width 61 height 6
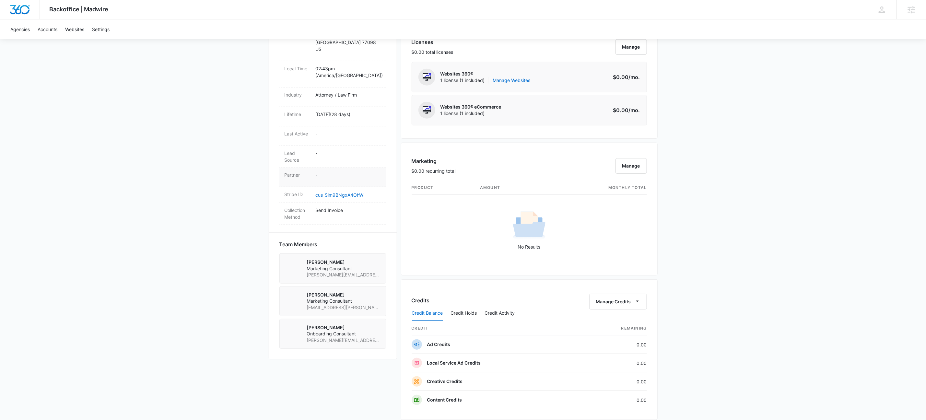
scroll to position [257, 0]
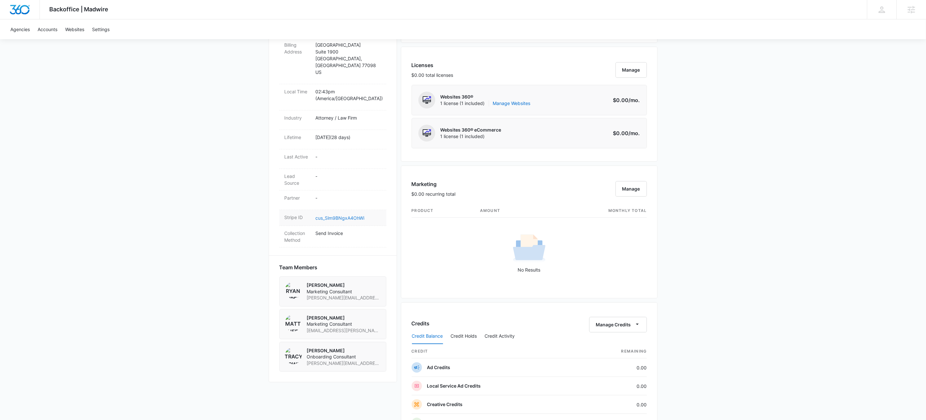
click at [341, 215] on link "cus_Slm9BNgxA4OhWi" at bounding box center [340, 218] width 49 height 6
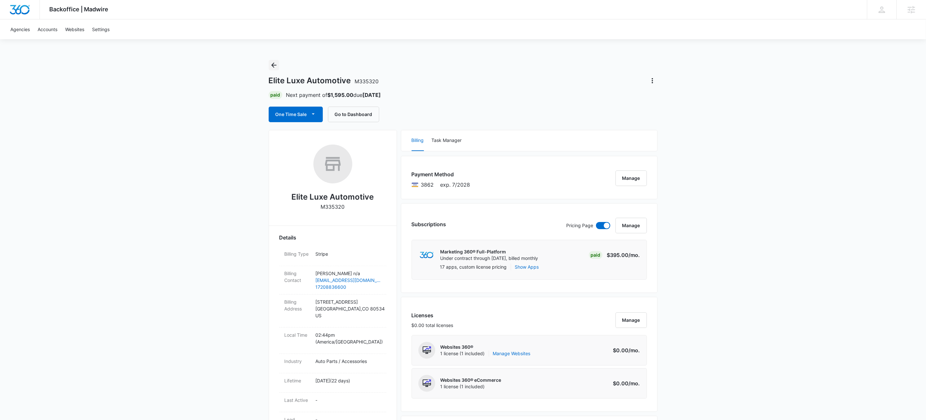
click at [275, 64] on icon "Back" at bounding box center [274, 65] width 8 height 8
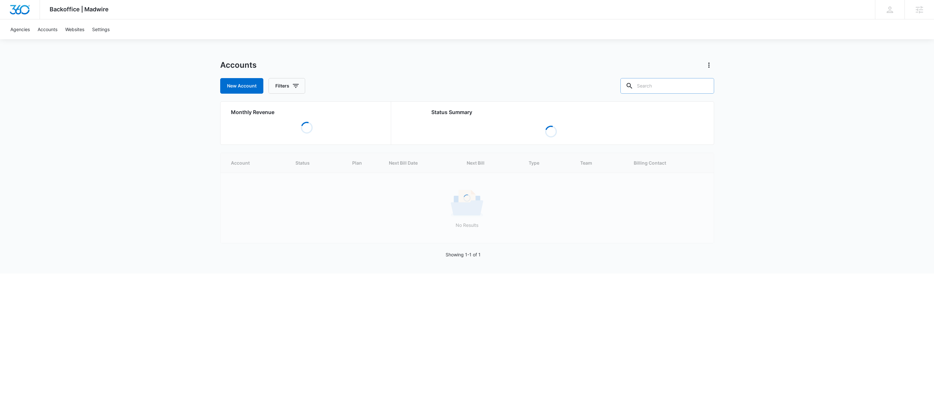
click at [692, 81] on input "text" at bounding box center [667, 86] width 94 height 16
paste input "M336474"
type input "M336474"
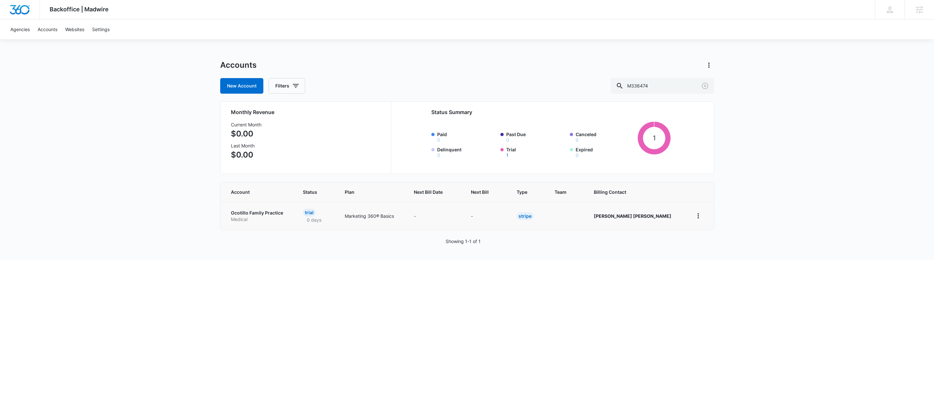
click at [231, 211] on p "Ocotillo Family Practice" at bounding box center [259, 213] width 57 height 6
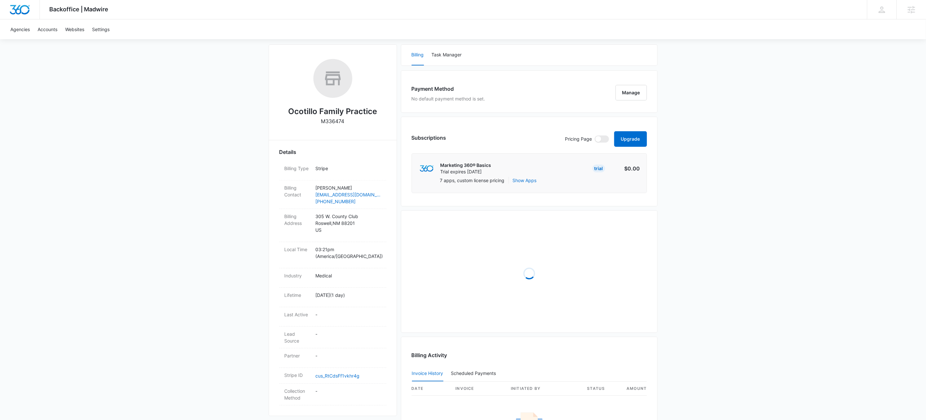
scroll to position [189, 0]
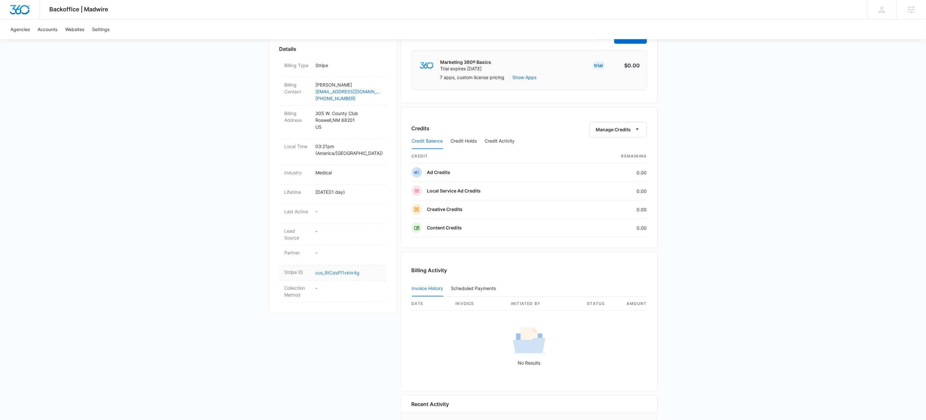
click at [329, 270] on link "cus_RtCdsFf1vkhr4g" at bounding box center [338, 273] width 44 height 6
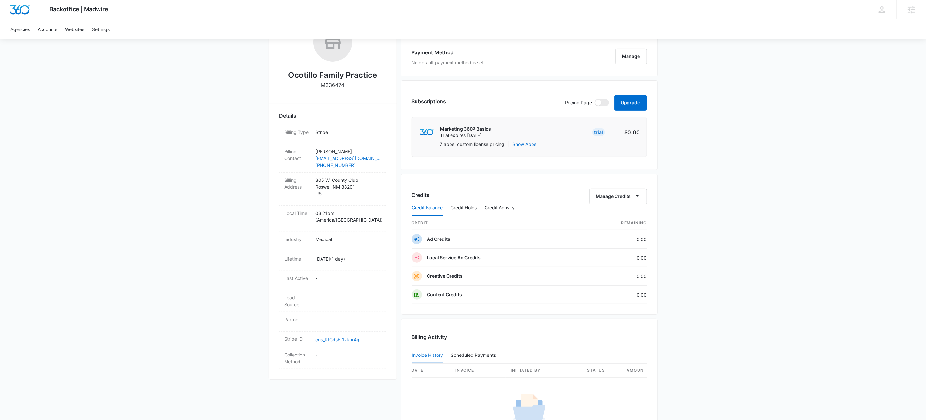
scroll to position [0, 0]
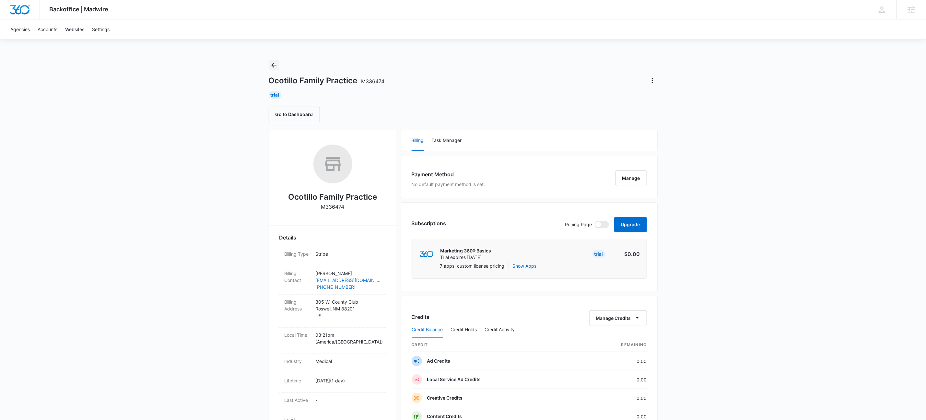
click at [273, 62] on icon "Back" at bounding box center [274, 65] width 8 height 8
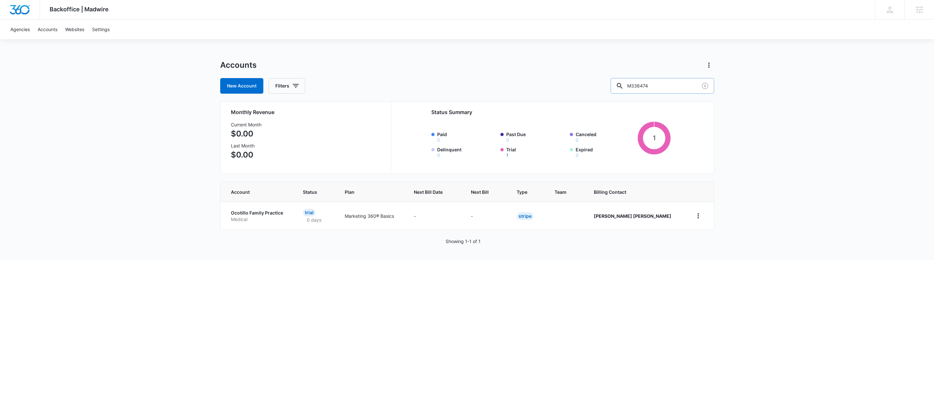
click at [679, 87] on input "M336474" at bounding box center [662, 86] width 103 height 16
click at [679, 86] on input "M336474" at bounding box center [662, 86] width 103 height 16
paste input "3"
type input "M336473"
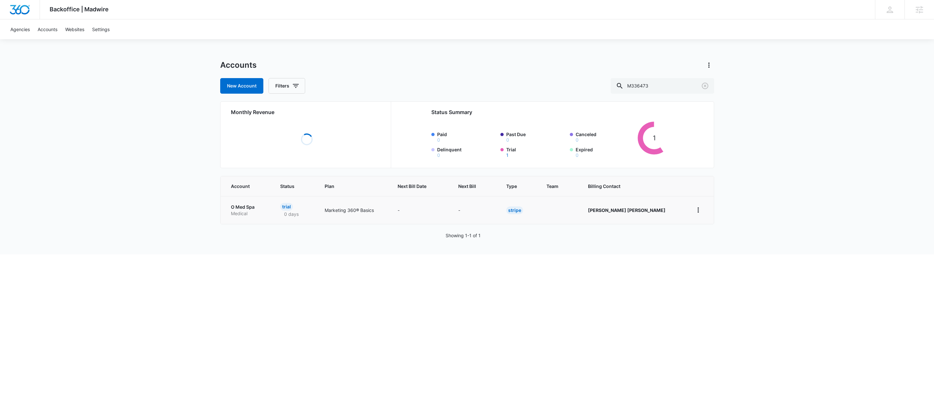
click at [254, 208] on p "O Med Spa" at bounding box center [248, 207] width 34 height 6
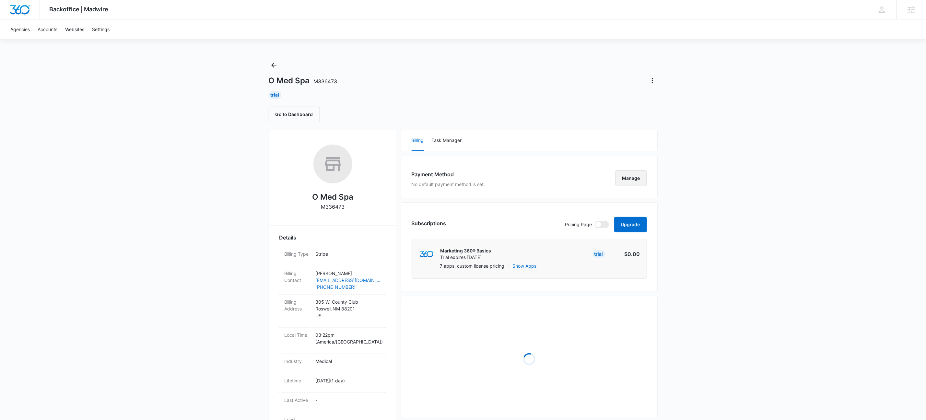
click at [621, 179] on button "Manage" at bounding box center [631, 179] width 31 height 16
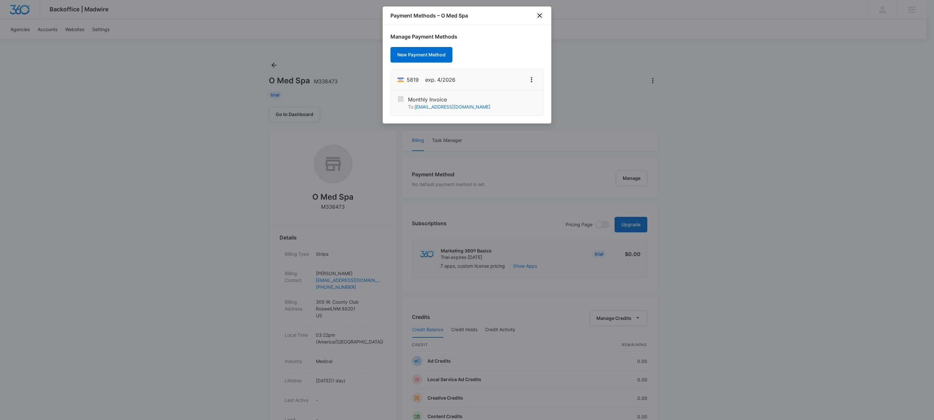
click at [541, 15] on icon "close" at bounding box center [540, 16] width 8 height 8
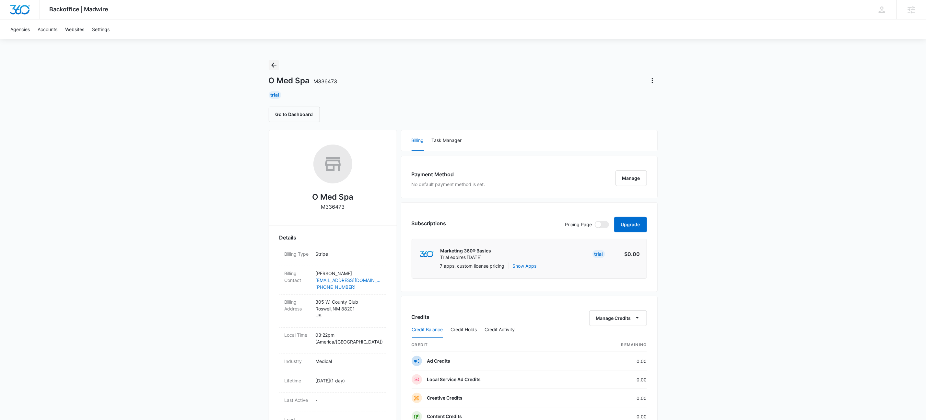
click at [279, 64] on button "Back" at bounding box center [274, 65] width 10 height 10
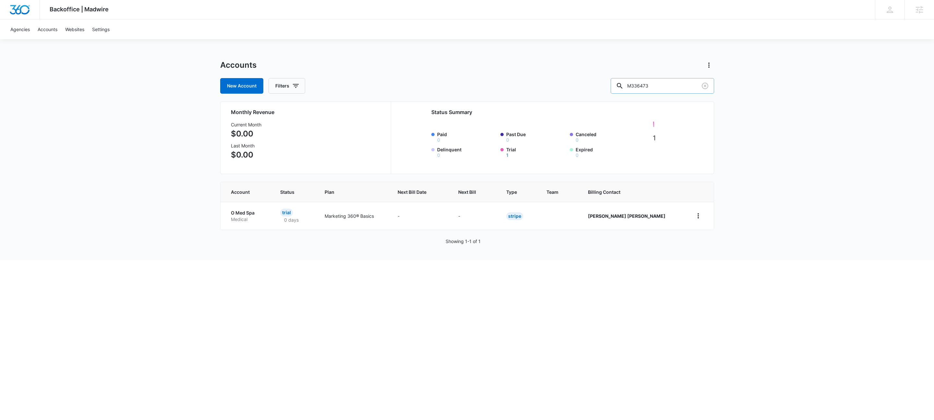
click at [698, 80] on input "M336473" at bounding box center [662, 86] width 103 height 16
paste input "3174"
type input "M333174"
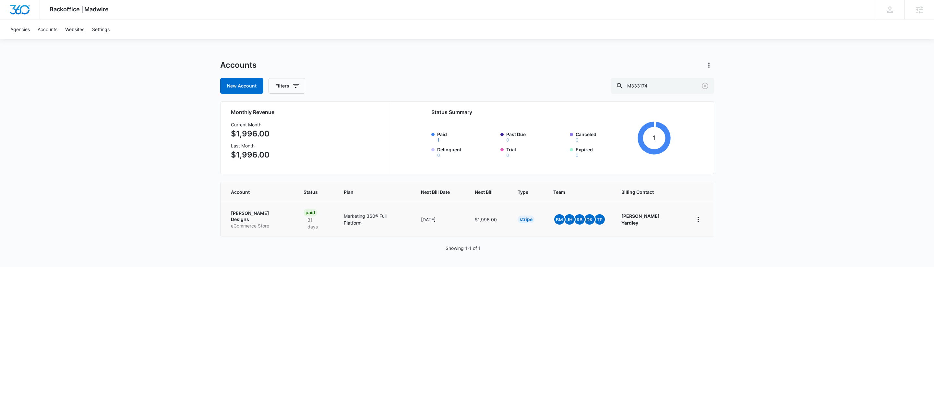
click at [268, 213] on p "[PERSON_NAME] Designs" at bounding box center [259, 216] width 57 height 13
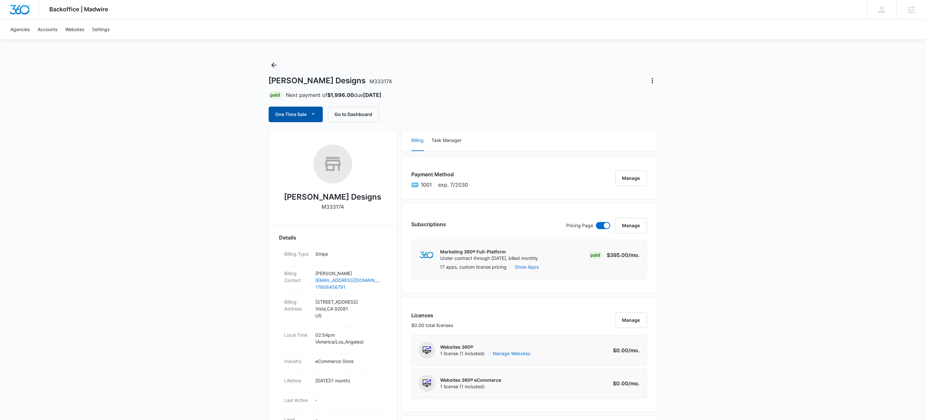
click at [319, 110] on button "One Time Sale" at bounding box center [296, 115] width 54 height 16
click at [323, 137] on div "Run One-Time Payment" at bounding box center [314, 136] width 75 height 7
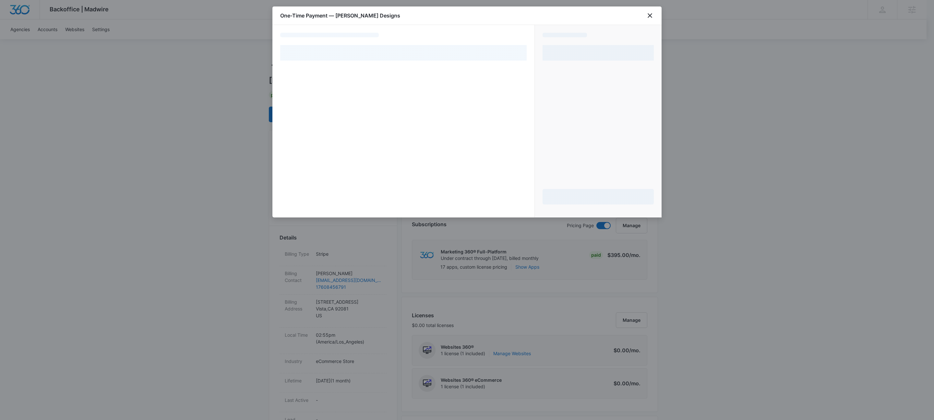
select select "pm_1RnqIQA4n8RTgNjU5y7riwQA"
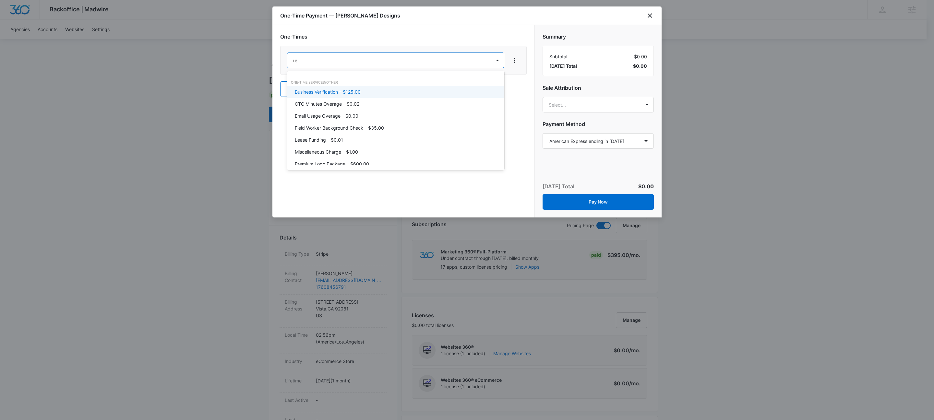
type input "user"
click at [358, 92] on p "SMM User-Generated Content – $1.00" at bounding box center [335, 92] width 81 height 7
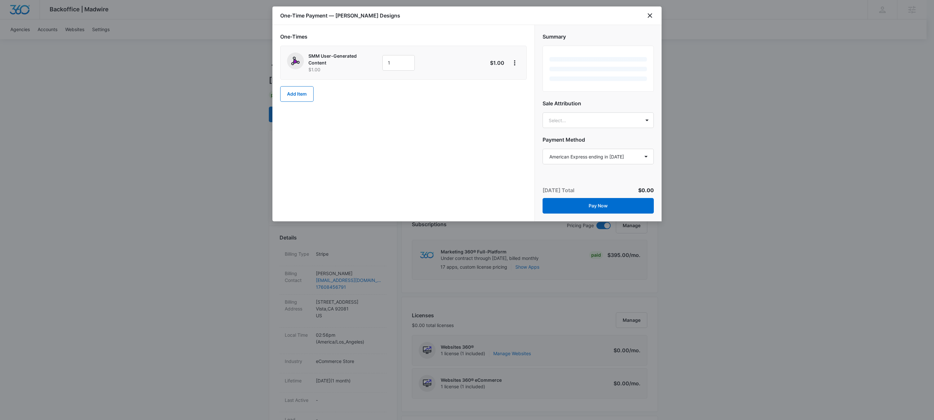
click at [397, 53] on div "SMM User-Generated Content $1.00 1" at bounding box center [380, 63] width 187 height 20
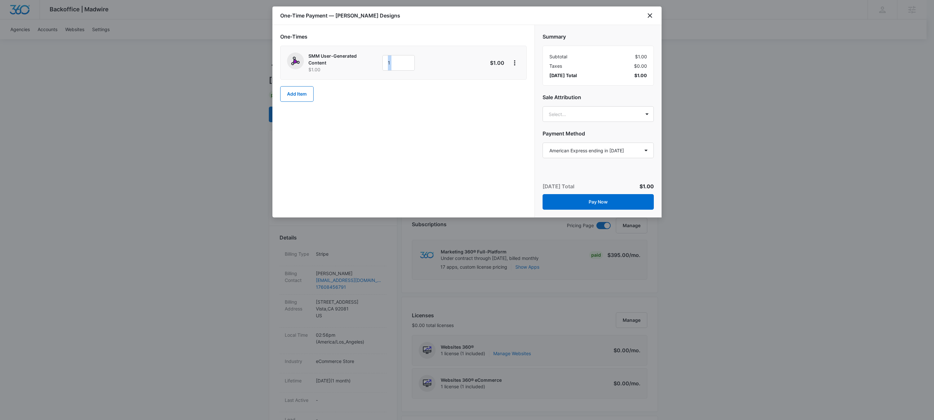
click at [397, 53] on div "SMM User-Generated Content $1.00 1" at bounding box center [380, 63] width 187 height 20
click at [406, 61] on input "1" at bounding box center [398, 63] width 32 height 16
click at [405, 61] on input "1" at bounding box center [398, 63] width 32 height 16
type input "550"
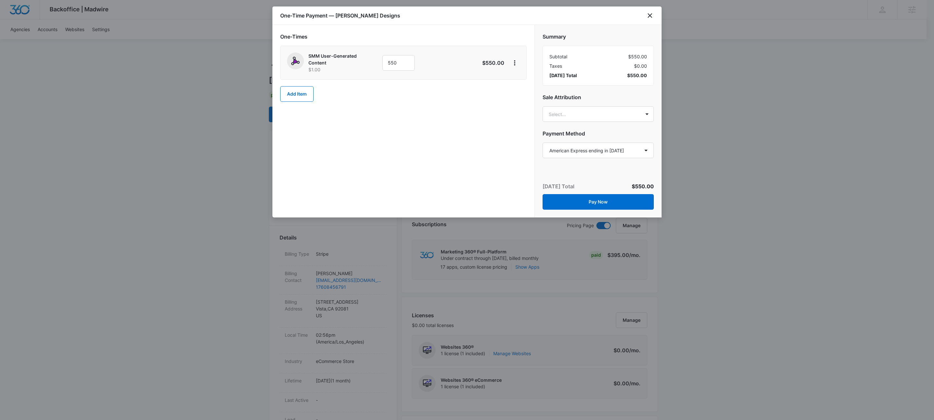
click at [326, 116] on div "One-Times SMM User-Generated Content $1.00 550 $550.00 Add Item" at bounding box center [403, 121] width 262 height 193
click at [605, 147] on select "Select a payment method American Express ending in [DATE] American Express endi…" at bounding box center [597, 151] width 111 height 16
select select "MANUAL_INVOICE"
click at [542, 143] on select "Select a payment method American Express ending in [DATE] American Express endi…" at bounding box center [597, 151] width 111 height 16
click at [428, 163] on div "One-Times SMM User-Generated Content $1.00 550 $550.00 Add Item" at bounding box center [403, 121] width 262 height 193
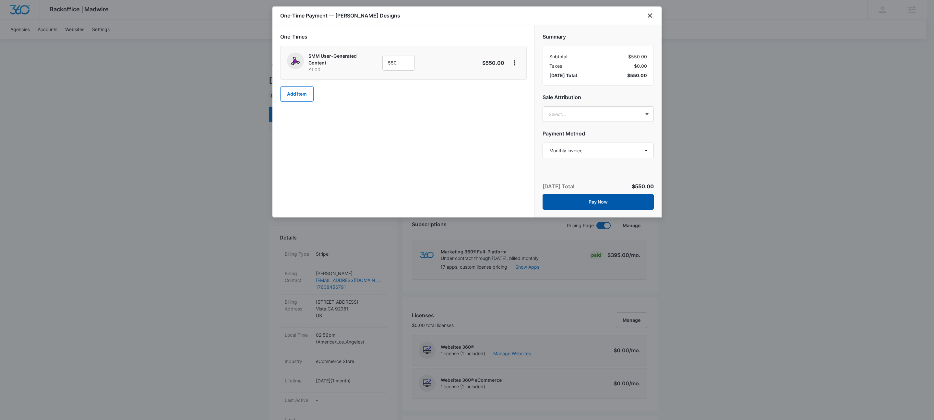
click at [589, 199] on button "Pay Now" at bounding box center [597, 202] width 111 height 16
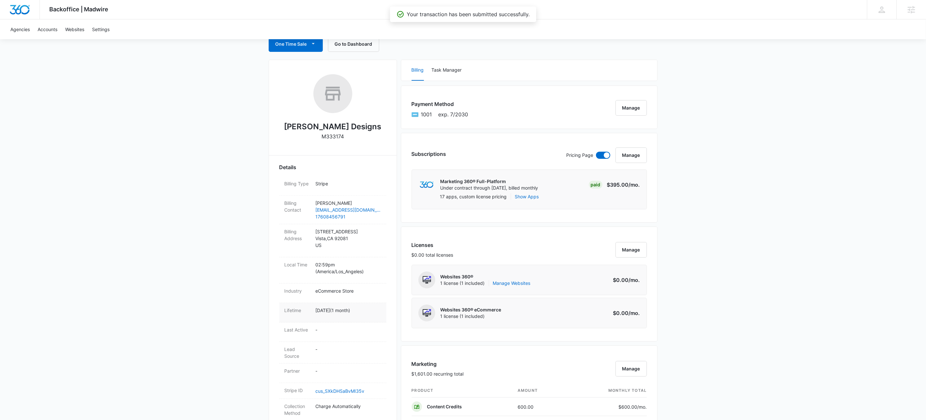
scroll to position [88, 0]
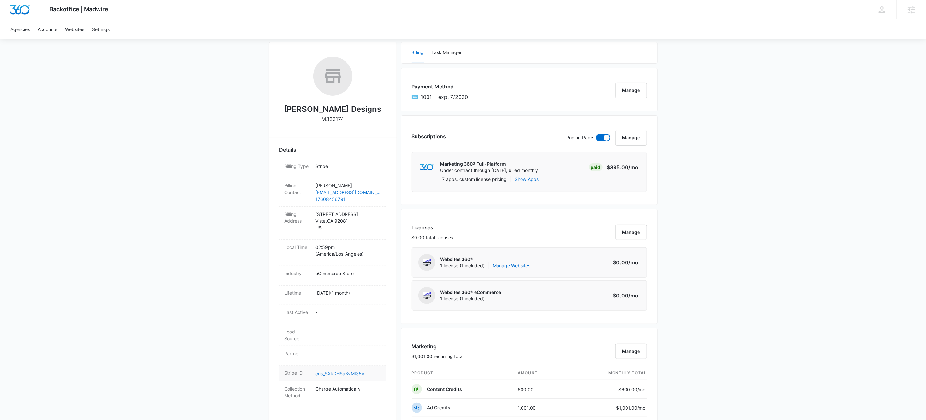
click at [336, 375] on link "cus_SXkDHSaBvMI35v" at bounding box center [340, 374] width 49 height 6
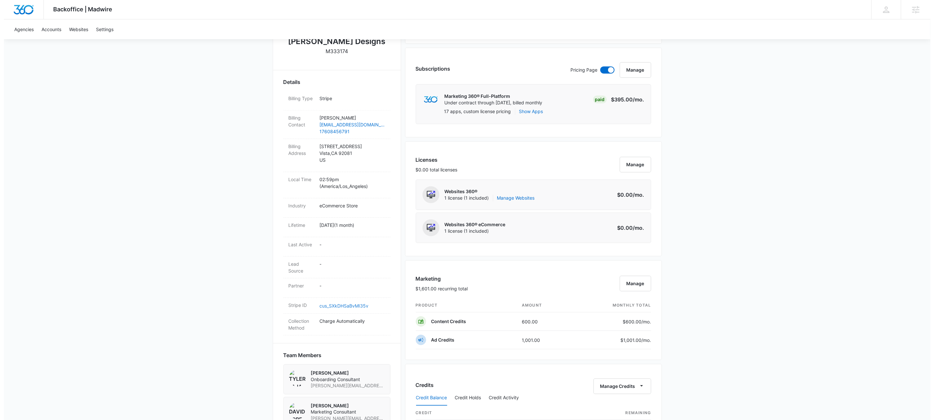
scroll to position [270, 0]
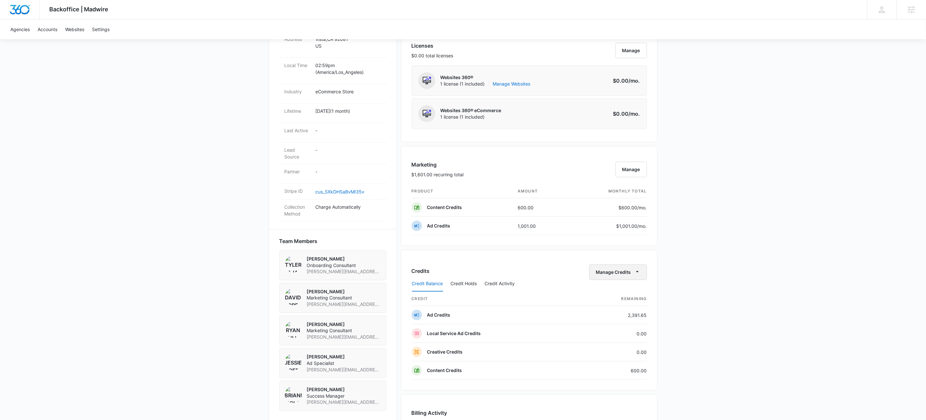
click at [639, 272] on icon "button" at bounding box center [637, 271] width 7 height 7
click at [613, 304] on div "Withdraw Credits" at bounding box center [627, 305] width 61 height 5
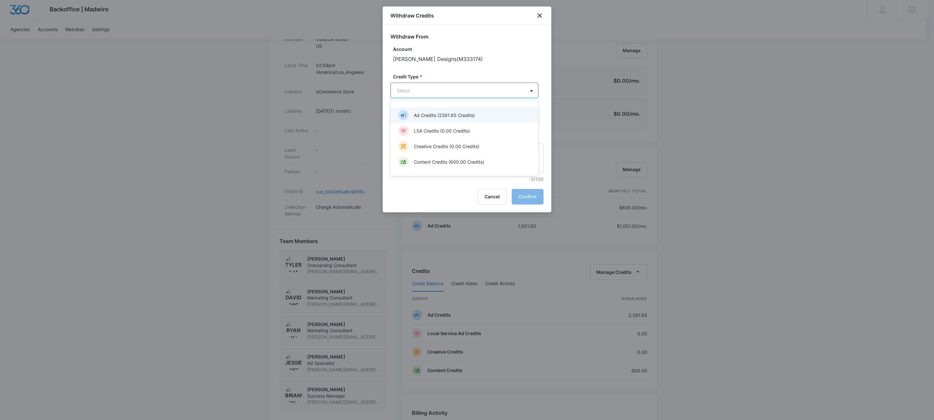
click at [430, 97] on body "Backoffice | Madwire Apps Settings KW Kait Weagraff [EMAIL_ADDRESS][PERSON_NAME…" at bounding box center [467, 184] width 934 height 909
click at [420, 161] on p "Content Credits (600.00 Credits)" at bounding box center [449, 162] width 70 height 7
drag, startPoint x: 406, startPoint y: 122, endPoint x: 405, endPoint y: 117, distance: 5.2
click at [406, 122] on input "Amount *" at bounding box center [441, 121] width 102 height 16
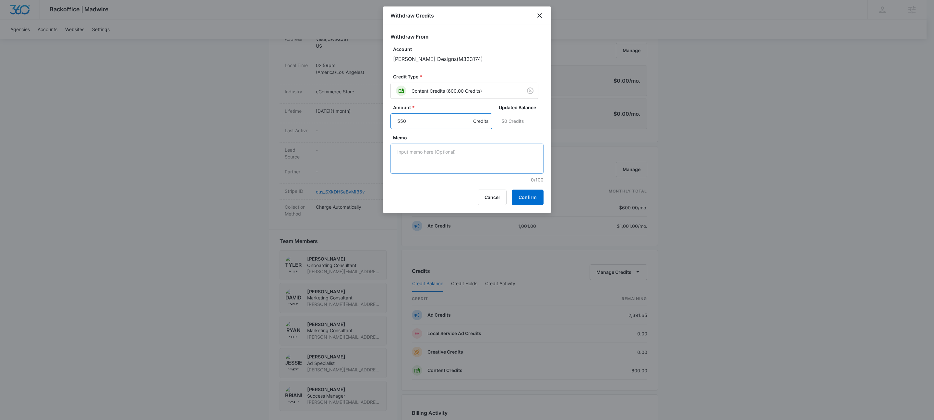
type input "550"
drag, startPoint x: 463, startPoint y: 144, endPoint x: 462, endPoint y: 157, distance: 13.3
click at [463, 144] on textarea "Memo" at bounding box center [466, 159] width 153 height 30
paste textarea "SESQVROX-0004"
type textarea "SESQVROX-0004"
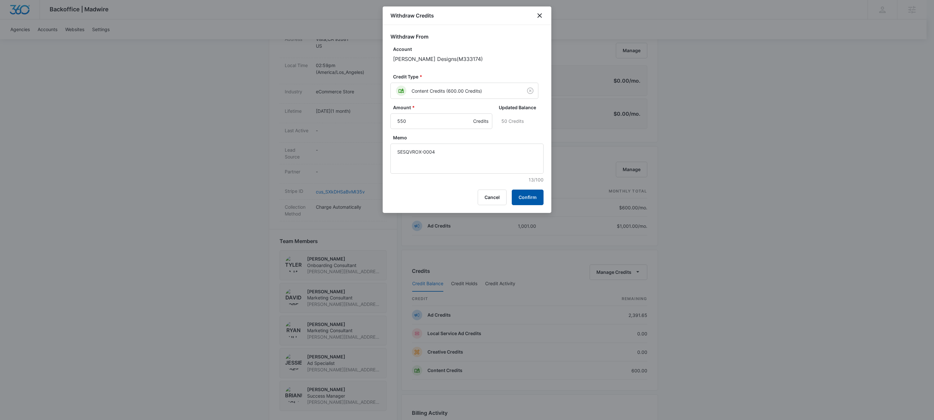
click at [533, 196] on button "Confirm" at bounding box center [528, 198] width 32 height 16
